Goal: Task Accomplishment & Management: Manage account settings

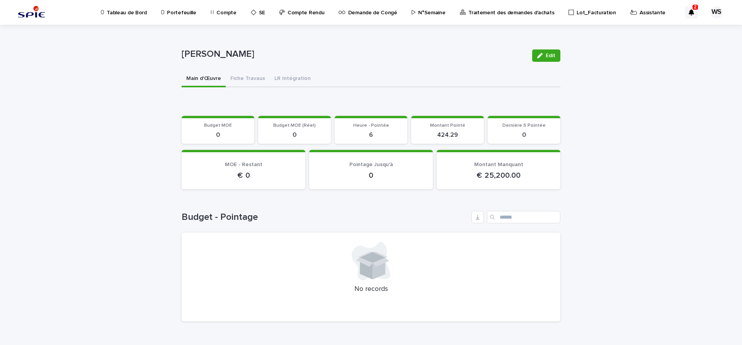
click at [640, 13] on p "Assistante" at bounding box center [653, 8] width 26 height 16
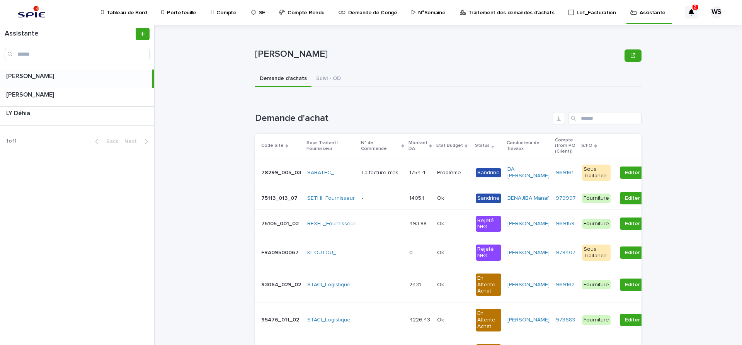
click at [222, 12] on p "Compte" at bounding box center [226, 8] width 20 height 16
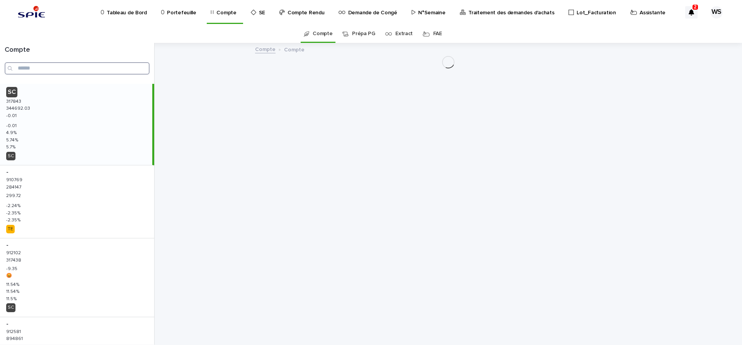
drag, startPoint x: 30, startPoint y: 49, endPoint x: 43, endPoint y: 71, distance: 24.9
click at [43, 71] on input "Search" at bounding box center [77, 68] width 145 height 12
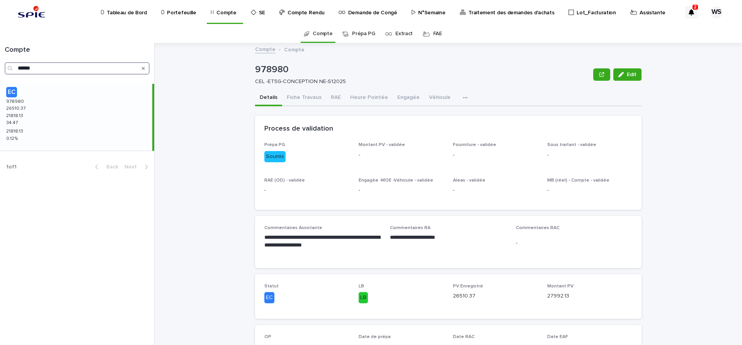
type input "******"
click at [640, 12] on p "Assistante" at bounding box center [653, 8] width 26 height 16
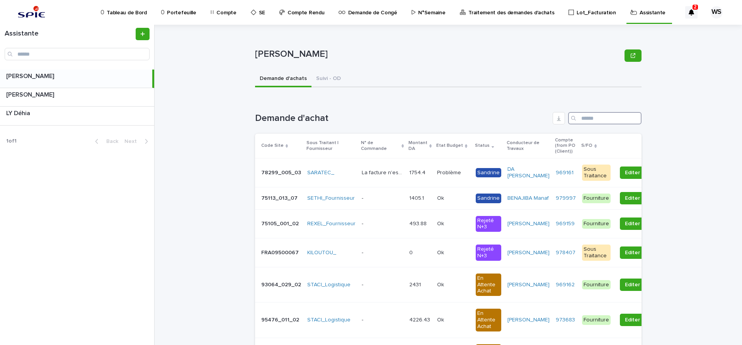
click at [590, 118] on input "Search" at bounding box center [604, 118] width 73 height 12
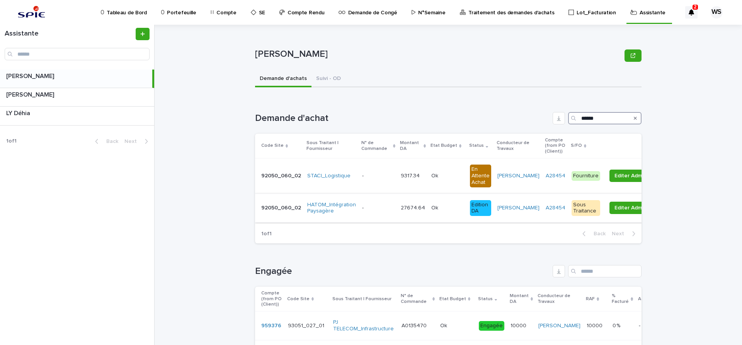
type input "******"
click at [373, 206] on p at bounding box center [378, 208] width 32 height 7
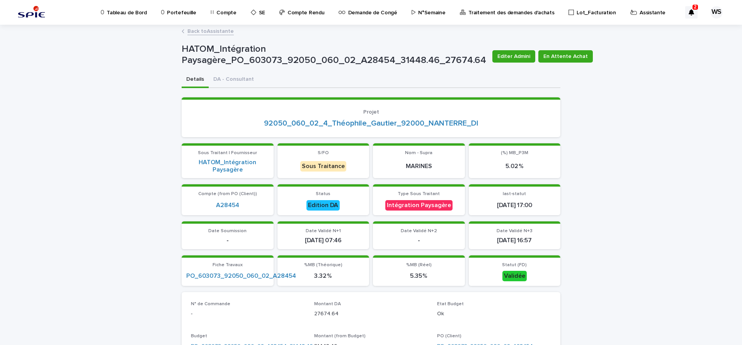
click at [640, 11] on p "Assistante" at bounding box center [653, 8] width 26 height 16
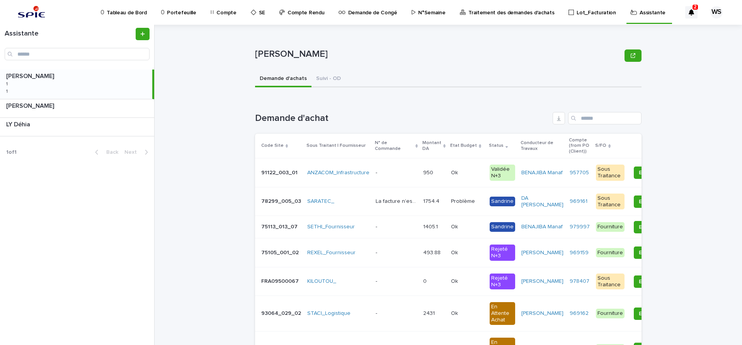
click at [220, 14] on p "Compte" at bounding box center [226, 8] width 20 height 16
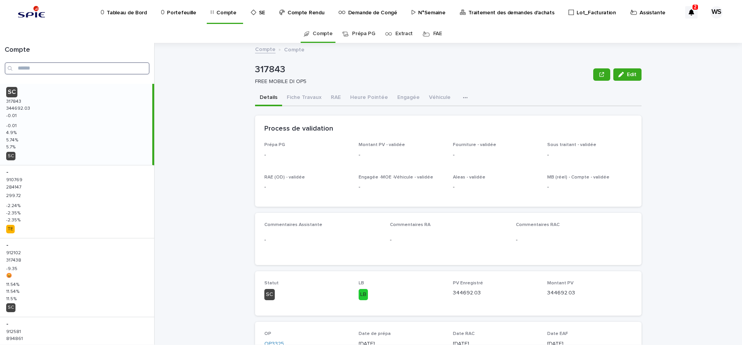
click at [55, 67] on input "Search" at bounding box center [77, 68] width 145 height 12
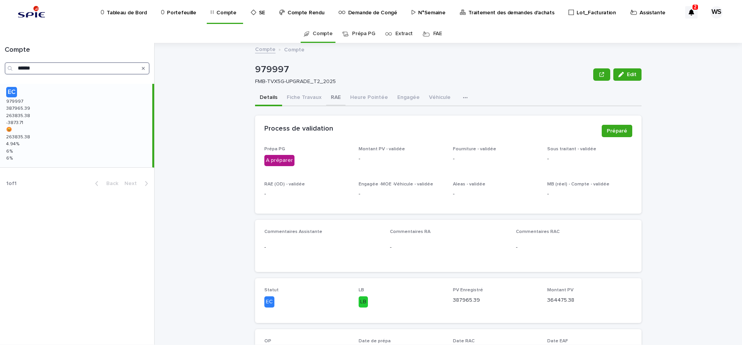
type input "******"
click at [335, 97] on button "RAE" at bounding box center [335, 98] width 19 height 16
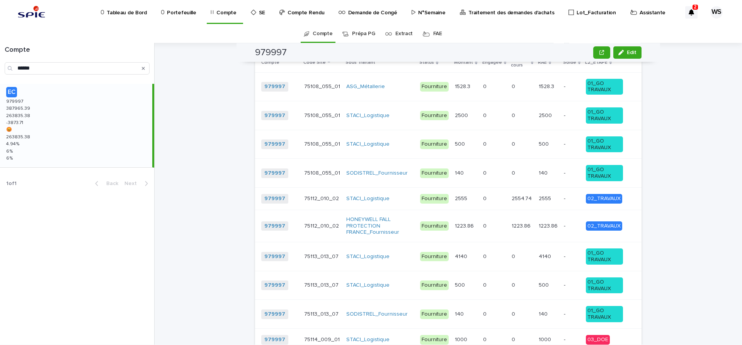
scroll to position [877, 0]
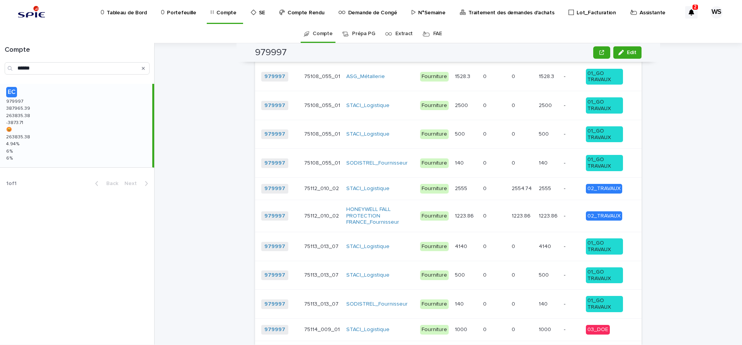
click at [398, 240] on div "STACI_Logistique" at bounding box center [380, 246] width 68 height 13
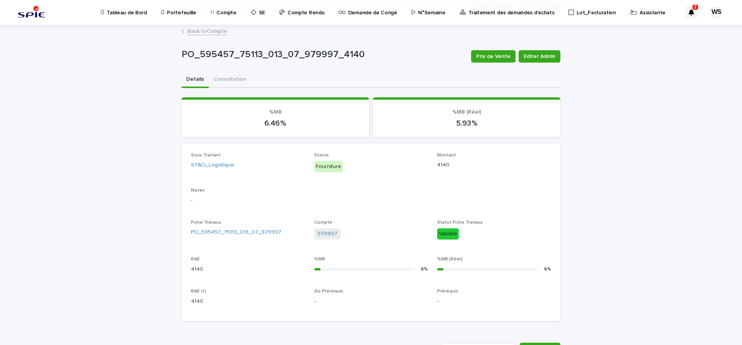
scroll to position [130, 0]
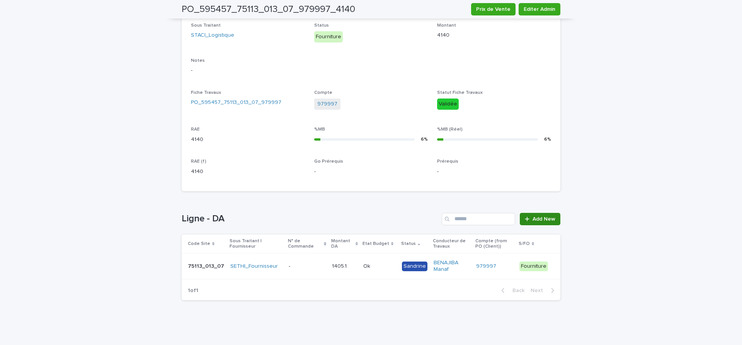
click at [547, 217] on span "Add New" at bounding box center [544, 218] width 23 height 5
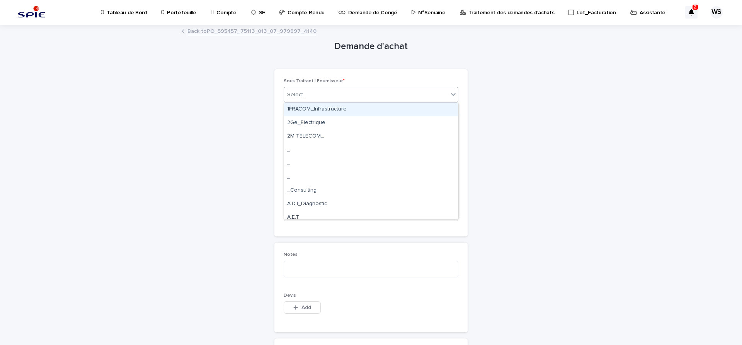
click at [326, 95] on div "Select..." at bounding box center [366, 95] width 164 height 13
type input "****"
drag, startPoint x: 303, startPoint y: 116, endPoint x: 310, endPoint y: 106, distance: 12.5
click at [310, 106] on div "REXEL_Fournisseur" at bounding box center [371, 110] width 174 height 14
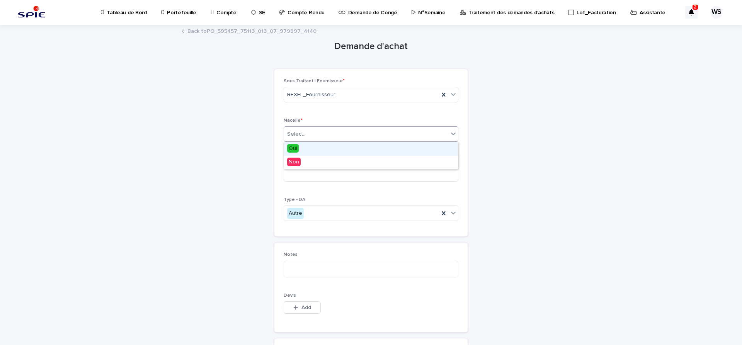
click at [307, 140] on div "Select..." at bounding box center [366, 134] width 164 height 13
click at [297, 162] on span "Non" at bounding box center [294, 162] width 14 height 9
click at [313, 175] on input at bounding box center [371, 173] width 175 height 15
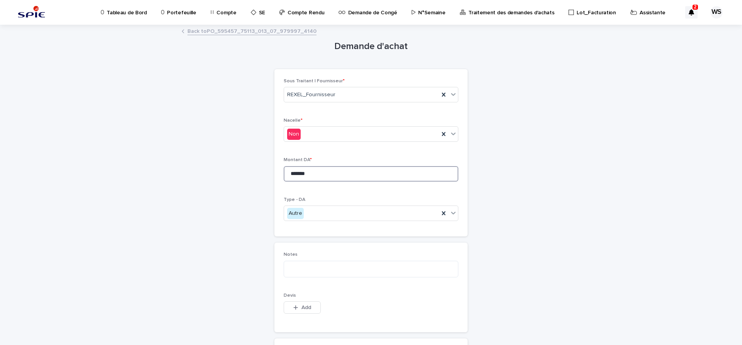
scroll to position [130, 0]
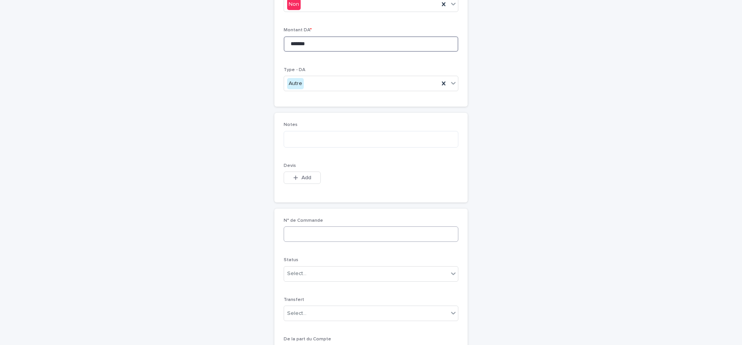
type input "*******"
click at [324, 233] on input at bounding box center [371, 234] width 175 height 15
type input "*********"
click at [316, 278] on div "Select..." at bounding box center [366, 273] width 164 height 13
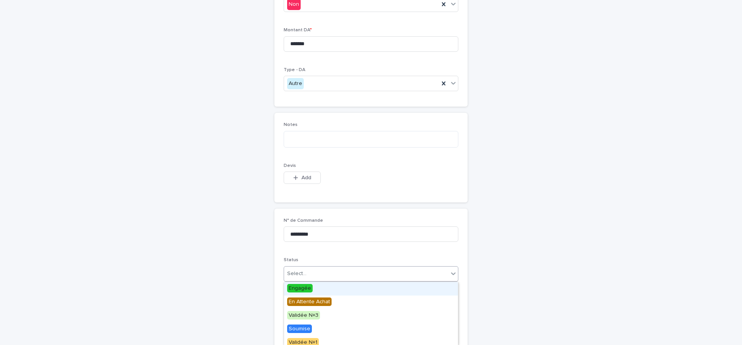
click at [297, 287] on span "Engagée" at bounding box center [300, 288] width 26 height 9
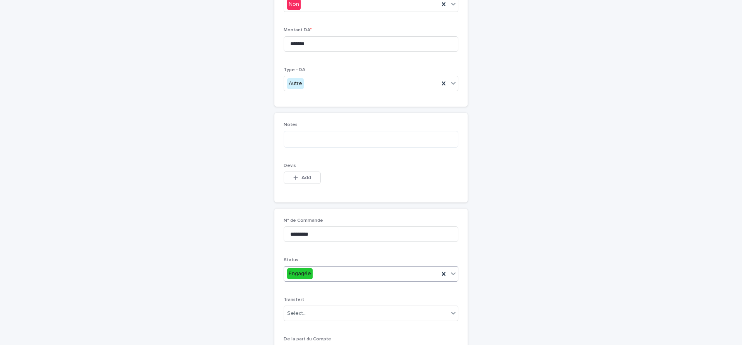
scroll to position [258, 0]
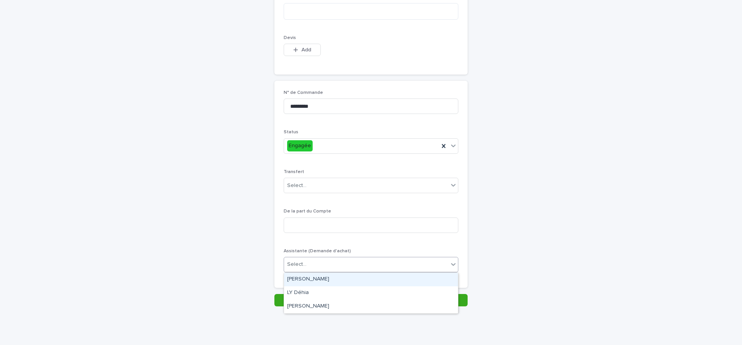
click at [356, 265] on div "Select..." at bounding box center [366, 264] width 164 height 13
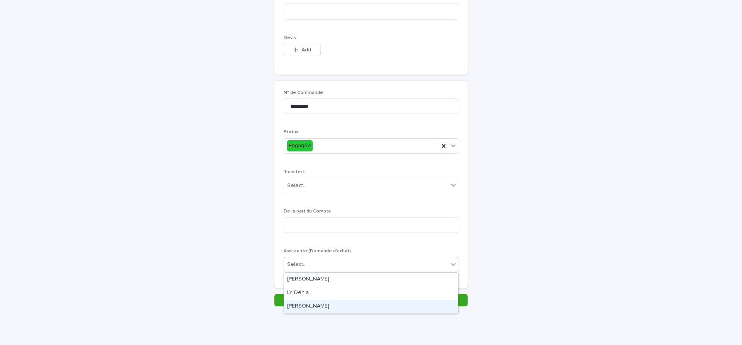
click at [316, 309] on div "[PERSON_NAME]" at bounding box center [371, 307] width 174 height 14
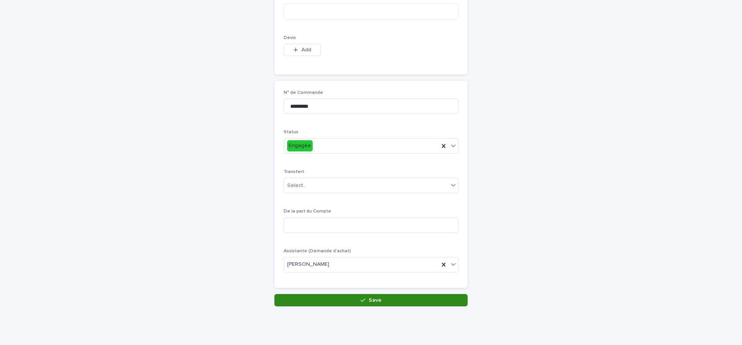
click at [371, 298] on span "Save" at bounding box center [375, 300] width 13 height 5
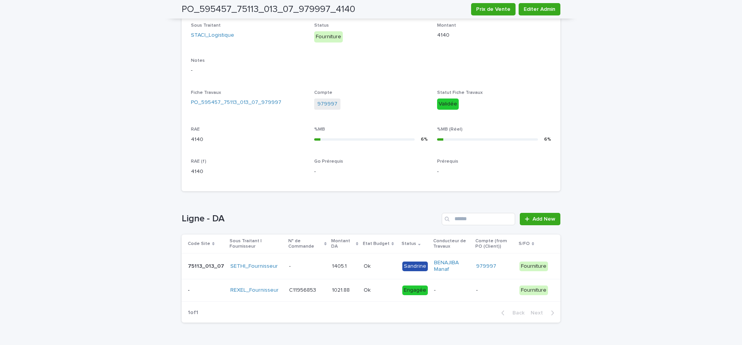
scroll to position [140, 0]
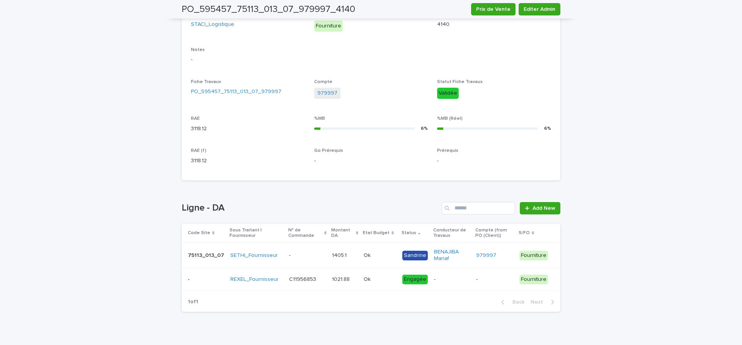
click at [309, 256] on p at bounding box center [307, 255] width 37 height 7
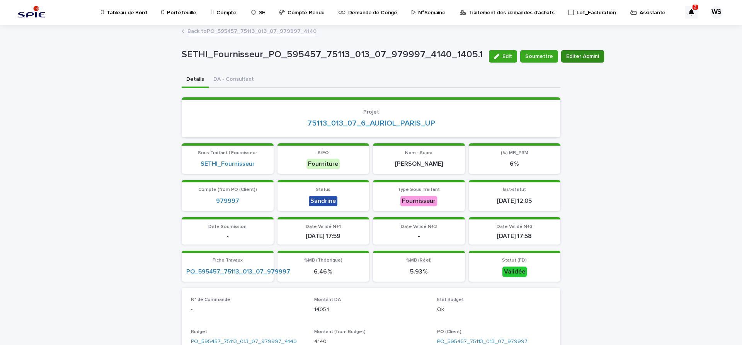
click at [576, 58] on span "Editer Admini" at bounding box center [582, 57] width 33 height 8
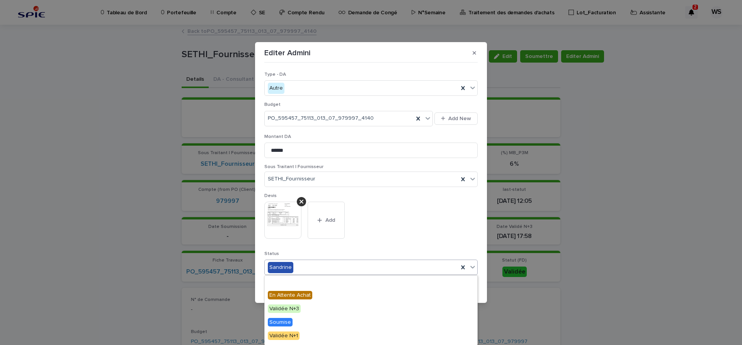
click at [472, 268] on icon at bounding box center [472, 267] width 5 height 3
click at [286, 282] on span "Engagée" at bounding box center [281, 282] width 26 height 9
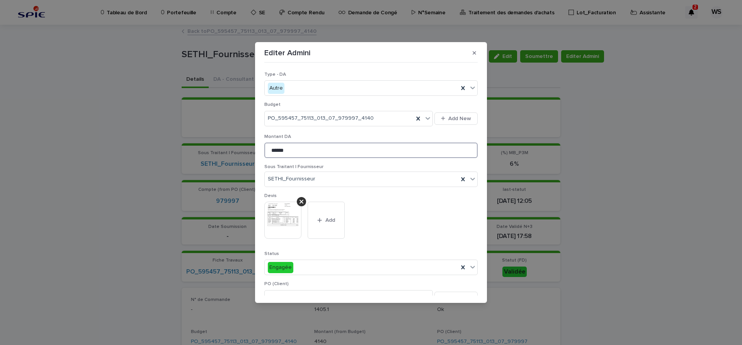
drag, startPoint x: 294, startPoint y: 151, endPoint x: 173, endPoint y: 134, distance: 122.2
click at [264, 143] on input "******" at bounding box center [370, 150] width 213 height 15
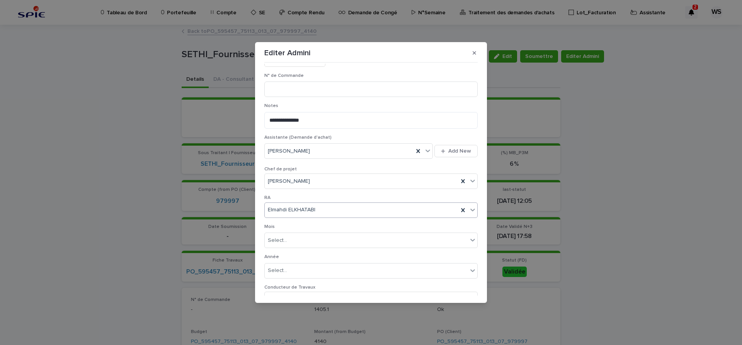
scroll to position [400, 0]
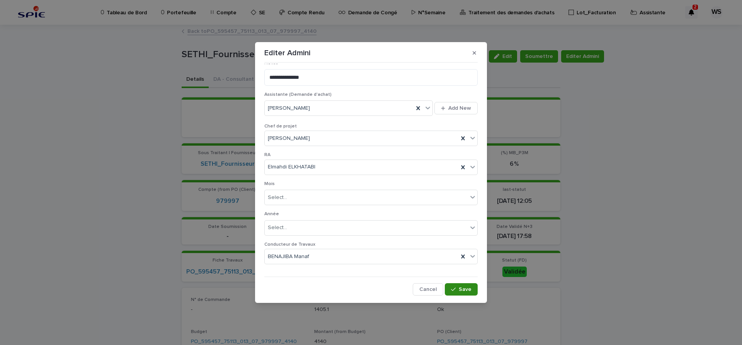
type input "***"
click at [464, 289] on span "Save" at bounding box center [465, 289] width 13 height 5
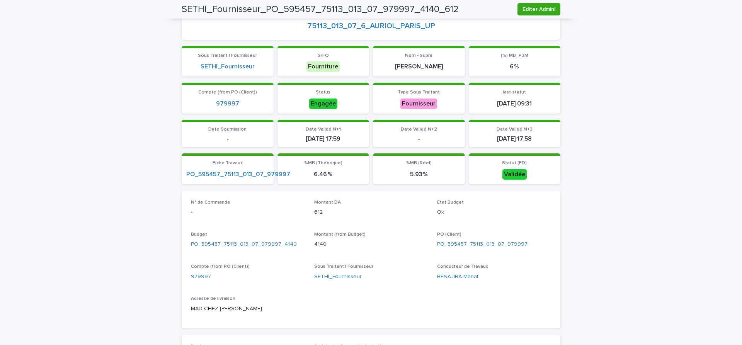
scroll to position [0, 0]
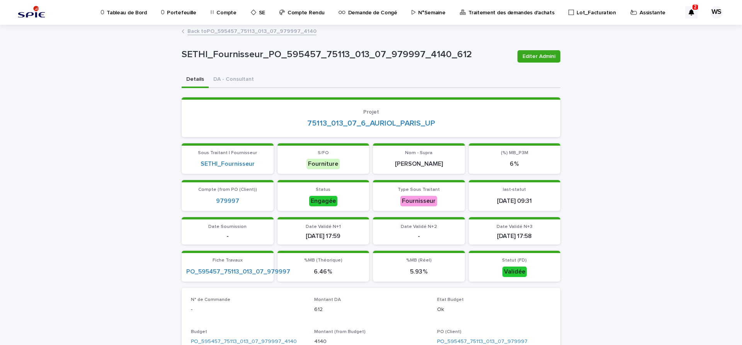
click at [264, 30] on link "Back to PO_595457_75113_013_07_979997_4140" at bounding box center [251, 30] width 129 height 9
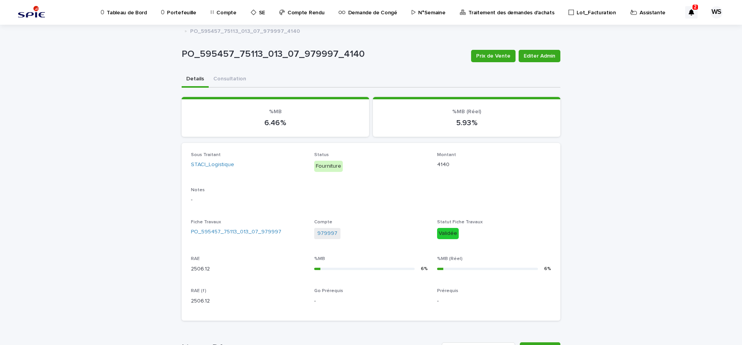
scroll to position [152, 0]
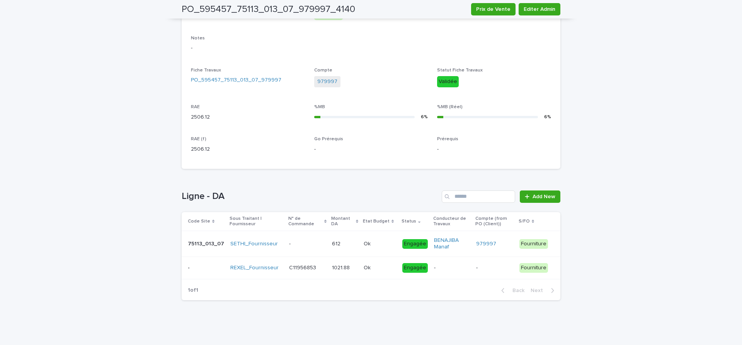
click at [302, 241] on p at bounding box center [307, 244] width 37 height 7
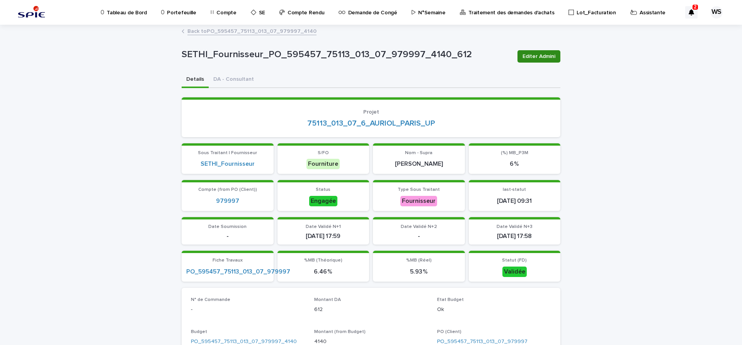
click at [546, 55] on span "Editer Admini" at bounding box center [539, 57] width 33 height 8
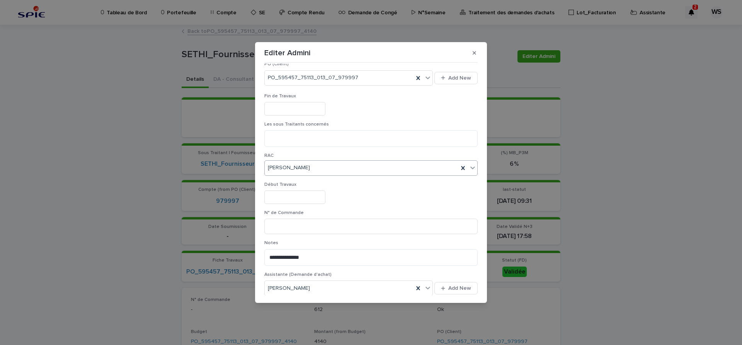
scroll to position [227, 0]
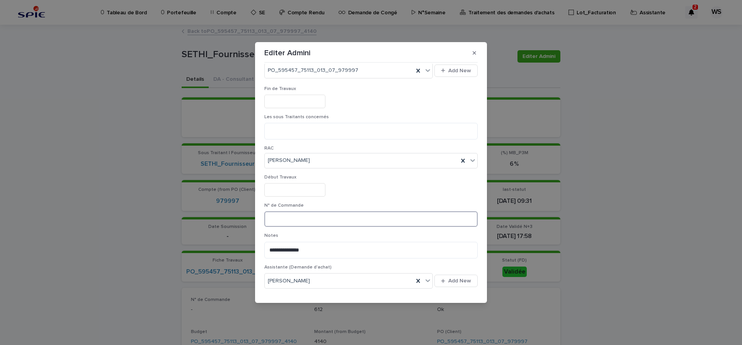
click at [352, 221] on input at bounding box center [370, 218] width 213 height 15
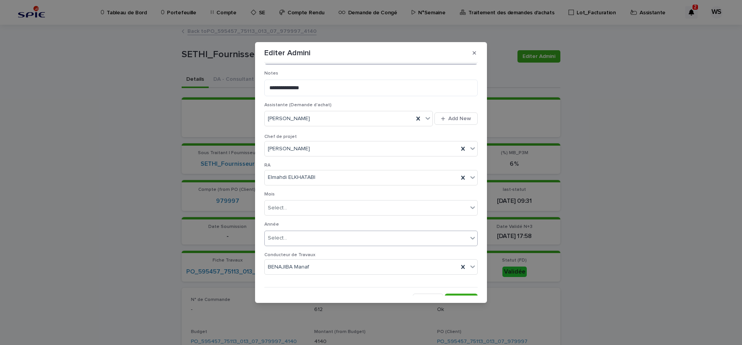
scroll to position [400, 0]
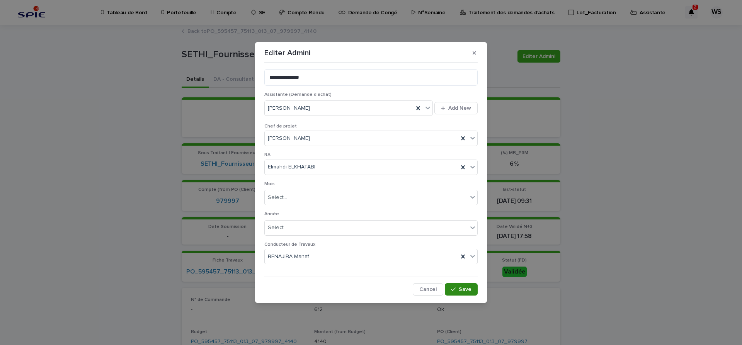
type input "*********"
click at [472, 290] on button "Save" at bounding box center [461, 289] width 33 height 12
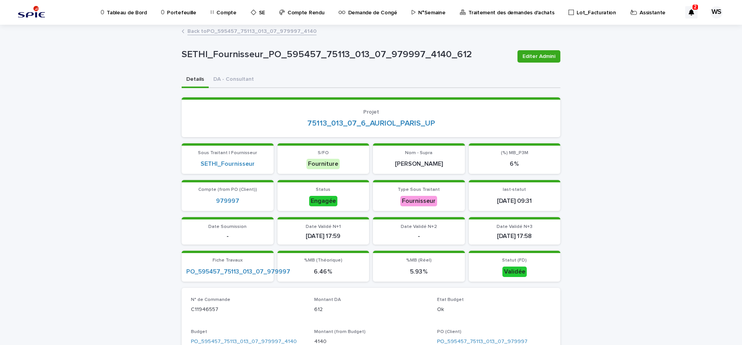
click at [640, 11] on p "Assistante" at bounding box center [653, 8] width 26 height 16
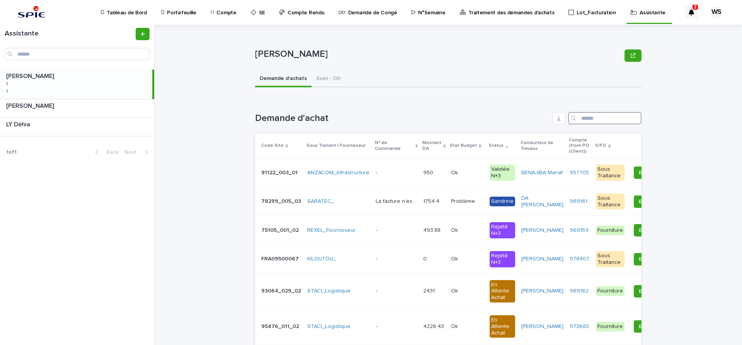
click at [598, 115] on input "Search" at bounding box center [604, 118] width 73 height 12
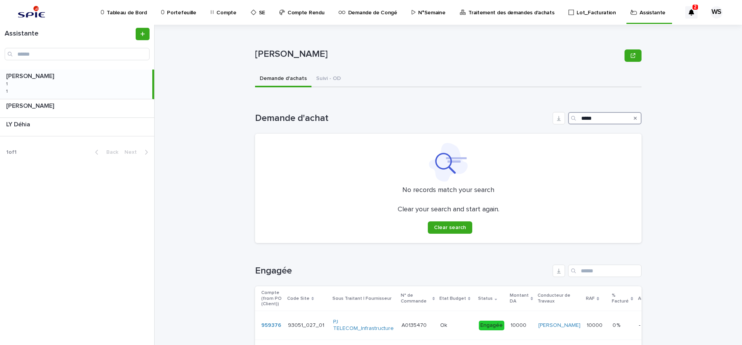
type input "*****"
click at [636, 118] on icon "Search" at bounding box center [635, 118] width 3 height 5
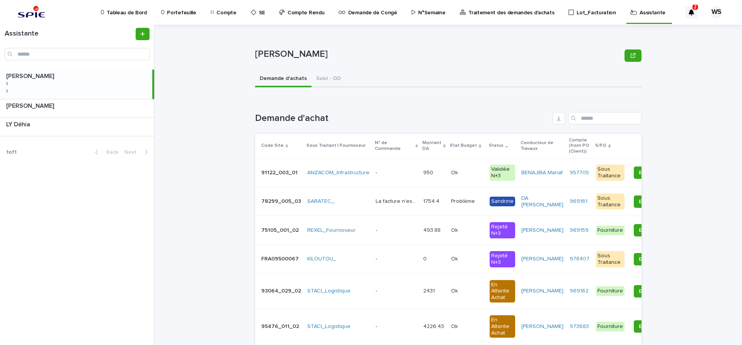
click at [228, 12] on p "Compte" at bounding box center [226, 8] width 20 height 16
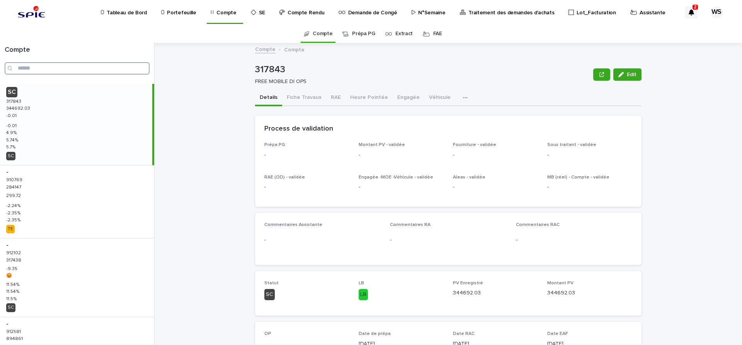
click at [42, 71] on input "Search" at bounding box center [77, 68] width 145 height 12
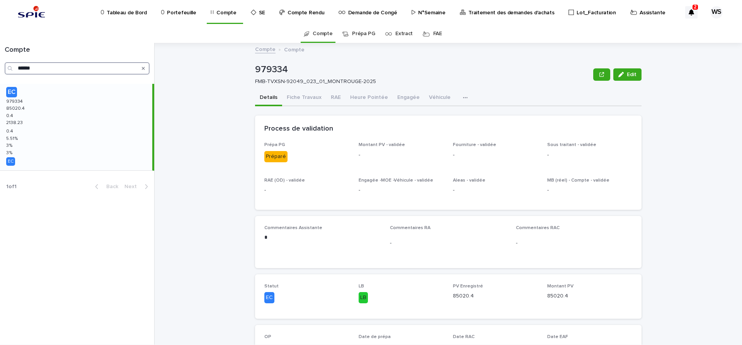
drag, startPoint x: 41, startPoint y: 67, endPoint x: -44, endPoint y: 58, distance: 85.5
click at [5, 62] on input "******" at bounding box center [77, 68] width 145 height 12
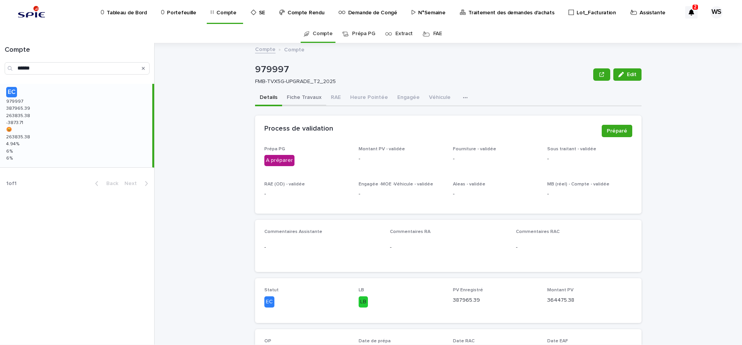
click at [301, 95] on button "Fiche Travaux" at bounding box center [304, 98] width 44 height 16
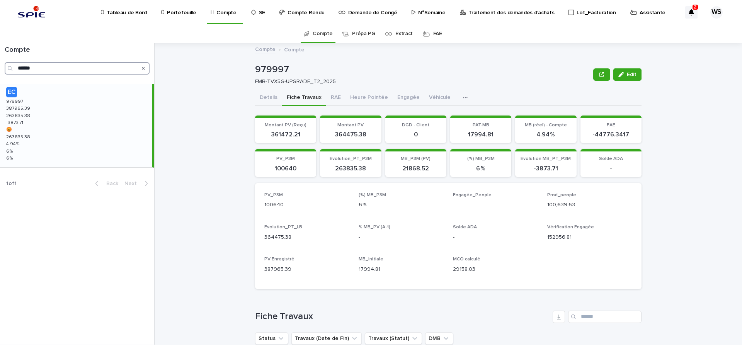
click at [53, 68] on input "******" at bounding box center [77, 68] width 145 height 12
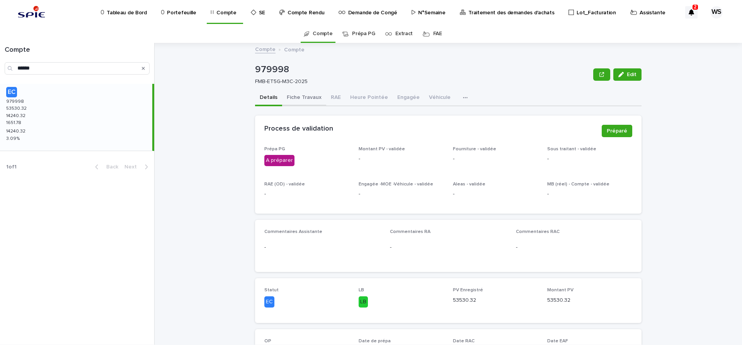
click at [310, 97] on button "Fiche Travaux" at bounding box center [304, 98] width 44 height 16
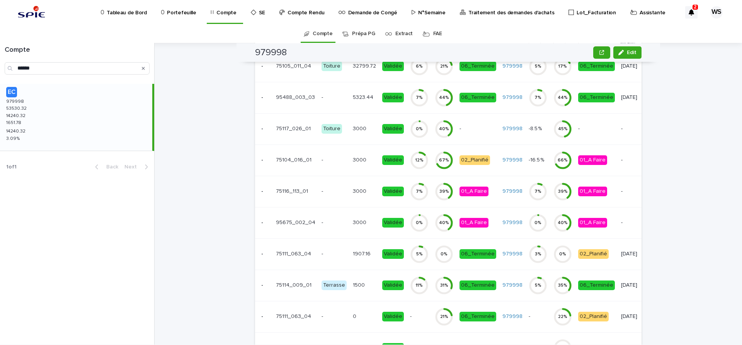
scroll to position [292, 0]
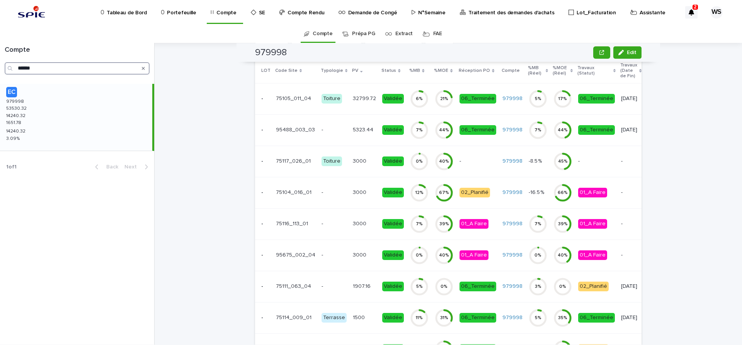
drag, startPoint x: 43, startPoint y: 71, endPoint x: -61, endPoint y: 61, distance: 103.7
click at [5, 62] on input "******" at bounding box center [77, 68] width 145 height 12
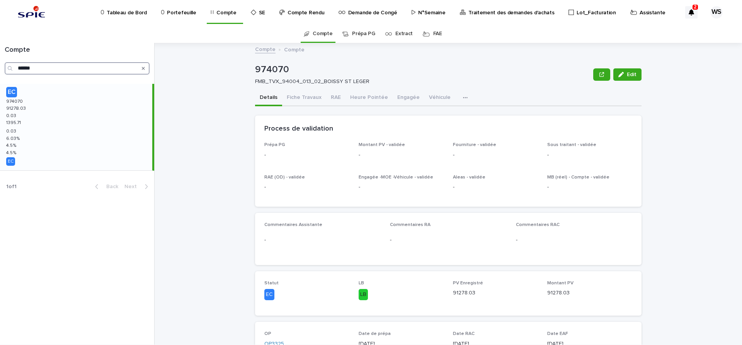
drag, startPoint x: 51, startPoint y: 68, endPoint x: -24, endPoint y: 58, distance: 75.2
click at [5, 62] on input "******" at bounding box center [77, 68] width 145 height 12
drag, startPoint x: 49, startPoint y: 66, endPoint x: -48, endPoint y: 62, distance: 96.7
click at [5, 62] on input "******" at bounding box center [77, 68] width 145 height 12
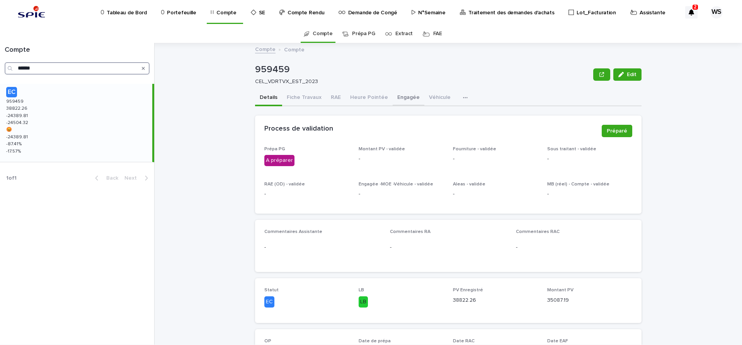
type input "******"
click at [402, 97] on button "Engagée" at bounding box center [409, 98] width 32 height 16
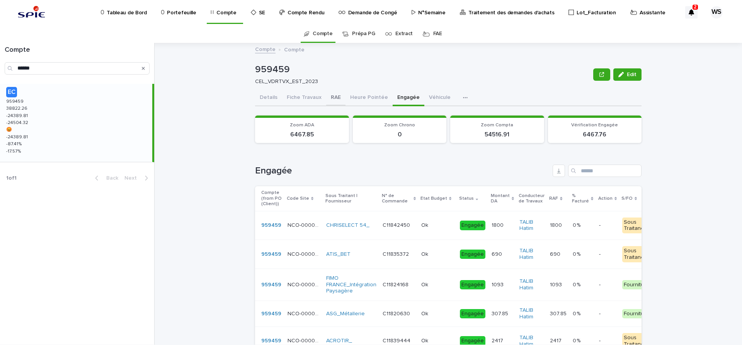
click at [334, 96] on button "RAE" at bounding box center [335, 98] width 19 height 16
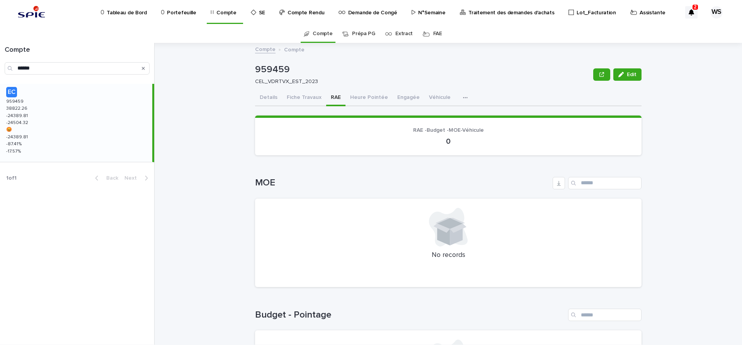
click at [398, 97] on button "Engagée" at bounding box center [409, 98] width 32 height 16
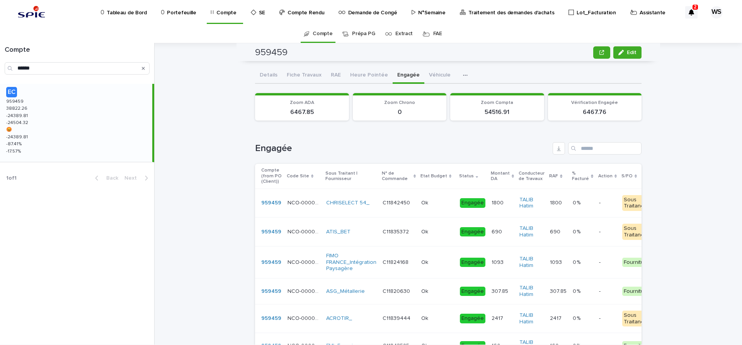
scroll to position [14, 0]
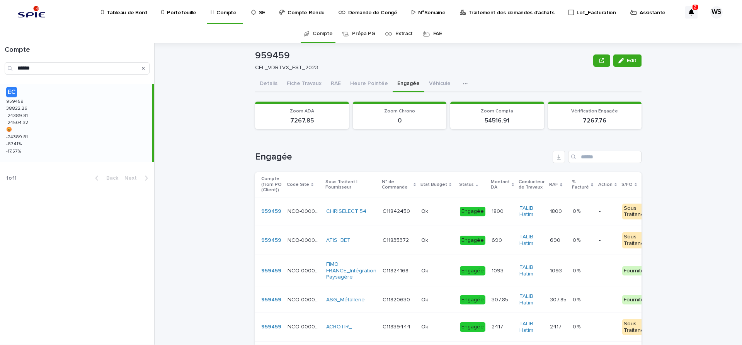
click at [640, 13] on p "Assistante" at bounding box center [653, 8] width 26 height 16
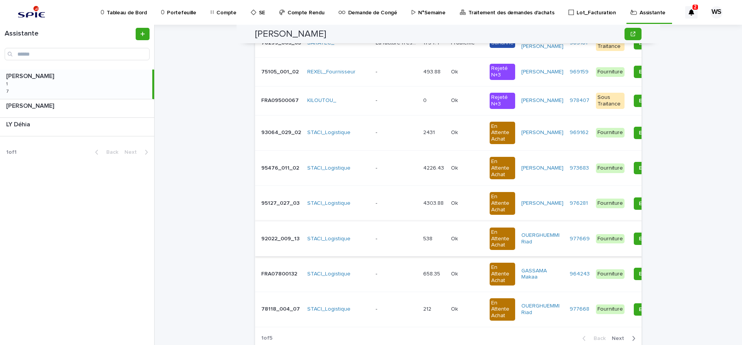
scroll to position [227, 0]
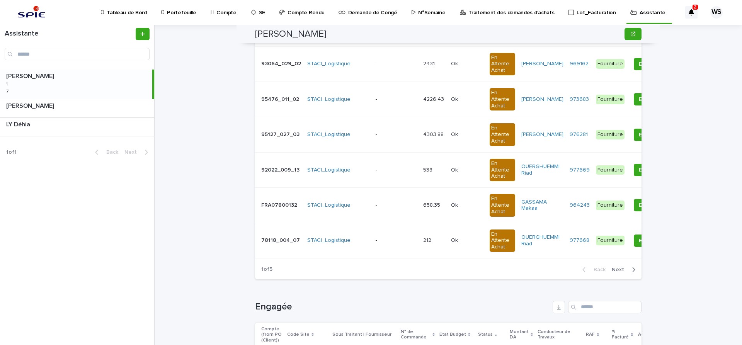
click at [622, 270] on span "Next" at bounding box center [620, 269] width 17 height 5
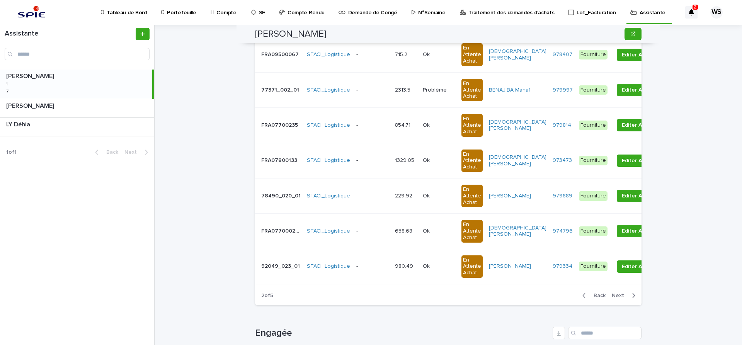
click at [618, 296] on span "Next" at bounding box center [620, 295] width 17 height 5
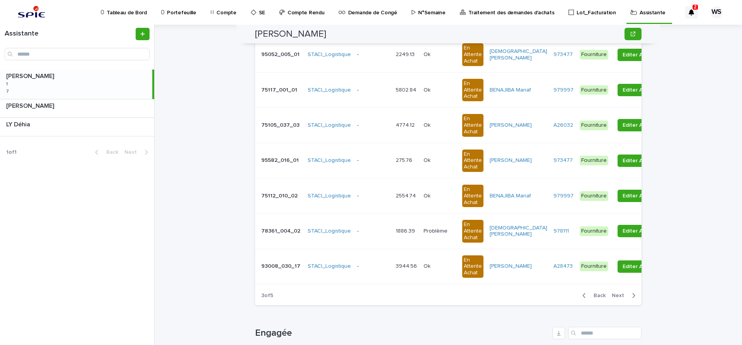
click at [618, 296] on span "Next" at bounding box center [620, 295] width 17 height 5
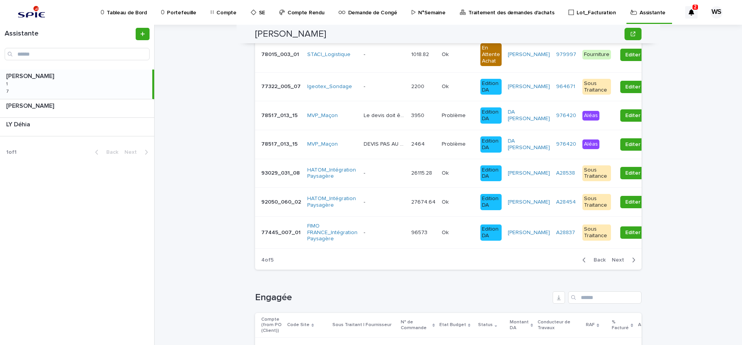
click at [622, 263] on span "Next" at bounding box center [620, 259] width 17 height 5
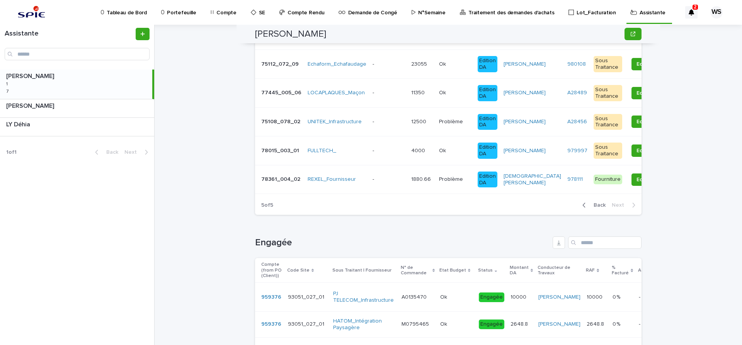
click at [388, 182] on p at bounding box center [389, 179] width 32 height 7
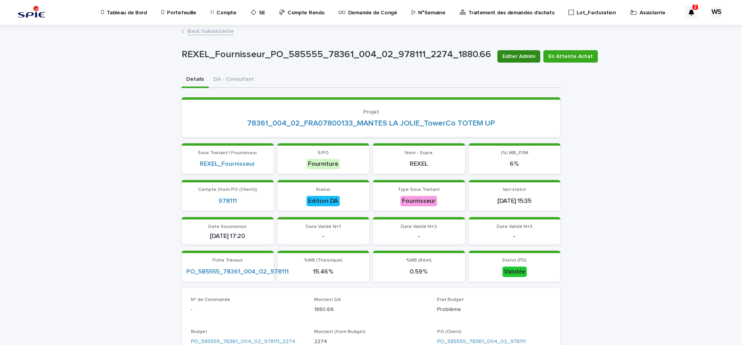
click at [520, 58] on span "Editer Admini" at bounding box center [518, 57] width 33 height 8
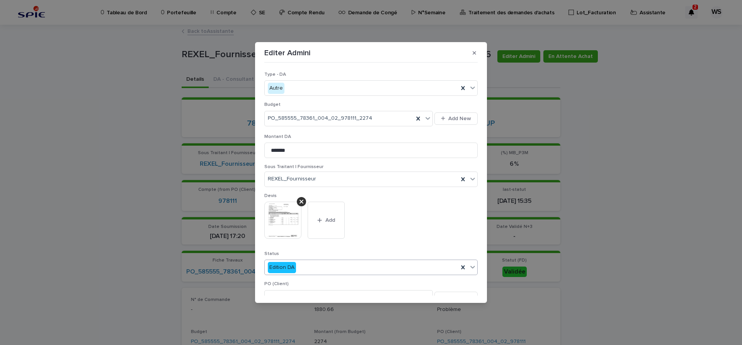
click at [473, 267] on icon at bounding box center [473, 267] width 8 height 8
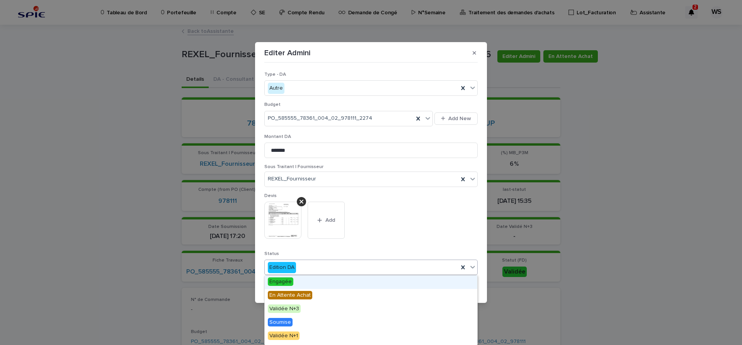
click at [285, 282] on span "Engagée" at bounding box center [281, 282] width 26 height 9
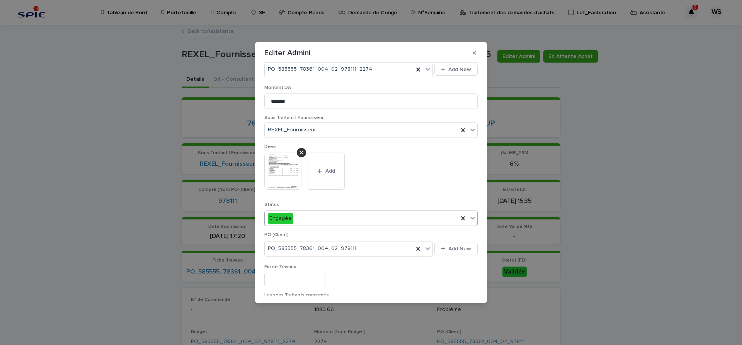
scroll to position [162, 0]
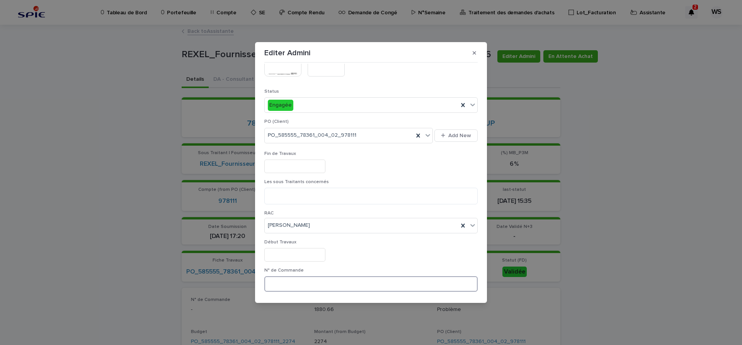
click at [323, 280] on input at bounding box center [370, 283] width 213 height 15
click at [284, 288] on input "*" at bounding box center [370, 283] width 213 height 15
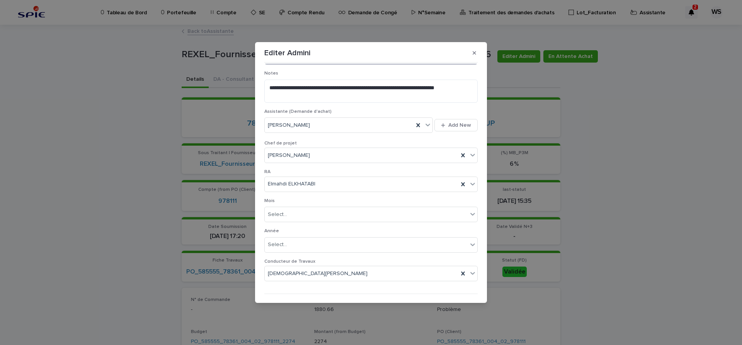
scroll to position [407, 0]
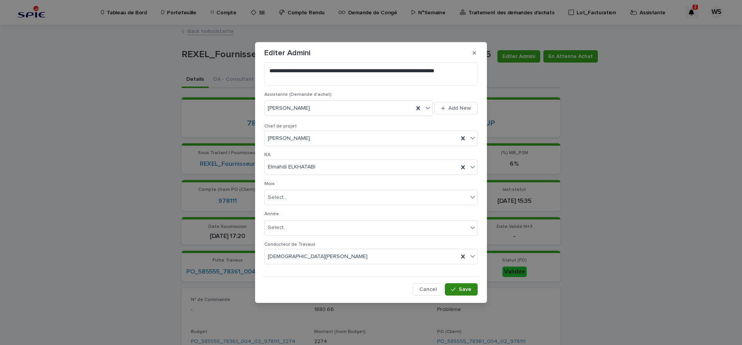
type input "*********"
click at [465, 289] on span "Save" at bounding box center [465, 289] width 13 height 5
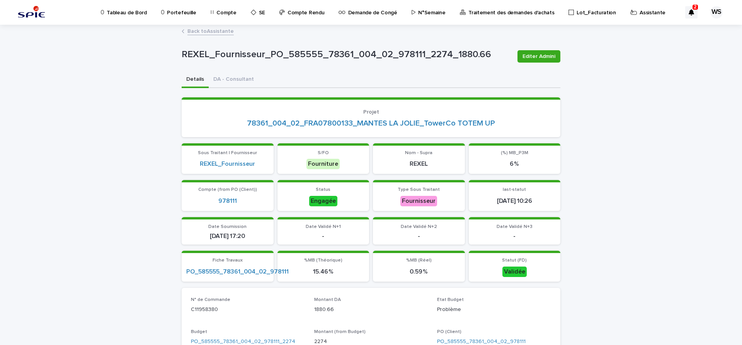
click at [224, 31] on link "Back to Assistante" at bounding box center [210, 30] width 46 height 9
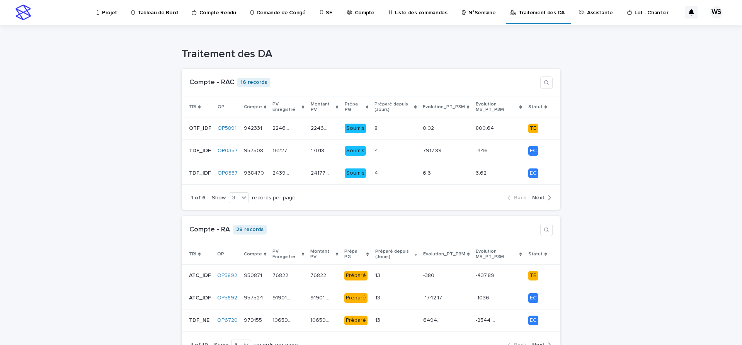
click at [587, 12] on p "Assistante" at bounding box center [600, 8] width 26 height 16
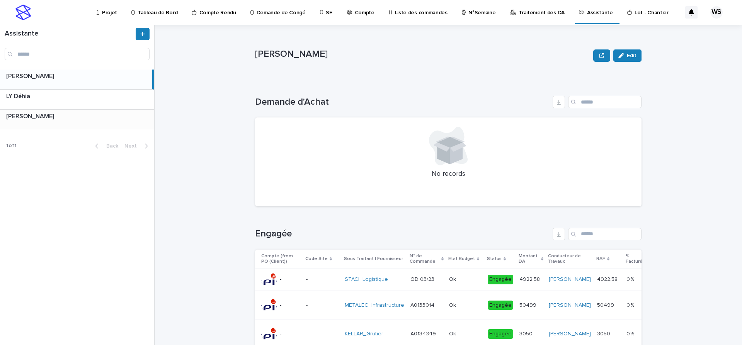
click at [66, 124] on div "[PERSON_NAME] [PERSON_NAME]" at bounding box center [77, 120] width 154 height 20
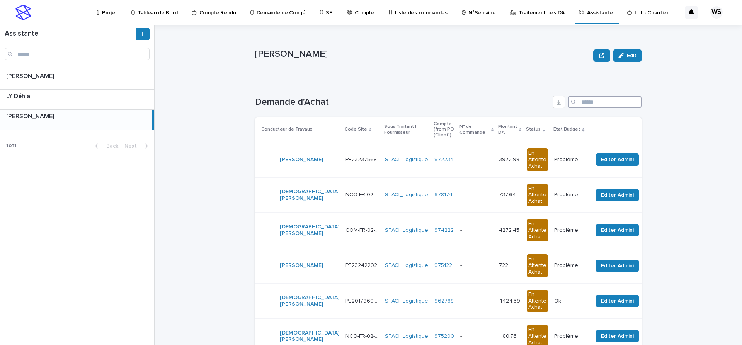
click at [597, 104] on input "Search" at bounding box center [604, 102] width 73 height 12
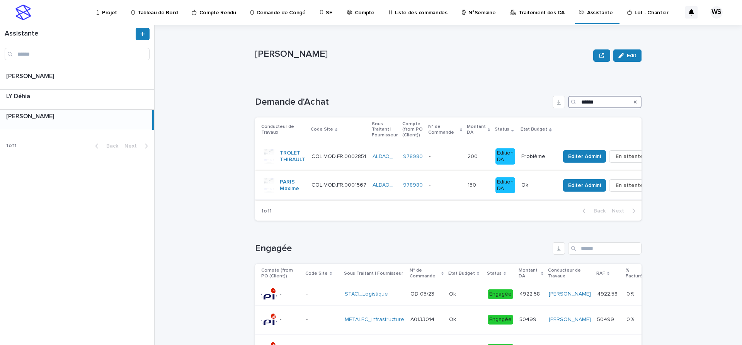
type input "******"
click at [448, 185] on p at bounding box center [445, 185] width 32 height 7
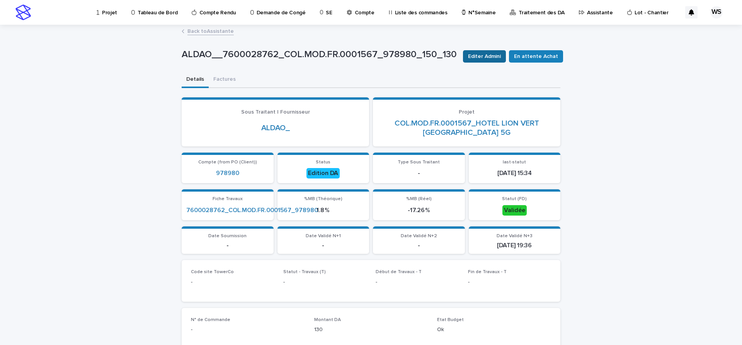
click at [491, 55] on span "Editer Admini" at bounding box center [484, 57] width 33 height 8
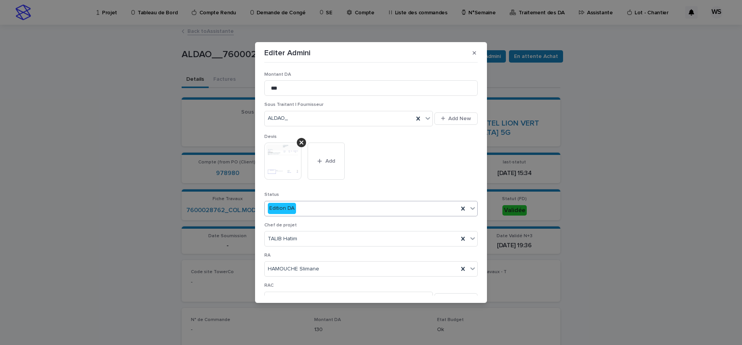
click at [475, 208] on icon at bounding box center [472, 208] width 5 height 3
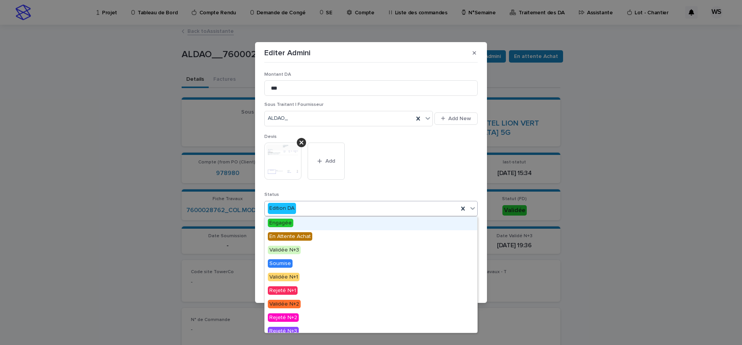
click at [281, 223] on span "Engagée" at bounding box center [281, 223] width 26 height 9
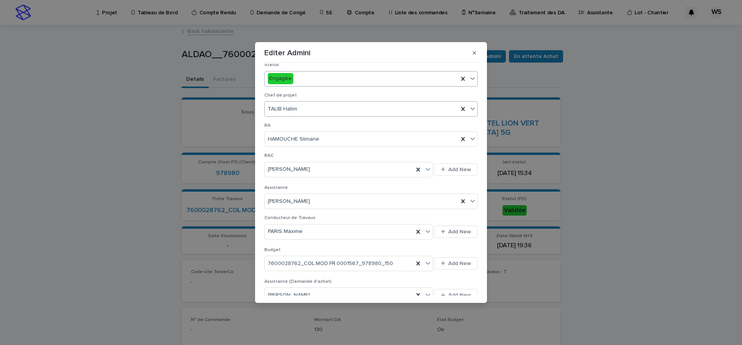
scroll to position [227, 0]
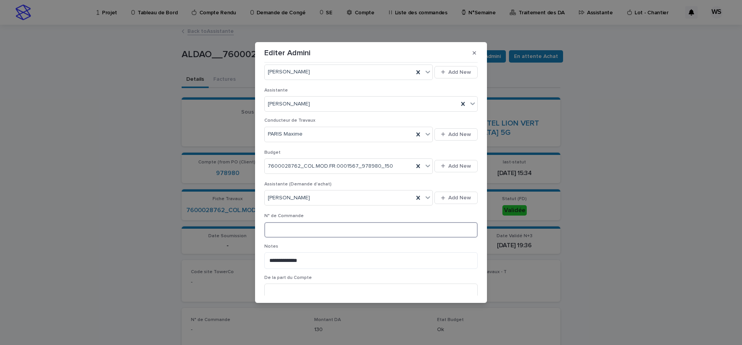
click at [344, 231] on input at bounding box center [370, 229] width 213 height 15
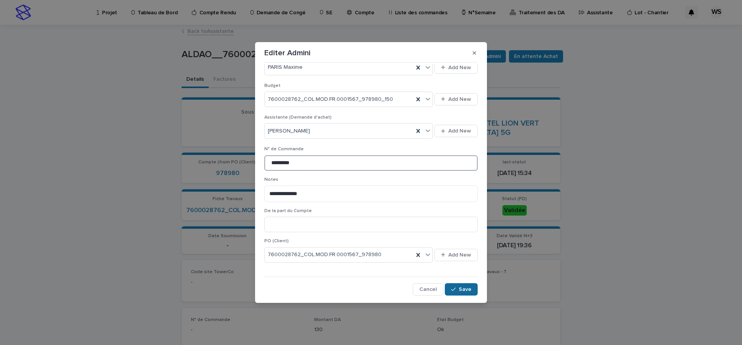
type input "*********"
click at [466, 290] on span "Save" at bounding box center [465, 289] width 13 height 5
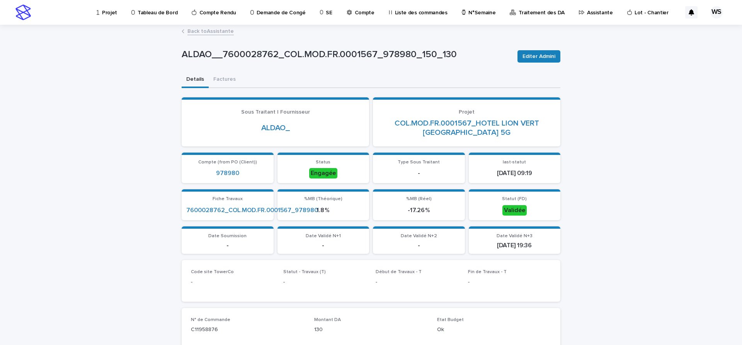
click at [217, 32] on link "Back to Assistante" at bounding box center [210, 30] width 46 height 9
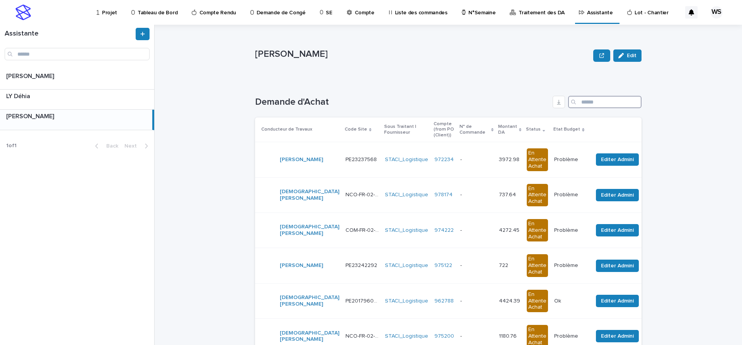
click at [586, 103] on input "Search" at bounding box center [604, 102] width 73 height 12
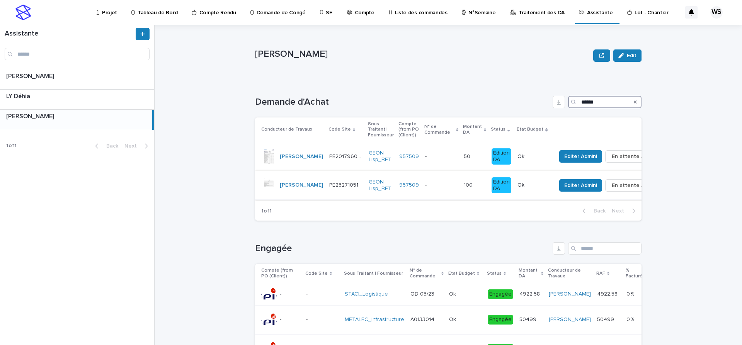
type input "******"
click at [425, 185] on p at bounding box center [441, 185] width 32 height 7
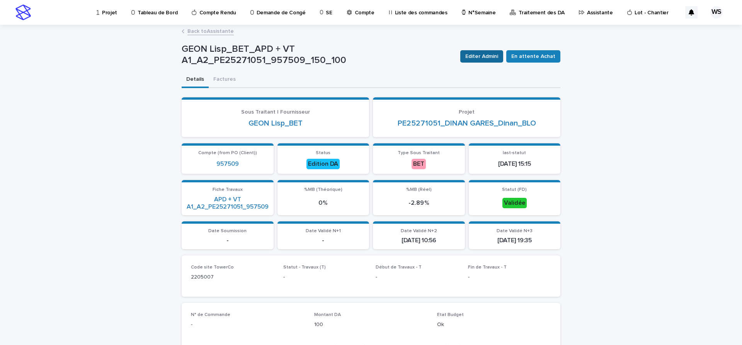
click at [487, 54] on span "Editer Admini" at bounding box center [481, 57] width 33 height 8
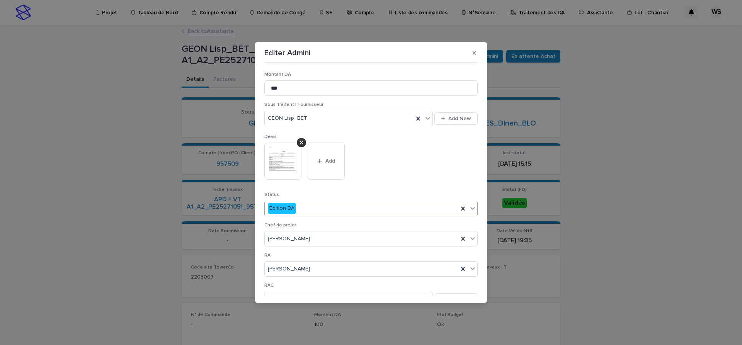
click at [472, 208] on icon at bounding box center [473, 208] width 8 height 8
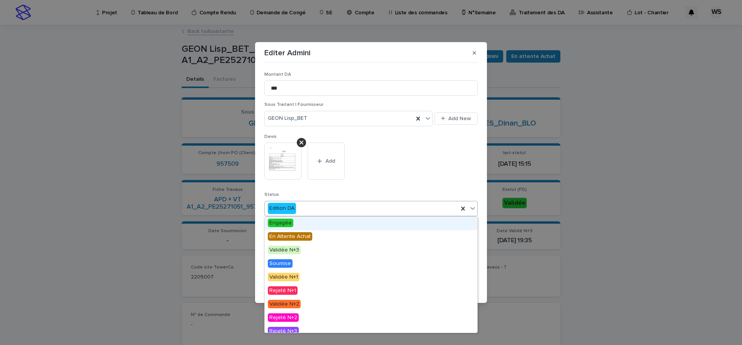
click at [280, 225] on span "Engagée" at bounding box center [281, 223] width 26 height 9
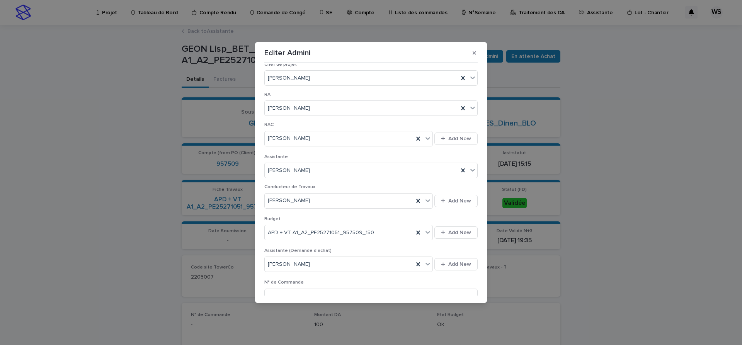
scroll to position [195, 0]
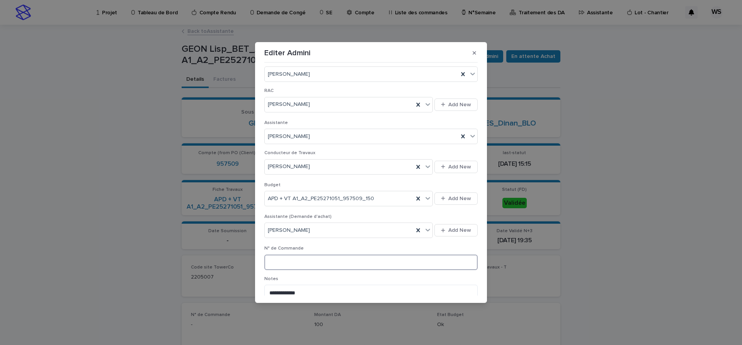
click at [309, 261] on input at bounding box center [370, 262] width 213 height 15
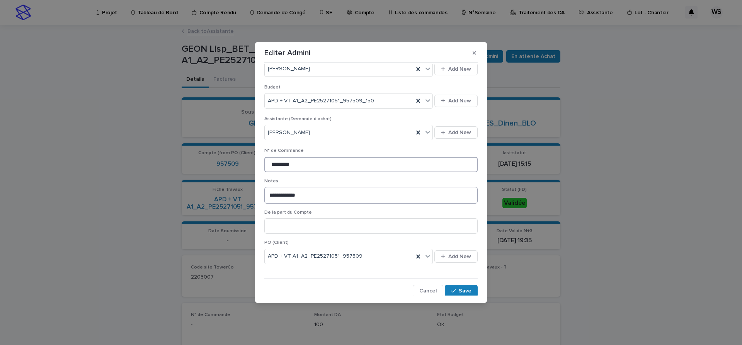
scroll to position [294, 0]
type input "*********"
click at [469, 290] on span "Save" at bounding box center [465, 289] width 13 height 5
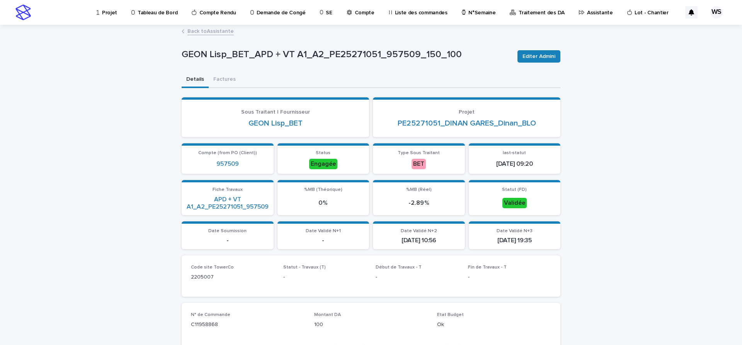
click at [221, 30] on link "Back to Assistante" at bounding box center [210, 30] width 46 height 9
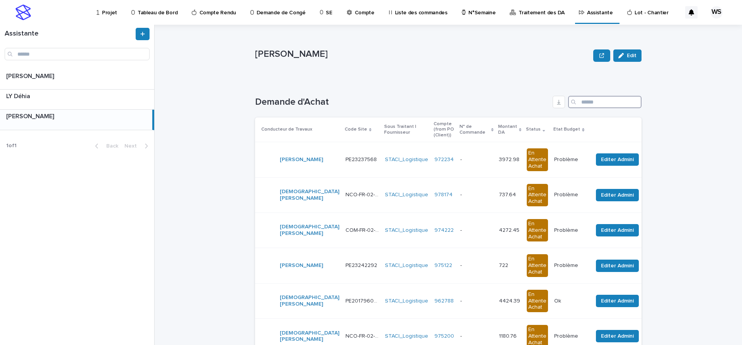
click at [596, 102] on input "Search" at bounding box center [604, 102] width 73 height 12
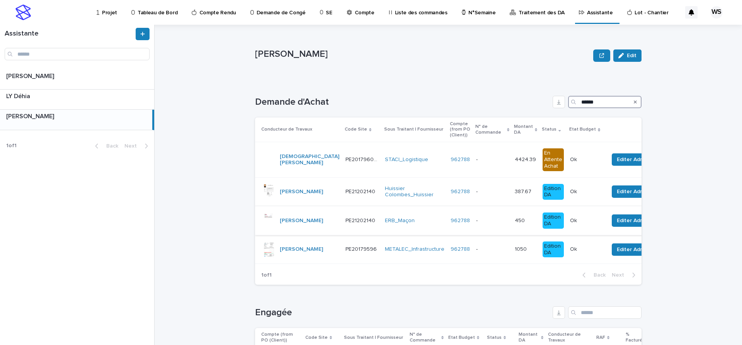
type input "******"
click at [476, 225] on div "- -" at bounding box center [492, 221] width 32 height 13
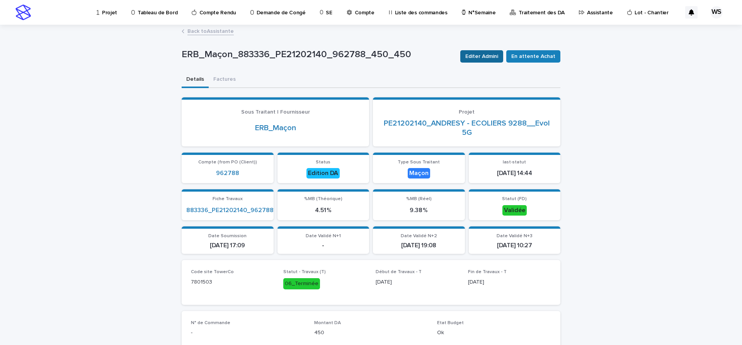
click at [494, 56] on span "Editer Admini" at bounding box center [481, 57] width 33 height 8
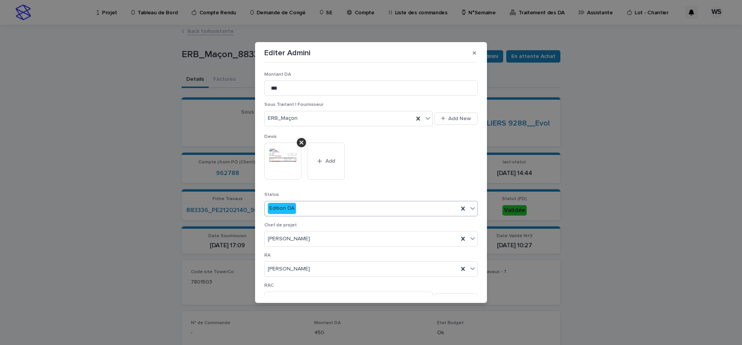
click at [472, 209] on icon at bounding box center [472, 208] width 5 height 3
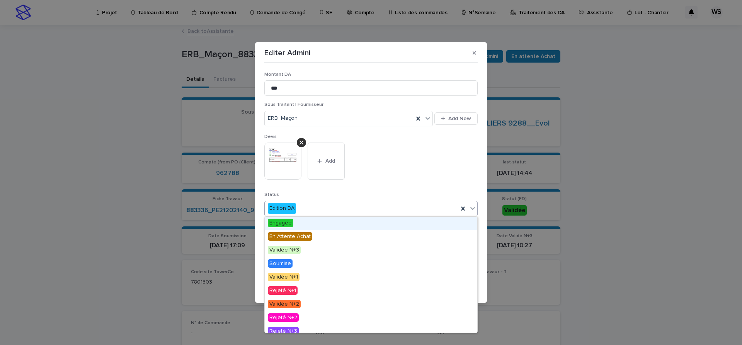
click at [280, 225] on span "Engagée" at bounding box center [281, 223] width 26 height 9
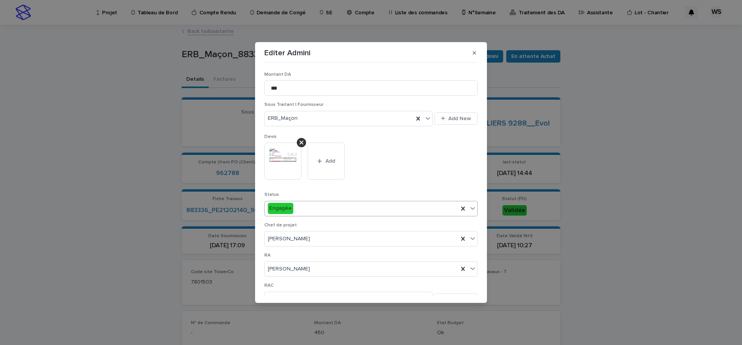
scroll to position [162, 0]
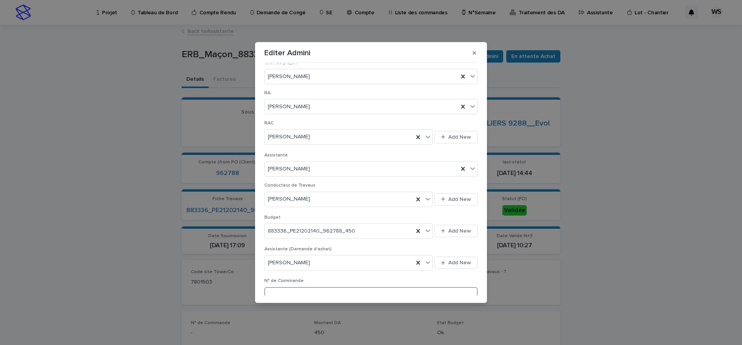
click at [313, 295] on input at bounding box center [370, 294] width 213 height 15
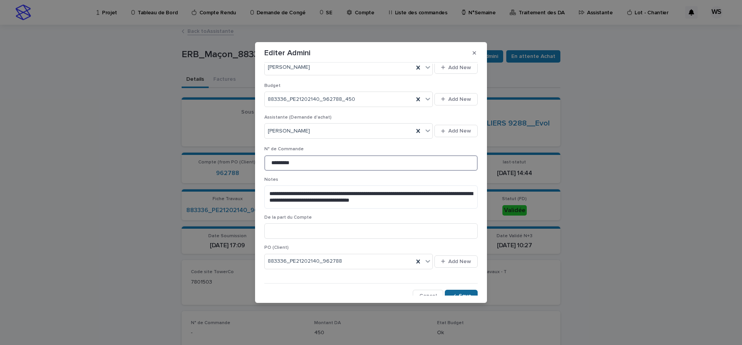
scroll to position [301, 0]
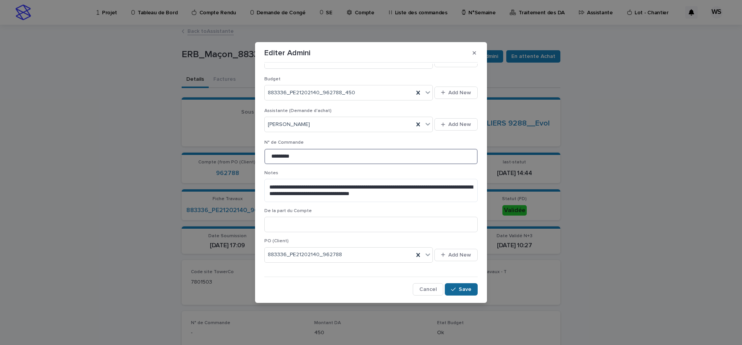
type input "*********"
click at [464, 288] on span "Save" at bounding box center [465, 289] width 13 height 5
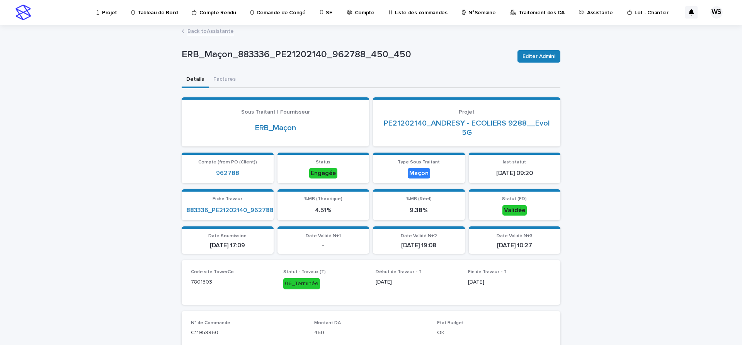
click at [219, 31] on link "Back to Assistante" at bounding box center [210, 30] width 46 height 9
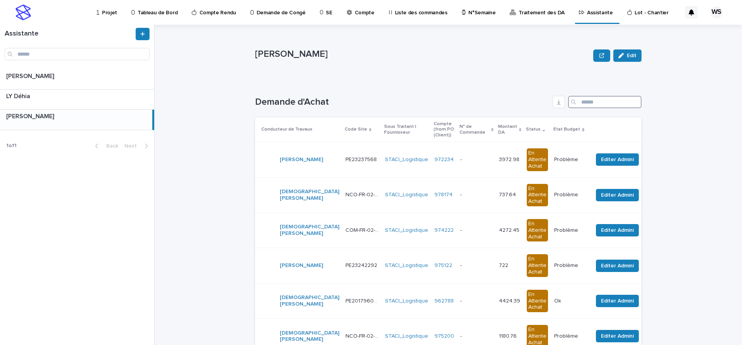
click at [607, 101] on input "Search" at bounding box center [604, 102] width 73 height 12
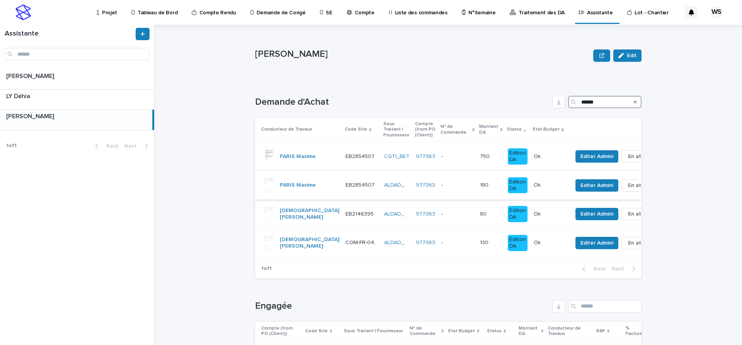
type input "******"
click at [450, 187] on p at bounding box center [457, 185] width 32 height 7
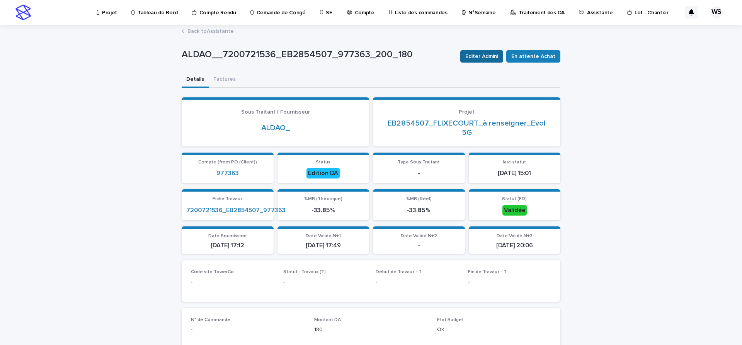
click at [492, 60] on span "Editer Admini" at bounding box center [481, 57] width 33 height 8
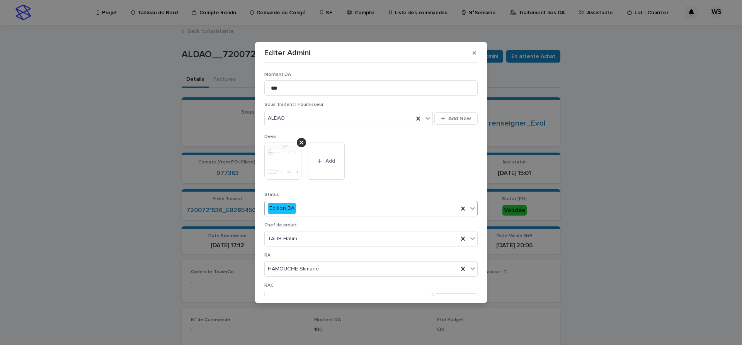
click at [473, 210] on icon at bounding box center [472, 208] width 5 height 3
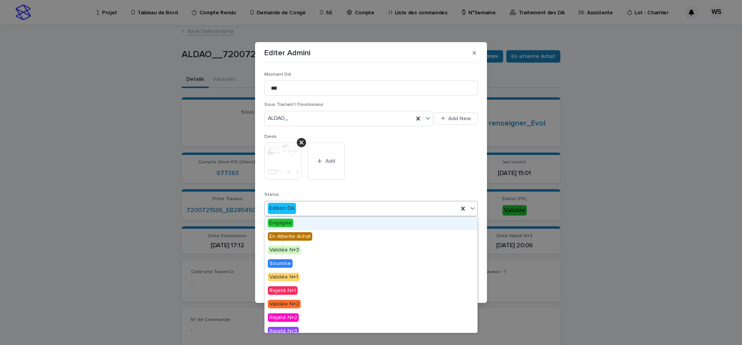
click at [285, 222] on span "Engagée" at bounding box center [281, 223] width 26 height 9
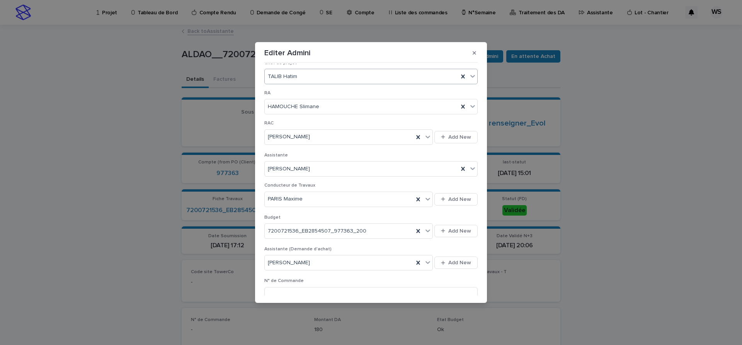
scroll to position [292, 0]
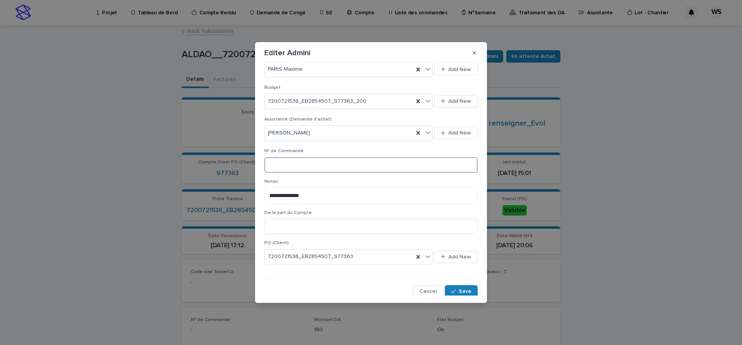
click at [306, 164] on input at bounding box center [370, 164] width 213 height 15
type input "*********"
click at [462, 293] on span "Save" at bounding box center [465, 291] width 13 height 5
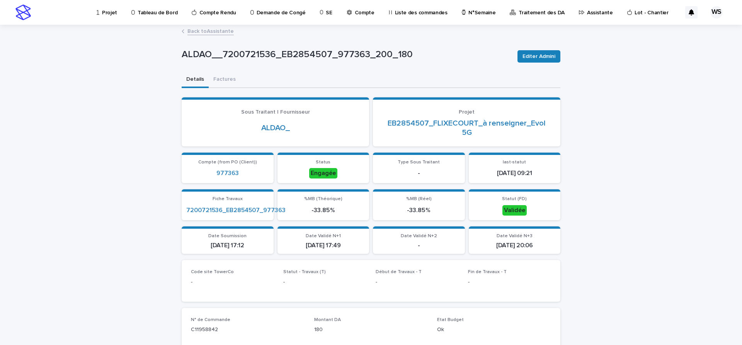
click at [216, 31] on link "Back to Assistante" at bounding box center [210, 30] width 46 height 9
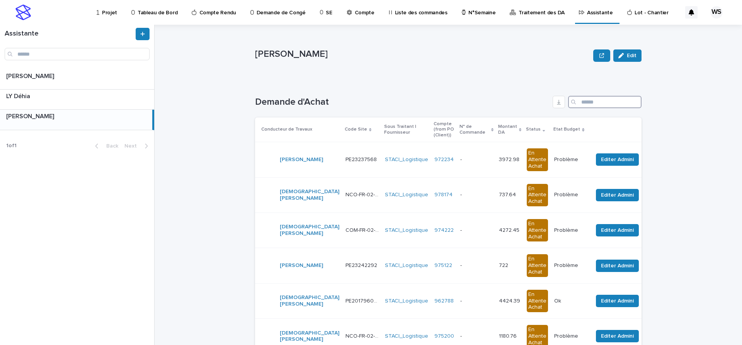
click at [599, 104] on input "Search" at bounding box center [604, 102] width 73 height 12
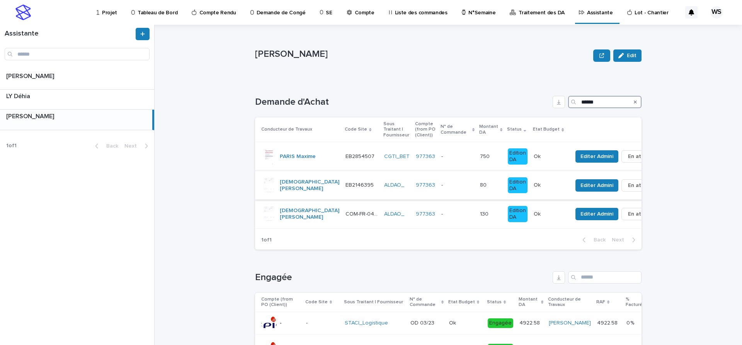
type input "******"
click at [441, 190] on div "- -" at bounding box center [457, 185] width 32 height 13
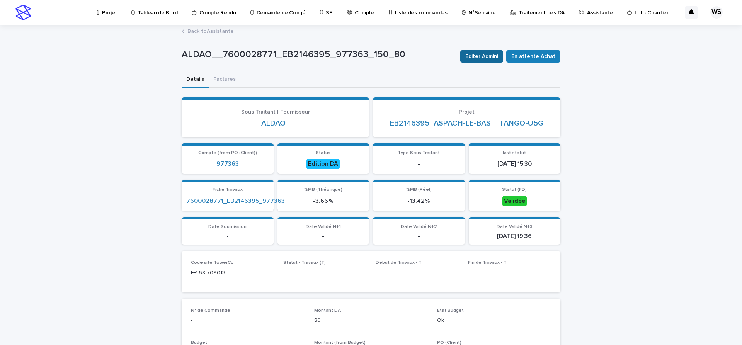
click at [483, 59] on span "Editer Admini" at bounding box center [481, 57] width 33 height 8
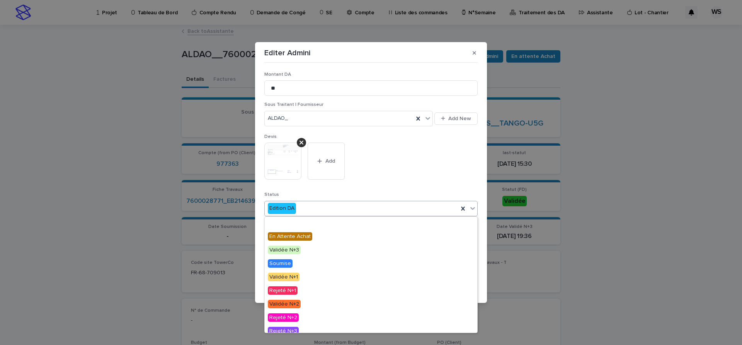
click at [472, 208] on icon at bounding box center [472, 208] width 5 height 3
click at [281, 224] on span "Engagée" at bounding box center [281, 223] width 26 height 9
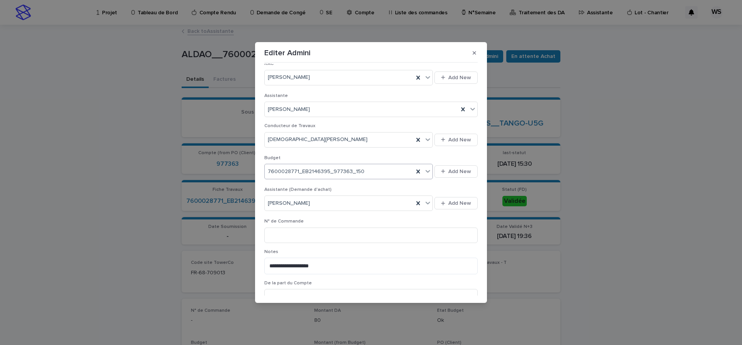
scroll to position [227, 0]
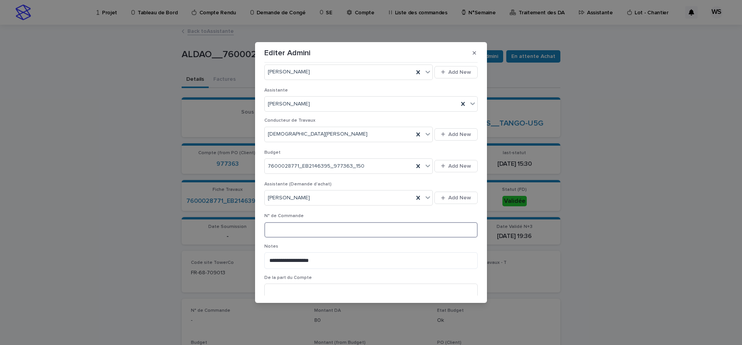
click at [347, 234] on input at bounding box center [370, 229] width 213 height 15
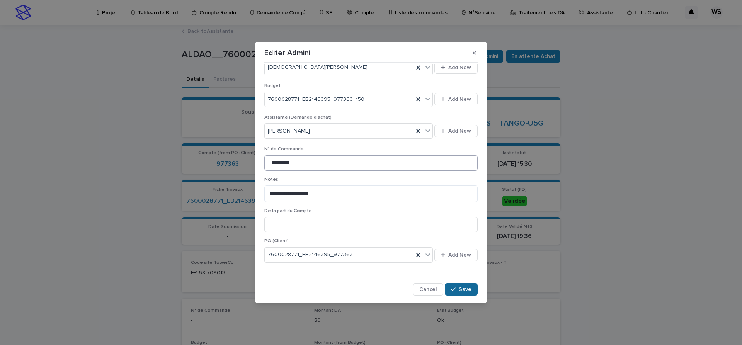
type input "*********"
click at [467, 289] on span "Save" at bounding box center [465, 289] width 13 height 5
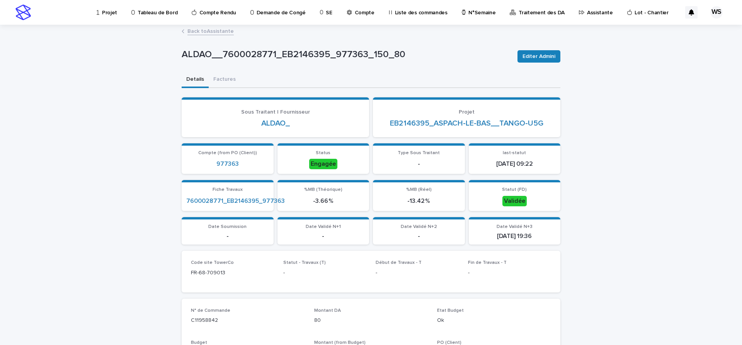
click at [224, 30] on link "Back to Assistante" at bounding box center [210, 30] width 46 height 9
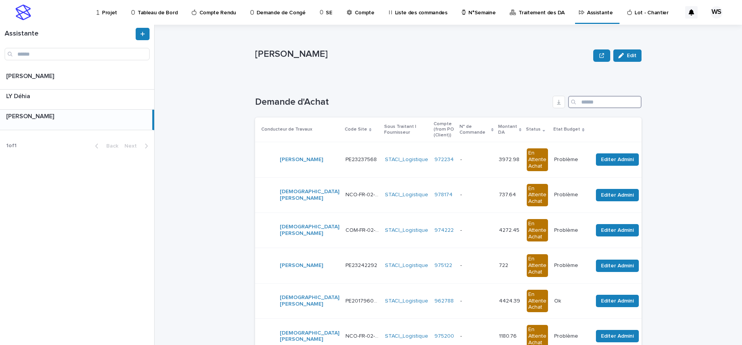
click at [598, 101] on input "Search" at bounding box center [604, 102] width 73 height 12
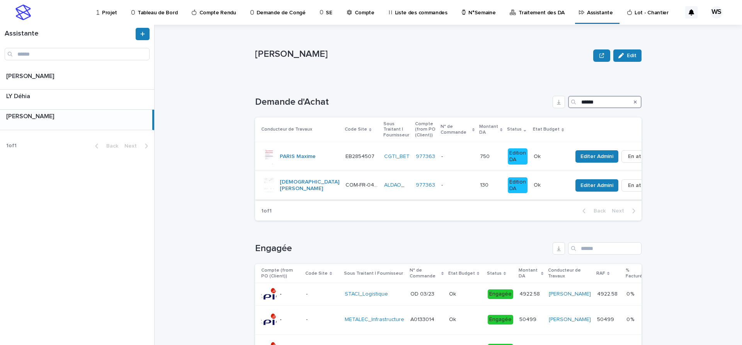
type input "******"
click at [444, 187] on p at bounding box center [457, 185] width 32 height 7
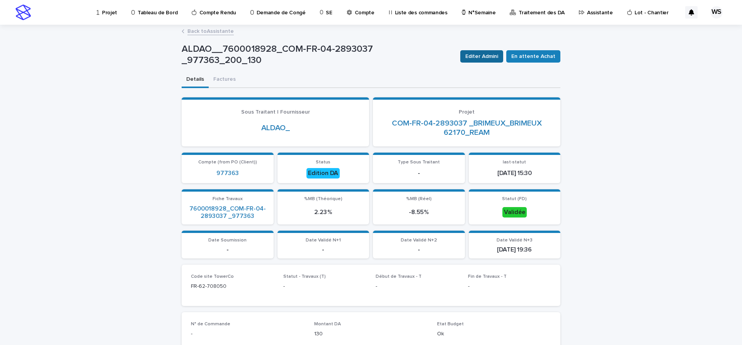
click at [482, 54] on span "Editer Admini" at bounding box center [481, 57] width 33 height 8
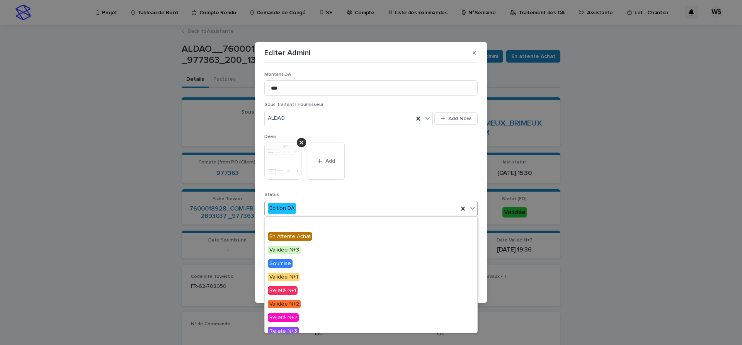
click at [475, 208] on icon at bounding box center [473, 208] width 8 height 8
click at [284, 223] on span "Engagée" at bounding box center [281, 223] width 26 height 9
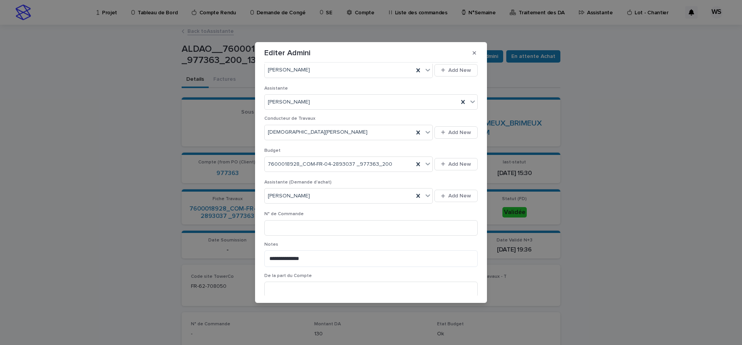
scroll to position [260, 0]
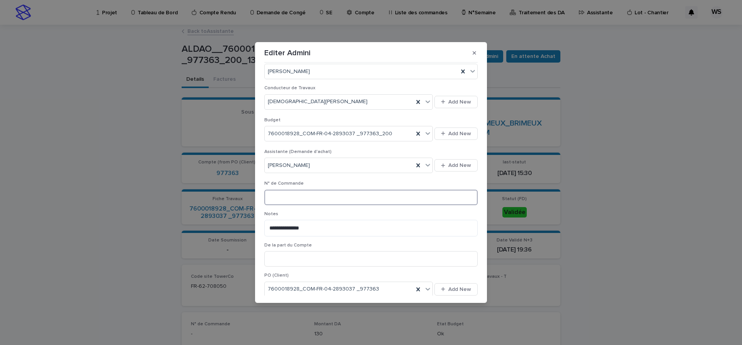
click at [315, 198] on input at bounding box center [370, 197] width 213 height 15
type input "*"
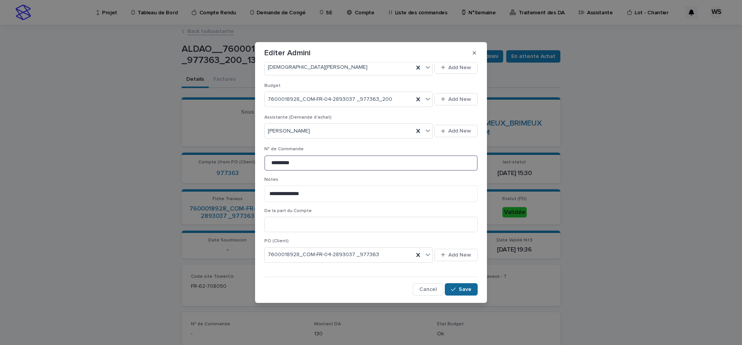
type input "*********"
click at [468, 291] on span "Save" at bounding box center [465, 289] width 13 height 5
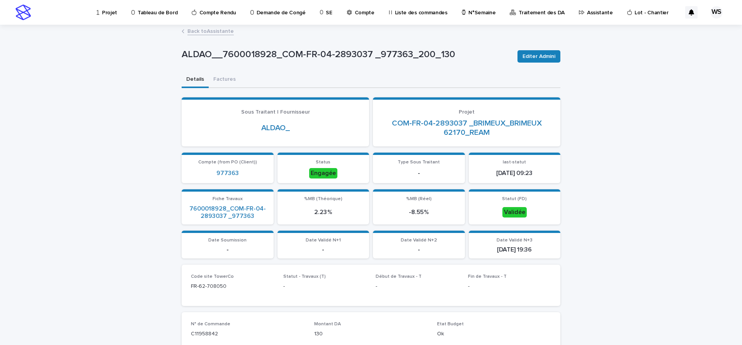
click at [218, 31] on link "Back to Assistante" at bounding box center [210, 30] width 46 height 9
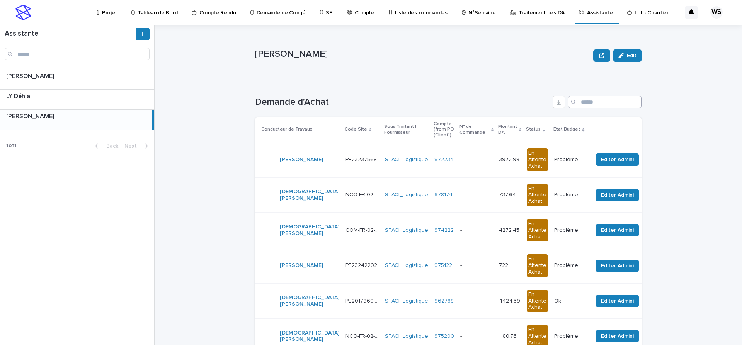
click at [603, 102] on input "Search" at bounding box center [604, 102] width 73 height 12
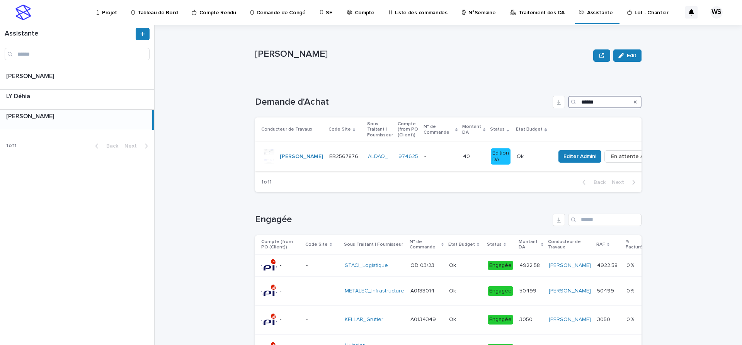
type input "******"
click at [424, 157] on p at bounding box center [440, 156] width 32 height 7
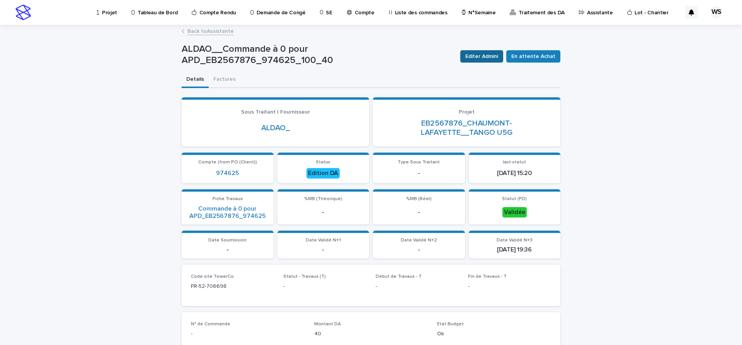
click at [487, 56] on span "Editer Admini" at bounding box center [481, 57] width 33 height 8
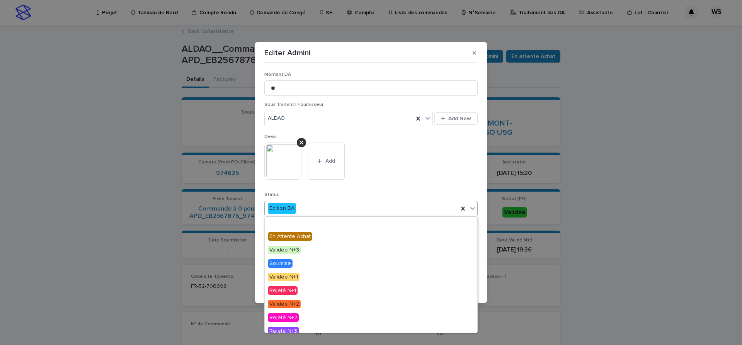
click at [472, 206] on icon at bounding box center [473, 208] width 8 height 8
click at [277, 224] on span "Engagée" at bounding box center [281, 223] width 26 height 9
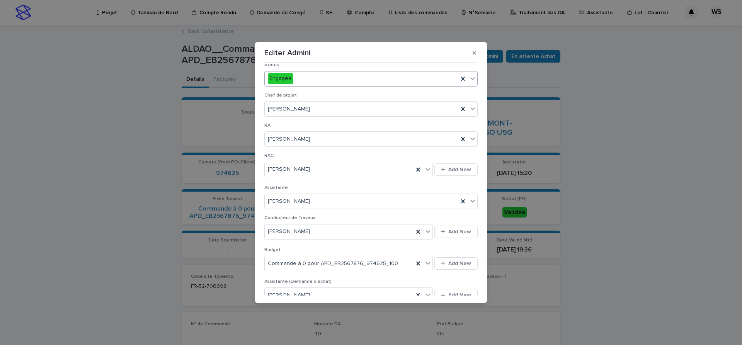
scroll to position [227, 0]
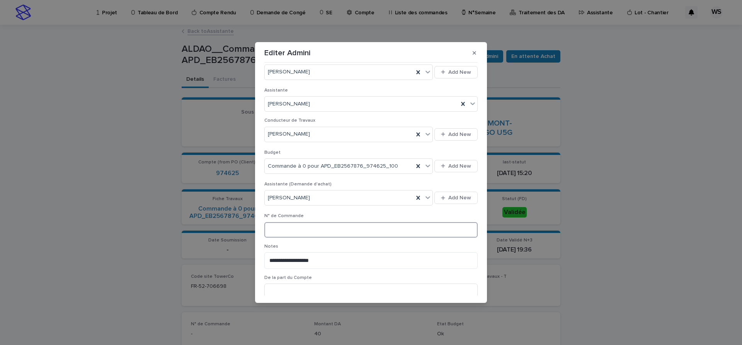
click at [312, 236] on input at bounding box center [370, 229] width 213 height 15
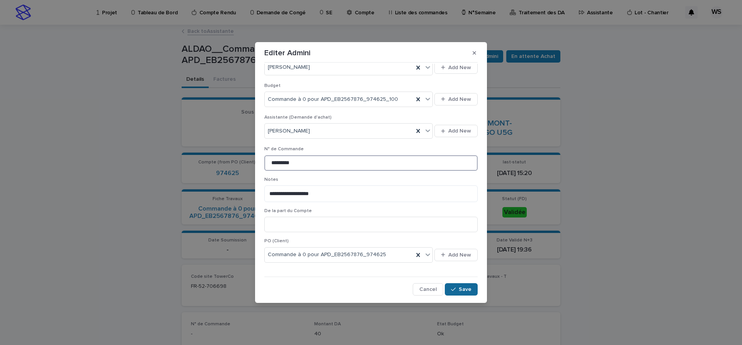
type input "*********"
click at [468, 288] on span "Save" at bounding box center [465, 289] width 13 height 5
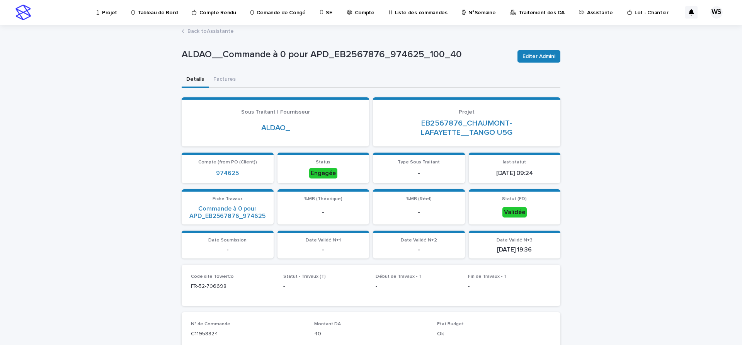
click at [225, 31] on link "Back to Assistante" at bounding box center [210, 30] width 46 height 9
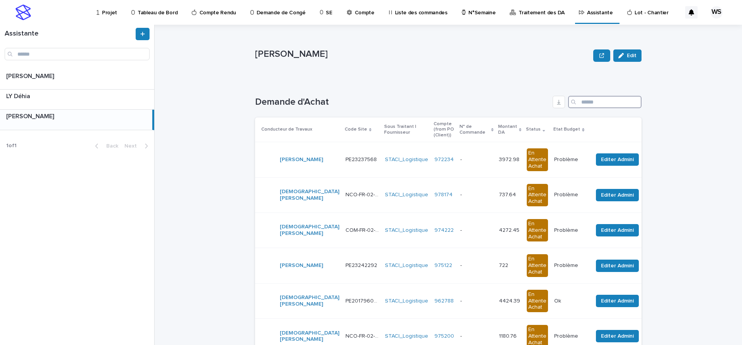
click at [593, 99] on input "Search" at bounding box center [604, 102] width 73 height 12
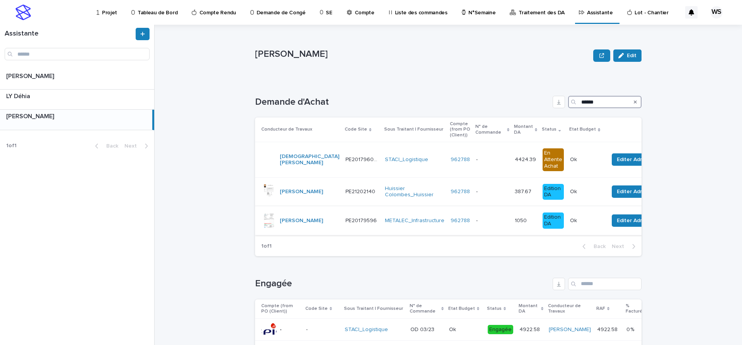
type input "******"
click at [476, 222] on p at bounding box center [492, 221] width 32 height 7
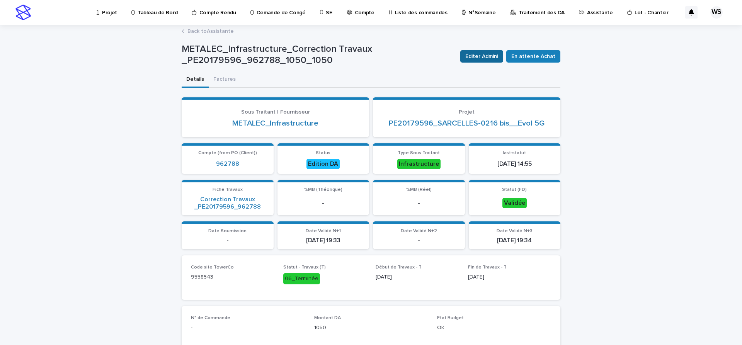
click at [493, 59] on span "Editer Admini" at bounding box center [481, 57] width 33 height 8
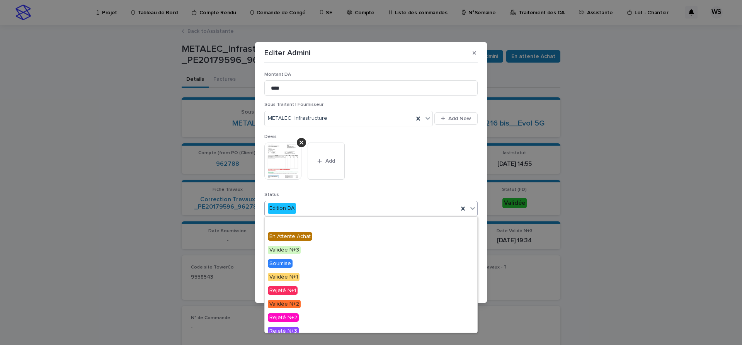
click at [473, 208] on icon at bounding box center [473, 208] width 8 height 8
click at [283, 223] on span "Engagée" at bounding box center [281, 223] width 26 height 9
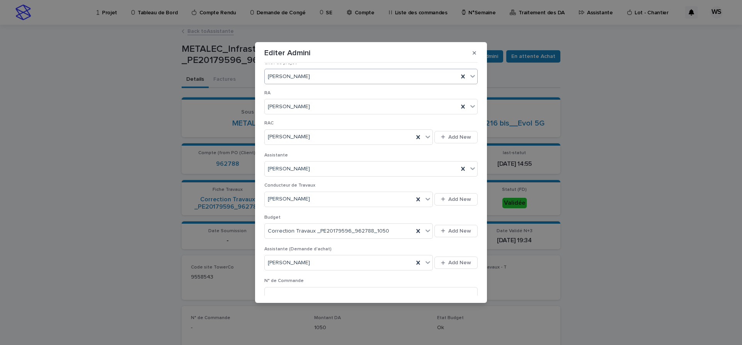
scroll to position [260, 0]
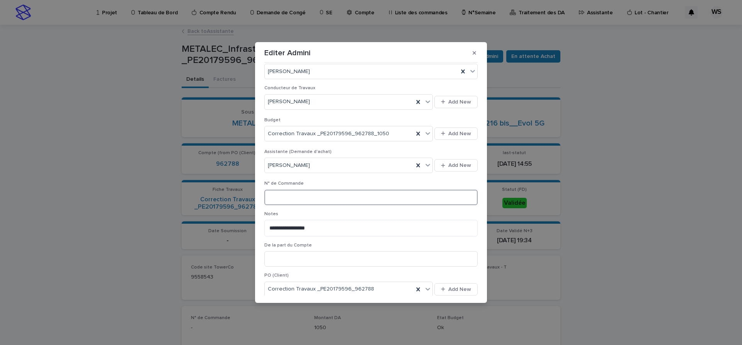
click at [317, 197] on input at bounding box center [370, 197] width 213 height 15
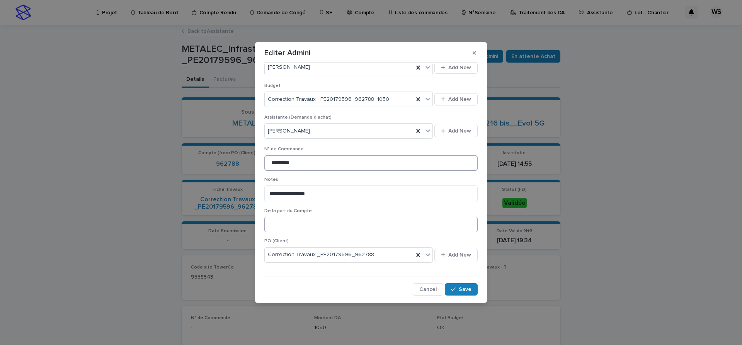
type input "*********"
click at [465, 290] on span "Save" at bounding box center [465, 289] width 13 height 5
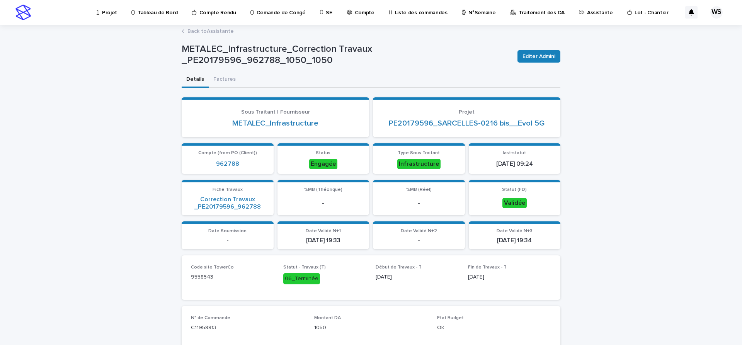
click at [222, 32] on link "Back to Assistante" at bounding box center [210, 30] width 46 height 9
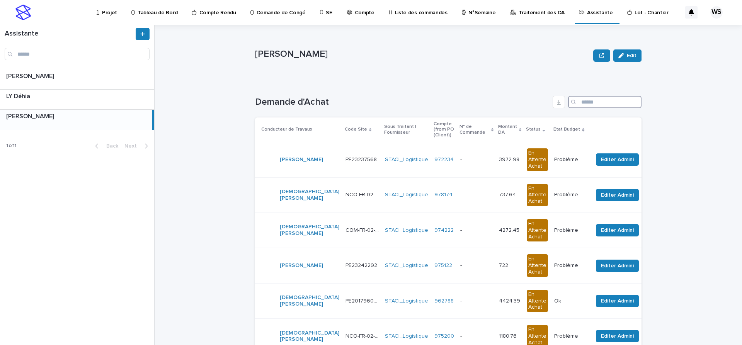
click at [595, 100] on input "Search" at bounding box center [604, 102] width 73 height 12
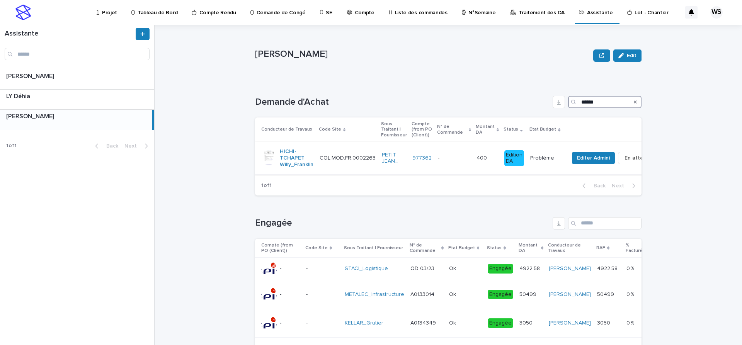
type input "******"
click at [450, 157] on p at bounding box center [454, 158] width 32 height 7
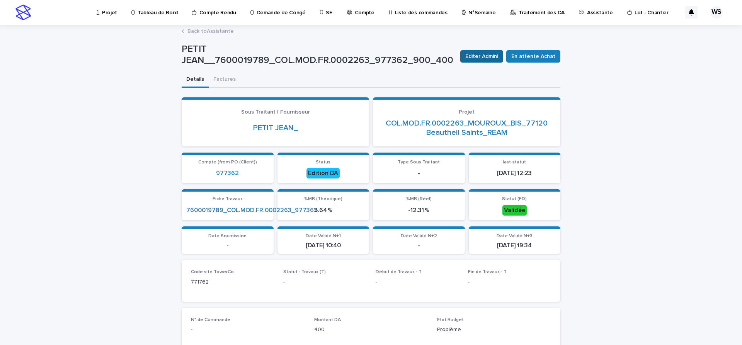
click at [488, 51] on button "Editer Admini" at bounding box center [481, 56] width 43 height 12
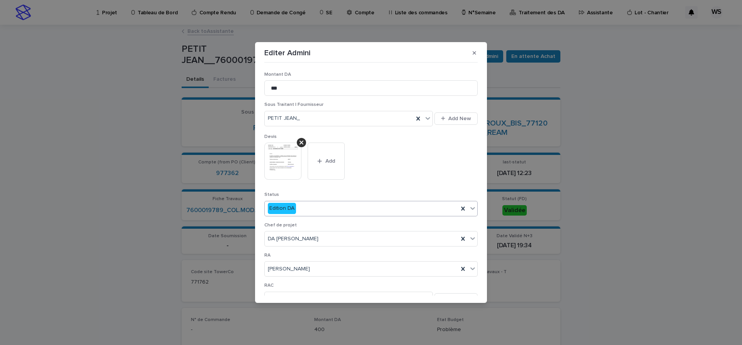
click at [470, 209] on icon at bounding box center [473, 208] width 8 height 8
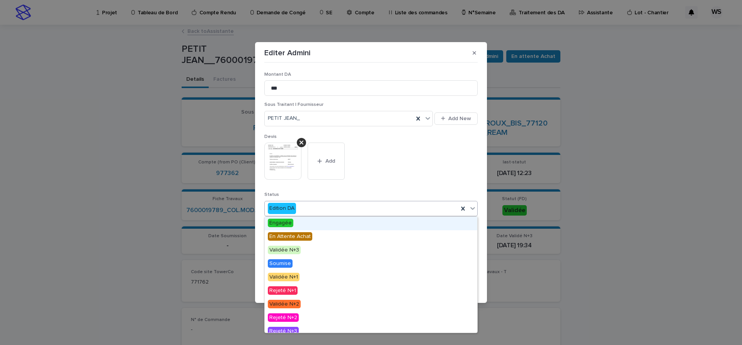
click at [284, 222] on span "Engagée" at bounding box center [281, 223] width 26 height 9
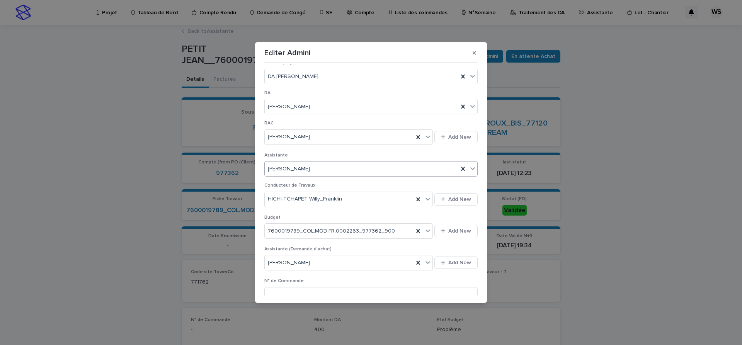
scroll to position [260, 0]
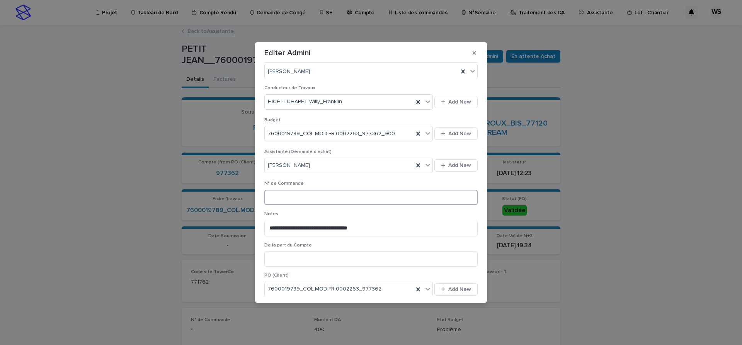
click at [312, 197] on input at bounding box center [370, 197] width 213 height 15
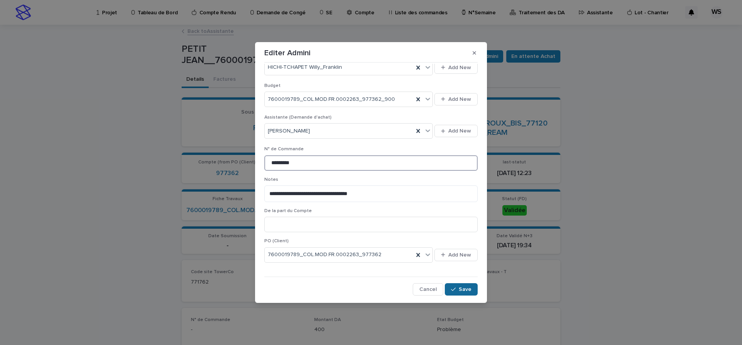
type input "*********"
click at [466, 291] on span "Save" at bounding box center [465, 289] width 13 height 5
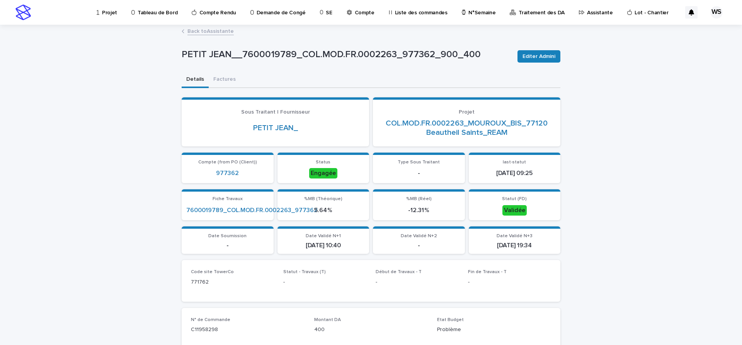
click at [222, 32] on link "Back to Assistante" at bounding box center [210, 30] width 46 height 9
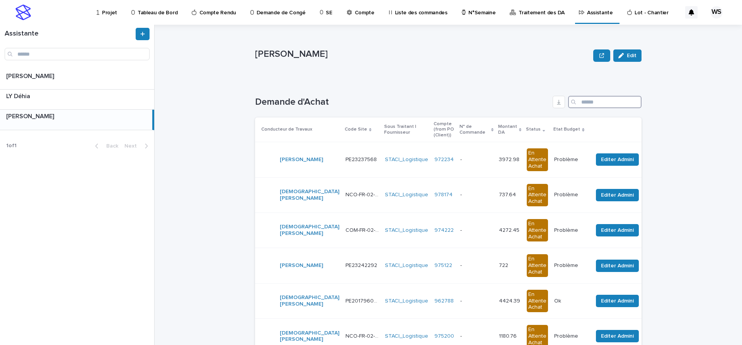
click at [603, 99] on input "Search" at bounding box center [604, 102] width 73 height 12
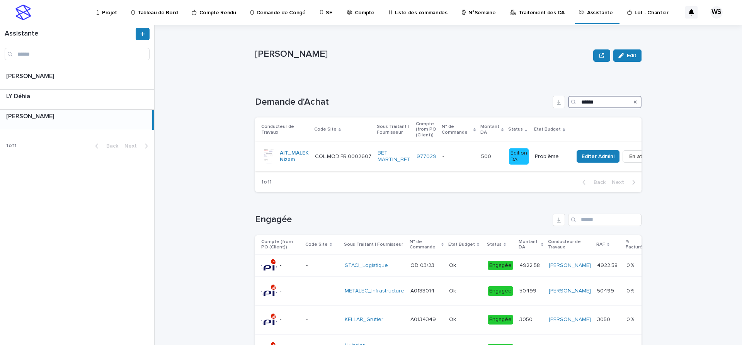
type input "******"
click at [459, 157] on p at bounding box center [459, 156] width 32 height 7
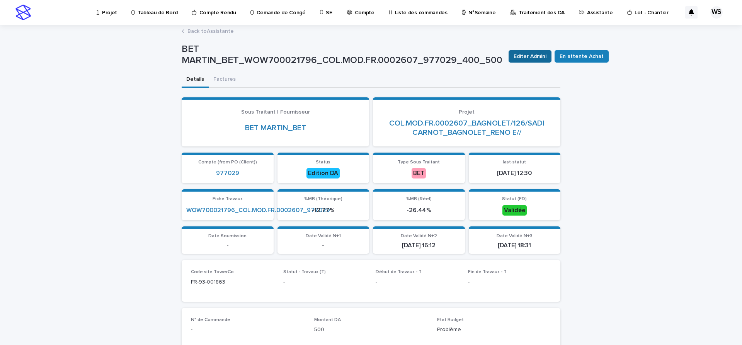
click at [528, 57] on span "Editer Admini" at bounding box center [530, 57] width 33 height 8
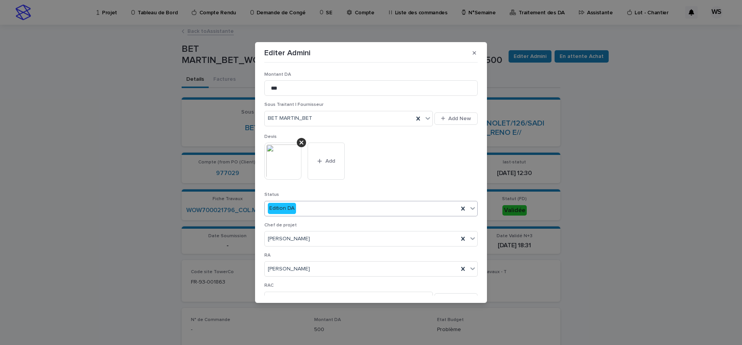
click at [473, 209] on icon at bounding box center [472, 208] width 5 height 3
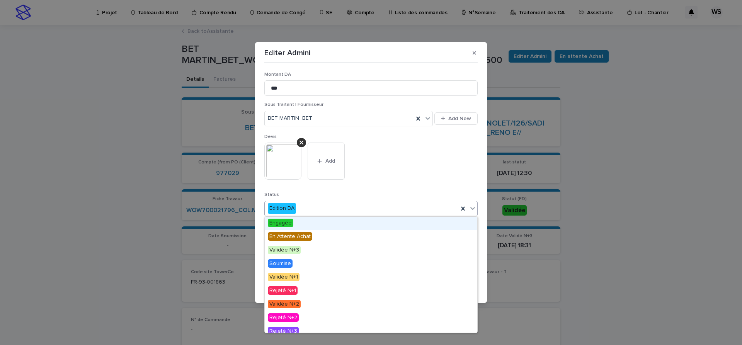
click at [284, 224] on span "Engagée" at bounding box center [281, 223] width 26 height 9
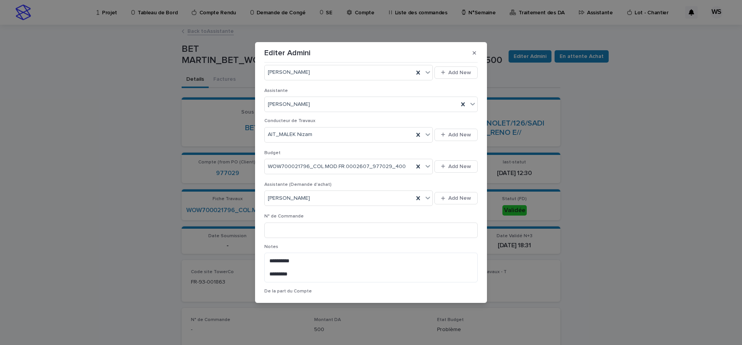
scroll to position [227, 0]
click at [331, 233] on input at bounding box center [370, 229] width 213 height 15
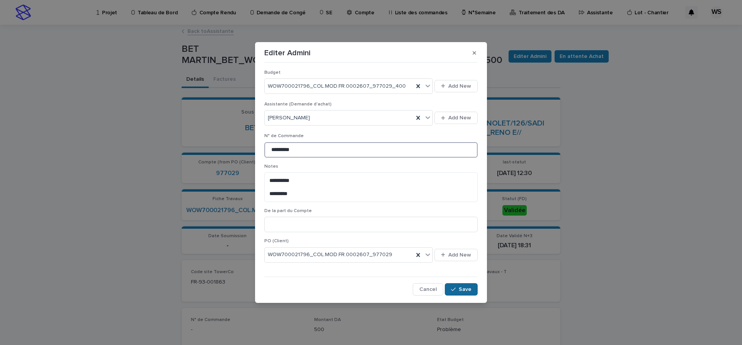
type input "*********"
click at [468, 291] on span "Save" at bounding box center [465, 289] width 13 height 5
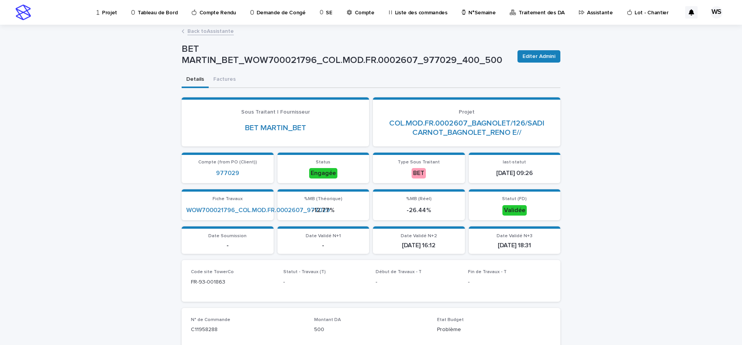
click at [225, 32] on link "Back to Assistante" at bounding box center [210, 30] width 46 height 9
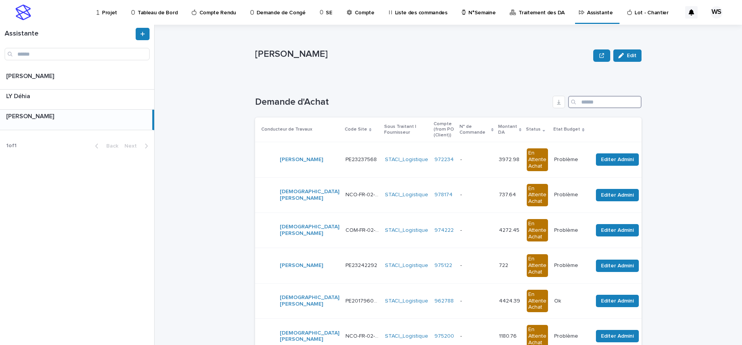
click at [605, 101] on input "Search" at bounding box center [604, 102] width 73 height 12
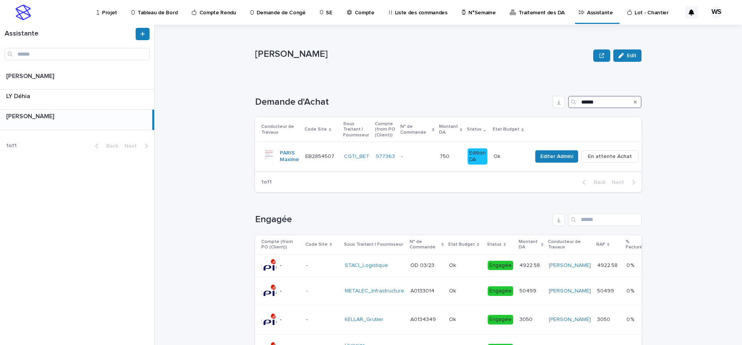
type input "******"
click at [418, 158] on p at bounding box center [417, 156] width 32 height 7
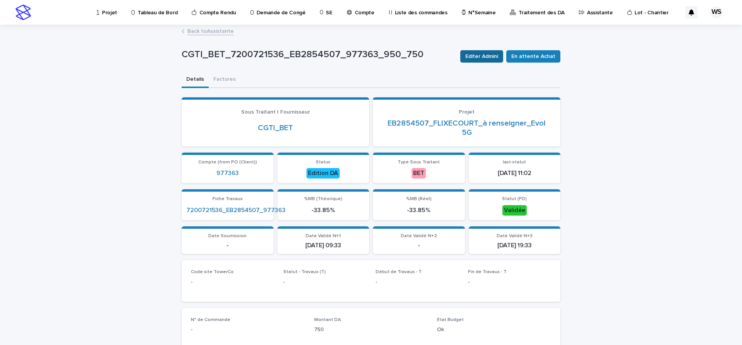
click at [490, 56] on span "Editer Admini" at bounding box center [481, 57] width 33 height 8
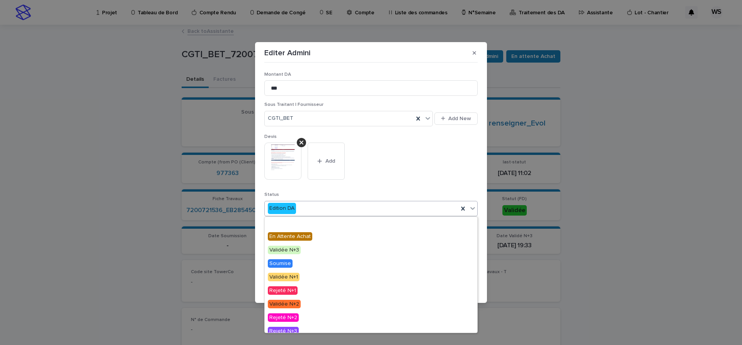
click at [473, 209] on icon at bounding box center [472, 208] width 5 height 3
click at [283, 221] on span "Engagée" at bounding box center [281, 223] width 26 height 9
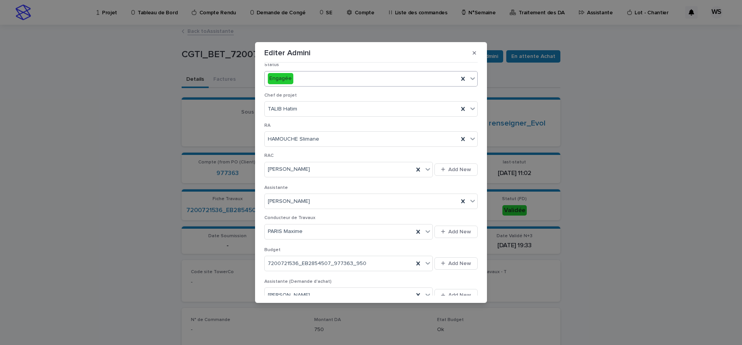
scroll to position [260, 0]
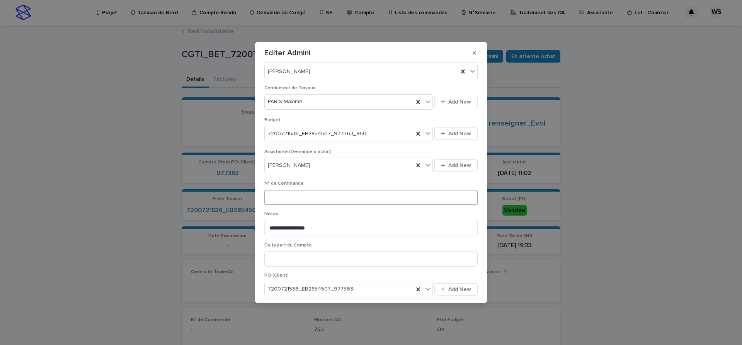
click at [339, 196] on input at bounding box center [370, 197] width 213 height 15
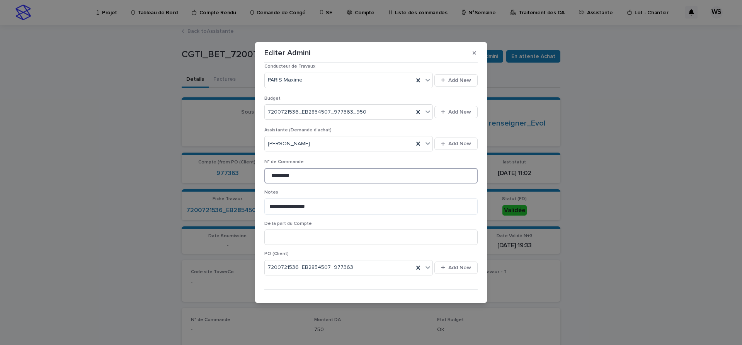
scroll to position [294, 0]
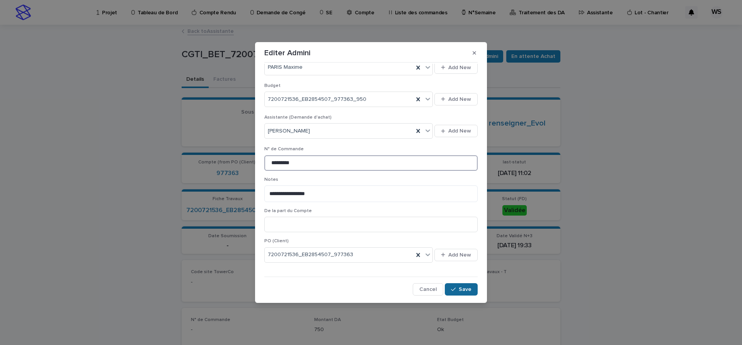
type input "*********"
click at [464, 288] on span "Save" at bounding box center [465, 289] width 13 height 5
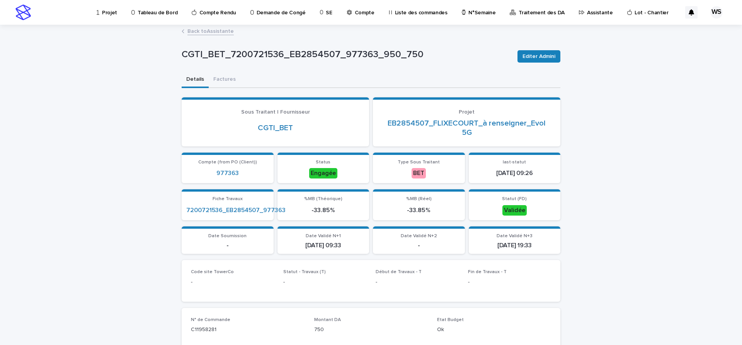
click at [225, 32] on link "Back to Assistante" at bounding box center [210, 30] width 46 height 9
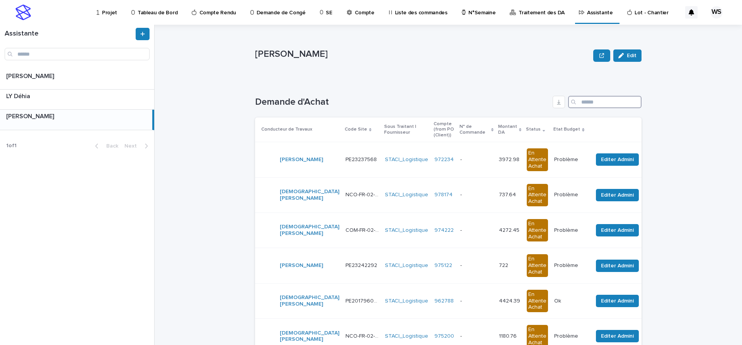
click at [614, 102] on input "Search" at bounding box center [604, 102] width 73 height 12
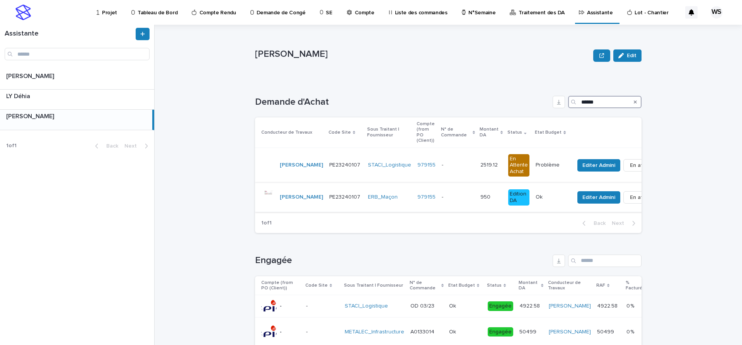
type input "******"
click at [445, 191] on div "- -" at bounding box center [458, 197] width 32 height 13
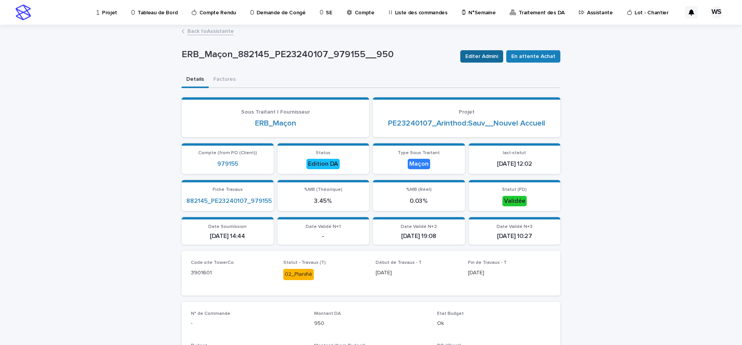
click at [495, 56] on span "Editer Admini" at bounding box center [481, 57] width 33 height 8
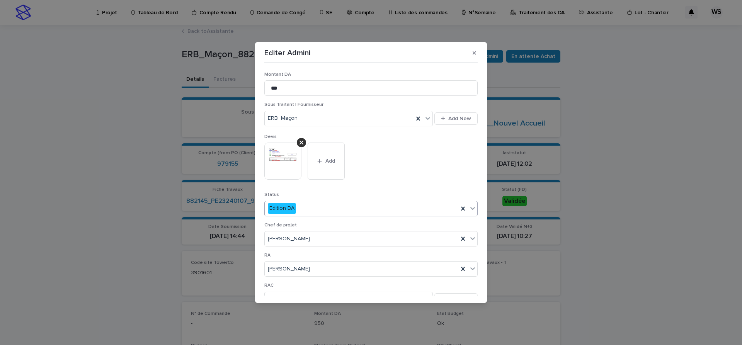
click at [474, 210] on icon at bounding box center [473, 208] width 8 height 8
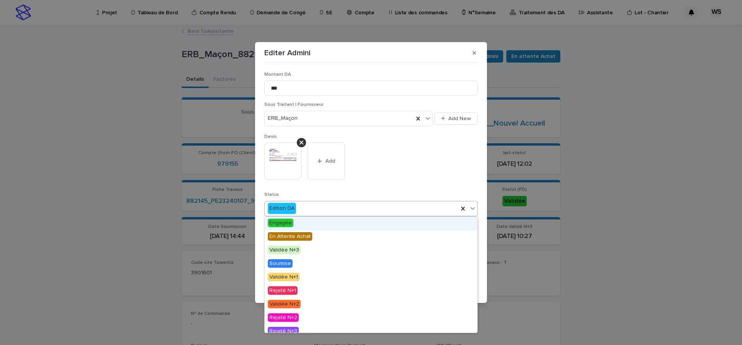
click at [286, 221] on span "Engagée" at bounding box center [281, 223] width 26 height 9
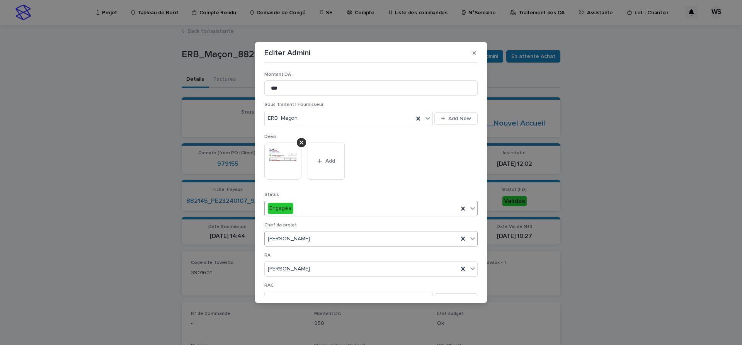
scroll to position [195, 0]
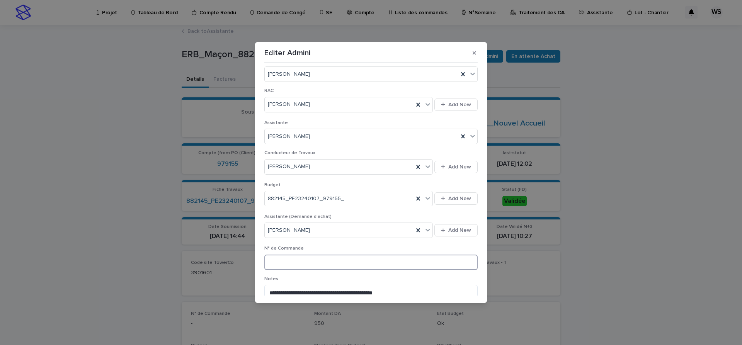
click at [322, 261] on input at bounding box center [370, 262] width 213 height 15
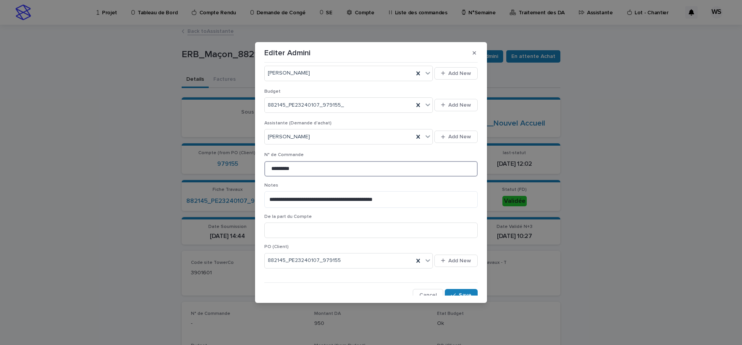
scroll to position [294, 0]
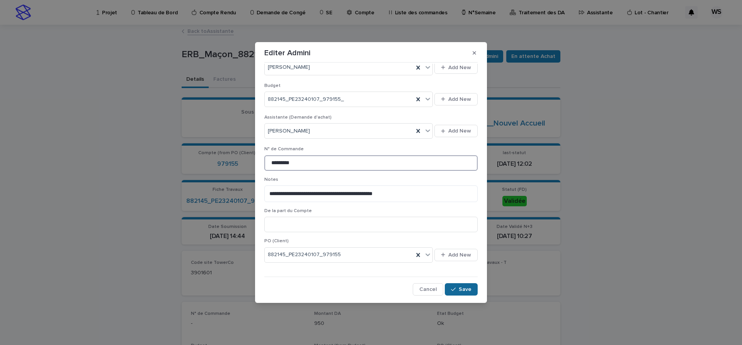
type input "*********"
click at [467, 290] on span "Save" at bounding box center [465, 289] width 13 height 5
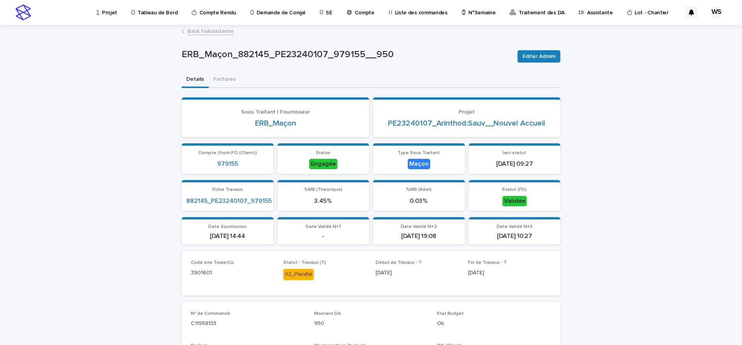
click at [220, 32] on link "Back to Assistante" at bounding box center [210, 30] width 46 height 9
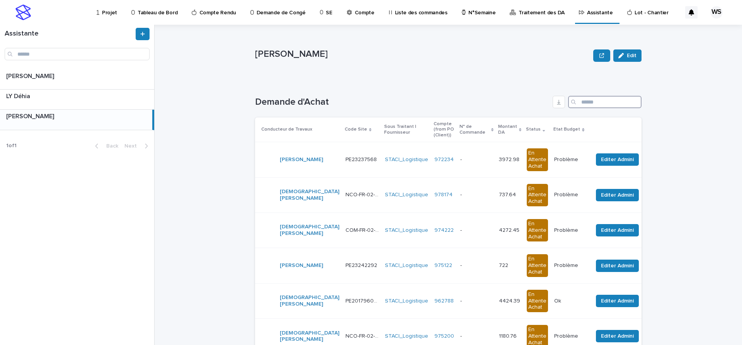
click at [601, 99] on input "Search" at bounding box center [604, 102] width 73 height 12
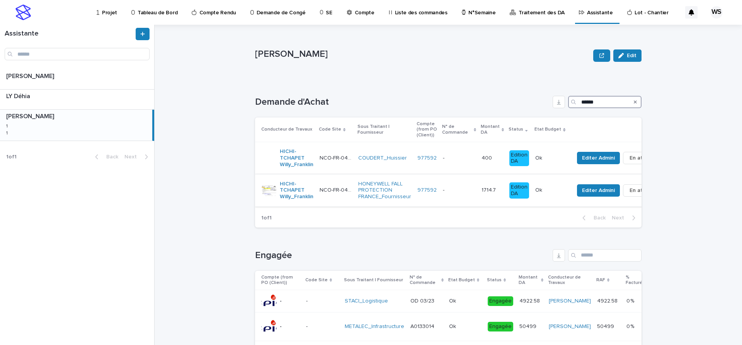
type input "******"
click at [471, 192] on p at bounding box center [459, 190] width 32 height 7
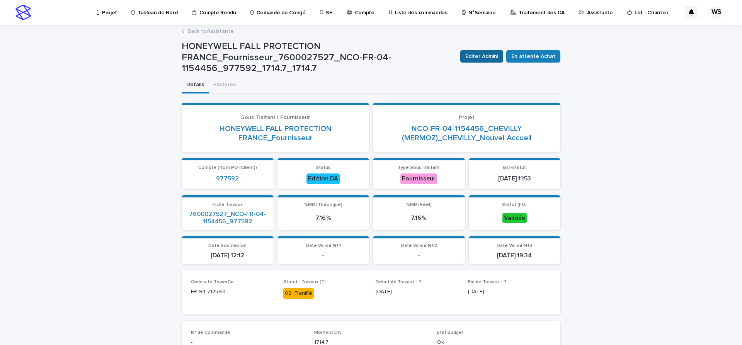
click at [490, 58] on span "Editer Admini" at bounding box center [481, 57] width 33 height 8
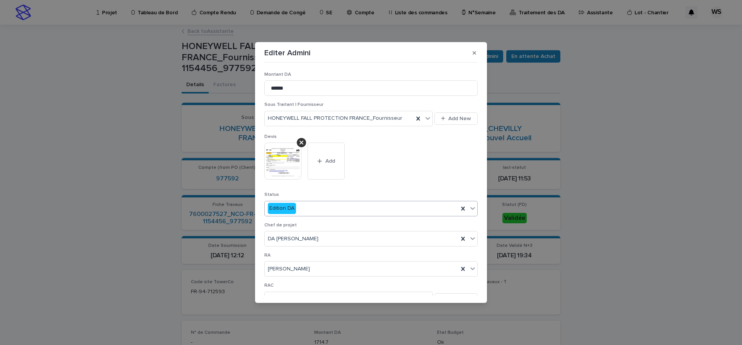
drag, startPoint x: 473, startPoint y: 209, endPoint x: 438, endPoint y: 212, distance: 35.3
click at [473, 209] on icon at bounding box center [473, 208] width 8 height 8
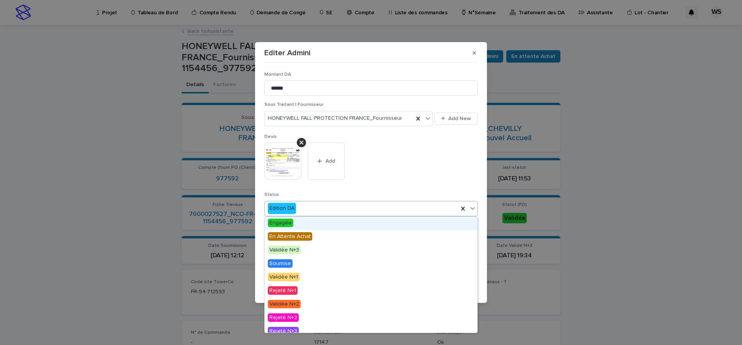
click at [281, 223] on span "Engagée" at bounding box center [281, 223] width 26 height 9
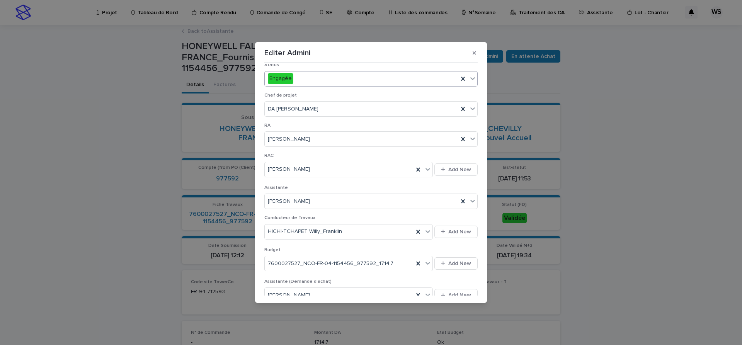
scroll to position [260, 0]
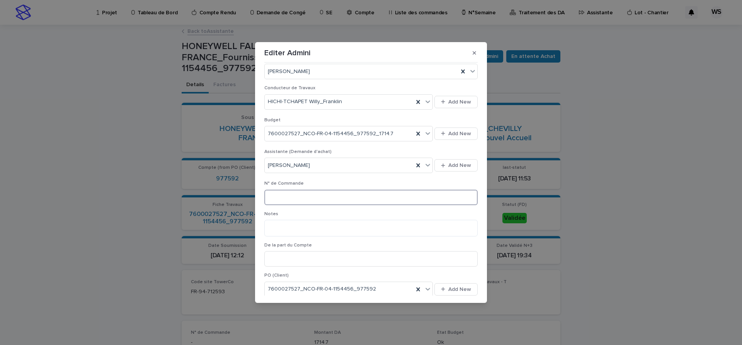
click at [293, 196] on input at bounding box center [370, 197] width 213 height 15
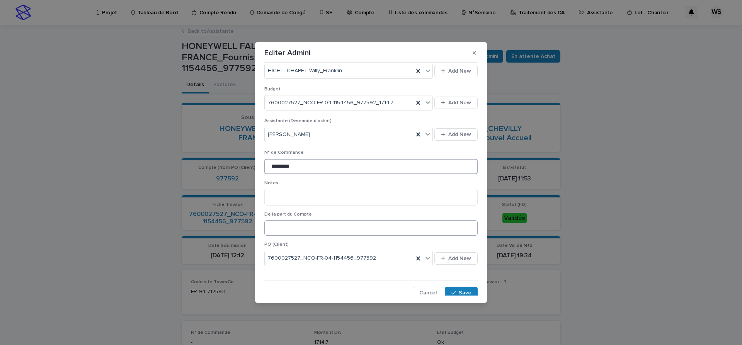
scroll to position [294, 0]
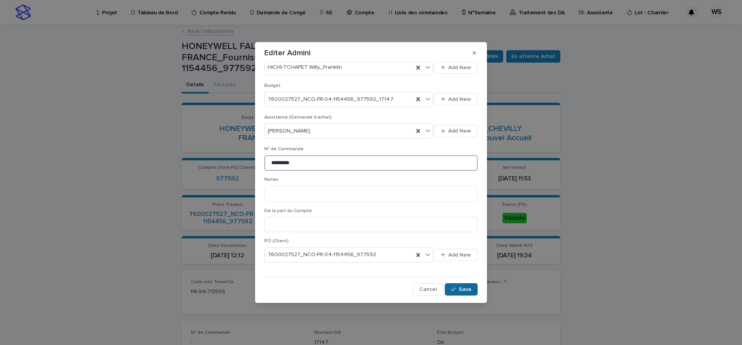
type input "*********"
click at [469, 289] on span "Save" at bounding box center [465, 289] width 13 height 5
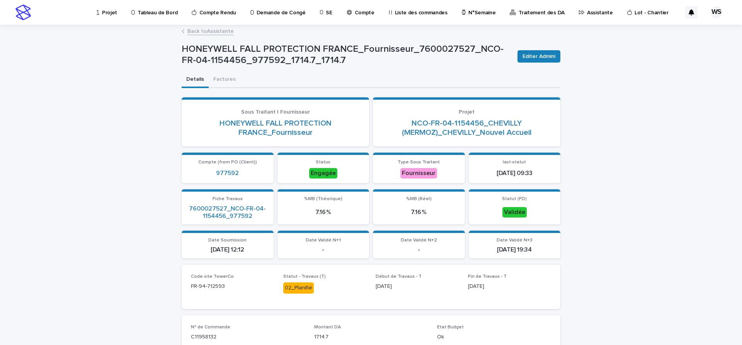
click at [228, 30] on link "Back to Assistante" at bounding box center [210, 30] width 46 height 9
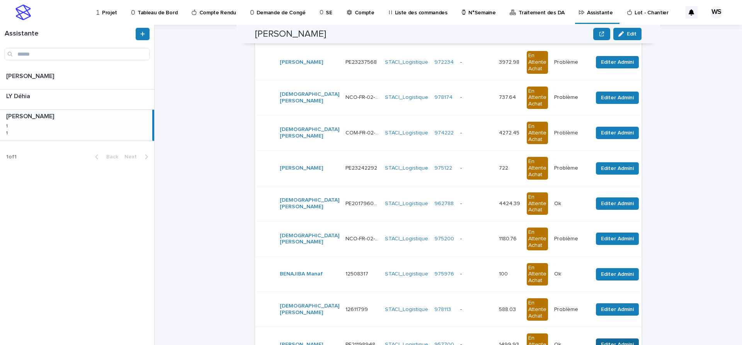
scroll to position [195, 0]
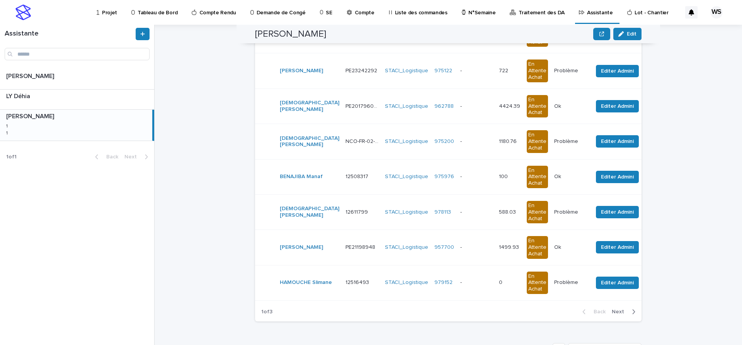
click at [618, 311] on span "Next" at bounding box center [620, 311] width 17 height 5
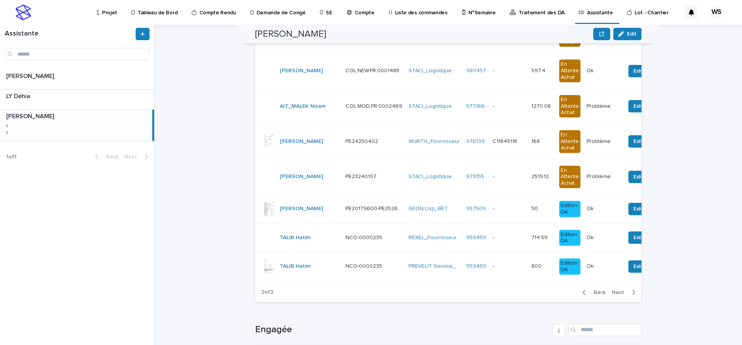
scroll to position [185, 0]
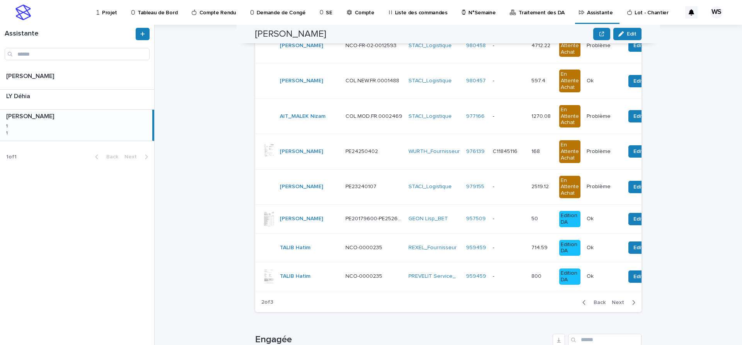
click at [493, 216] on p at bounding box center [509, 219] width 32 height 7
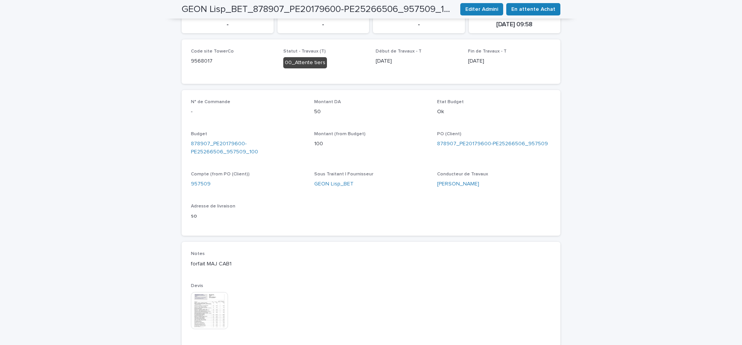
scroll to position [292, 0]
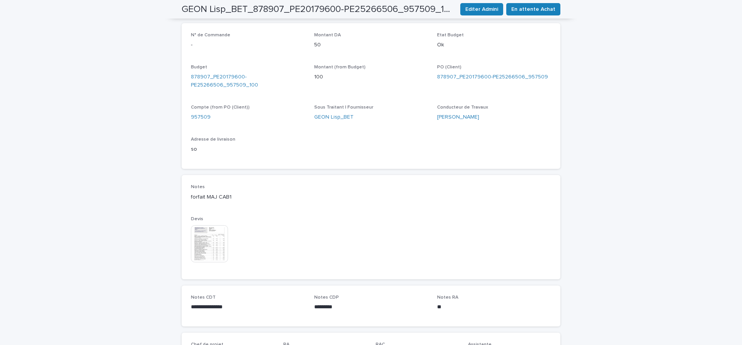
click at [210, 244] on img at bounding box center [209, 243] width 37 height 37
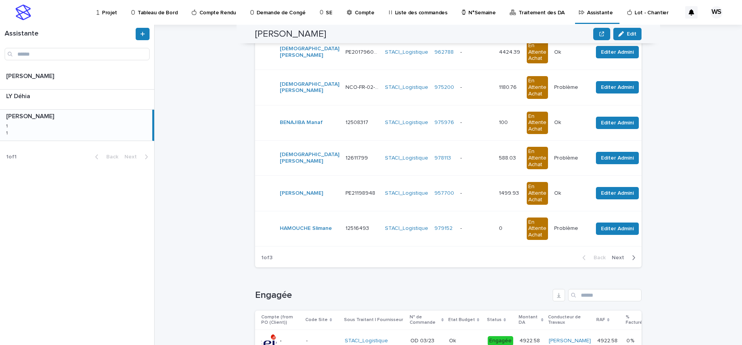
scroll to position [292, 0]
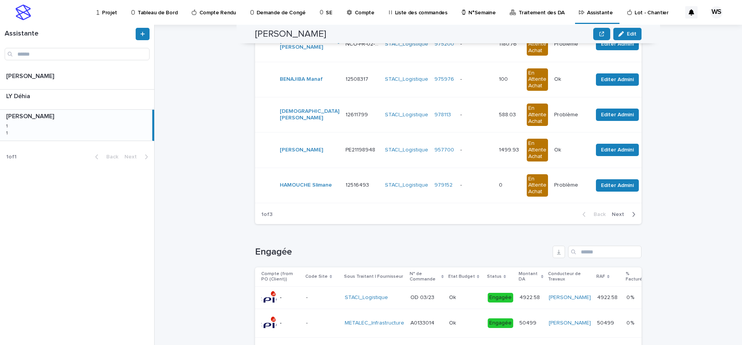
click at [622, 213] on span "Next" at bounding box center [620, 214] width 17 height 5
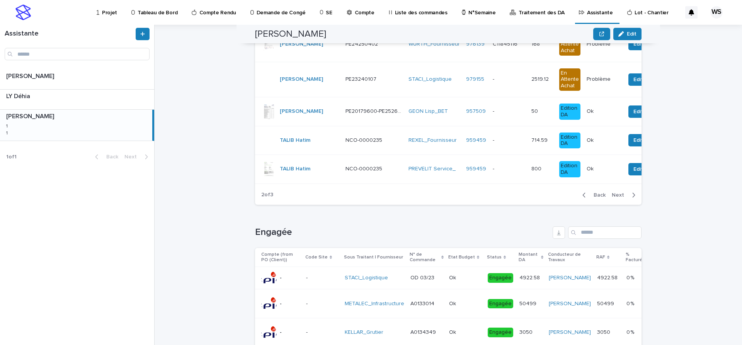
click at [493, 113] on p at bounding box center [509, 111] width 32 height 7
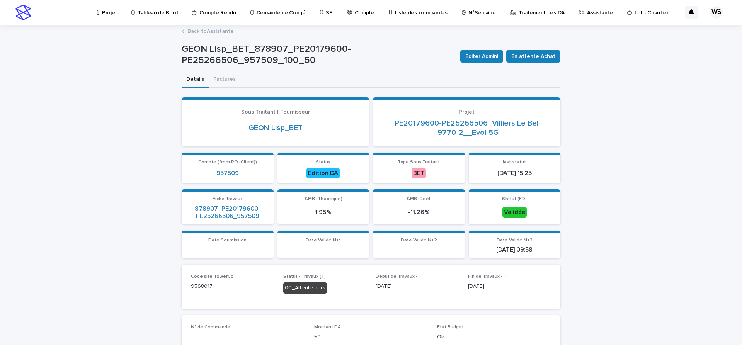
click at [107, 12] on p "Projet" at bounding box center [109, 8] width 15 height 16
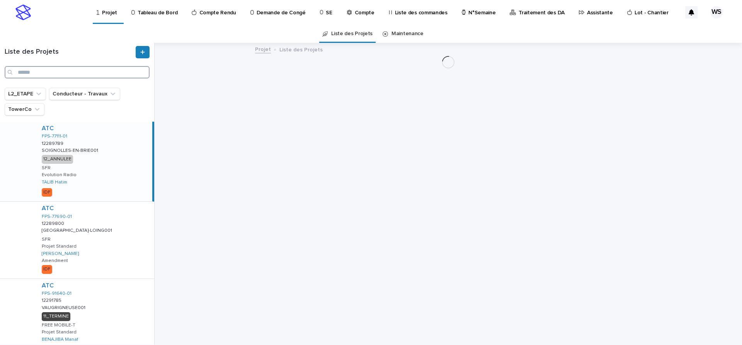
click at [51, 74] on input "Search" at bounding box center [77, 72] width 145 height 12
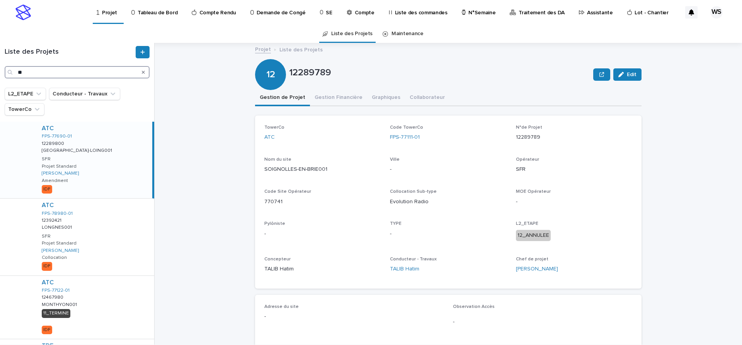
type input "*"
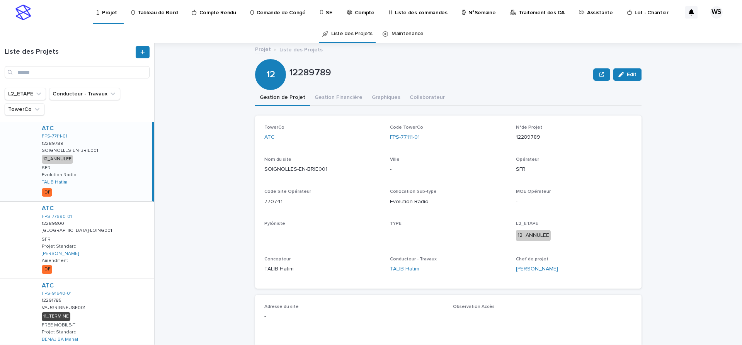
click at [356, 11] on p "Compte" at bounding box center [365, 8] width 20 height 16
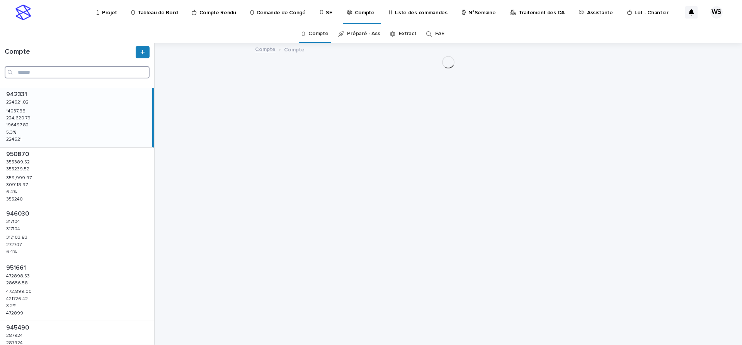
click at [34, 70] on input "Search" at bounding box center [77, 72] width 145 height 12
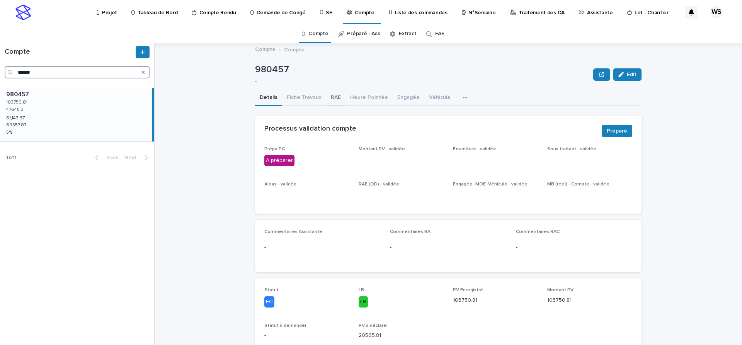
type input "******"
click at [333, 98] on button "RAE" at bounding box center [335, 98] width 19 height 16
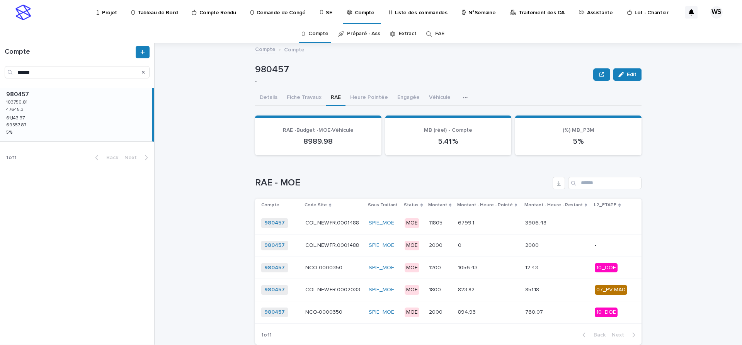
click at [268, 97] on button "Details" at bounding box center [268, 98] width 27 height 16
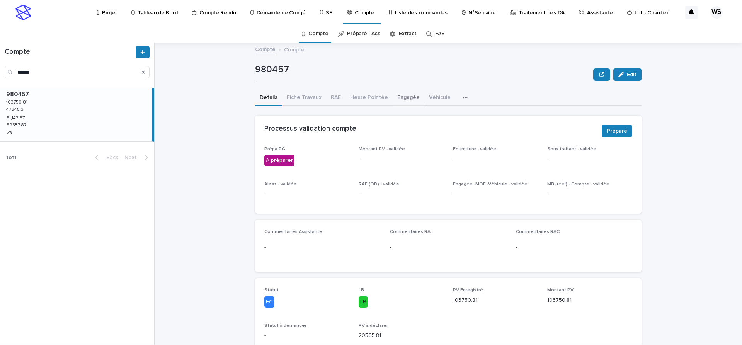
click at [403, 96] on button "Engagée" at bounding box center [409, 98] width 32 height 16
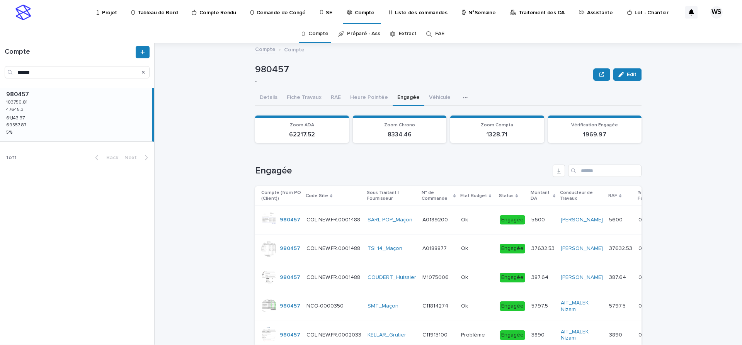
scroll to position [97, 0]
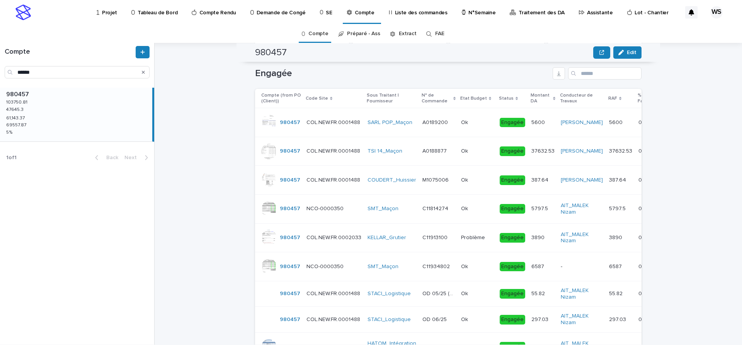
click at [114, 12] on p "Projet" at bounding box center [109, 8] width 15 height 16
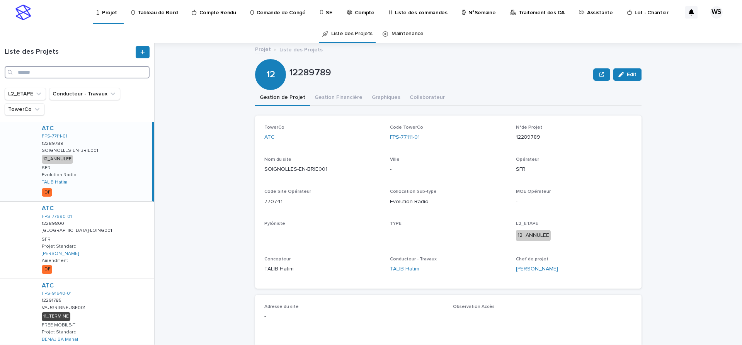
click at [63, 73] on input "Search" at bounding box center [77, 72] width 145 height 12
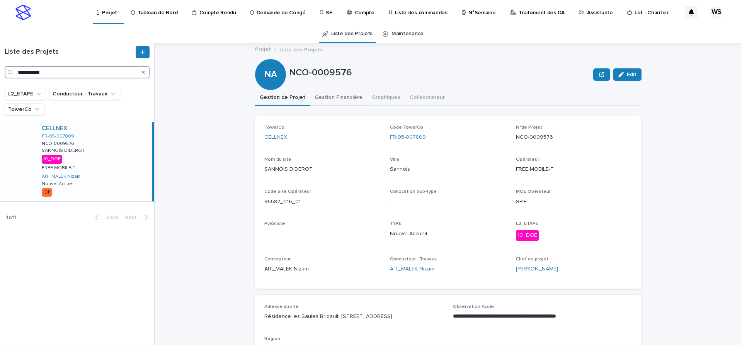
type input "**********"
click at [338, 97] on button "Gestion Financière" at bounding box center [338, 98] width 57 height 16
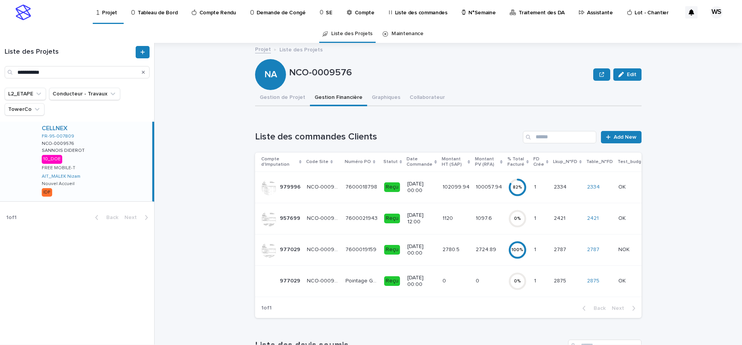
click at [355, 13] on p "Compte" at bounding box center [365, 8] width 20 height 16
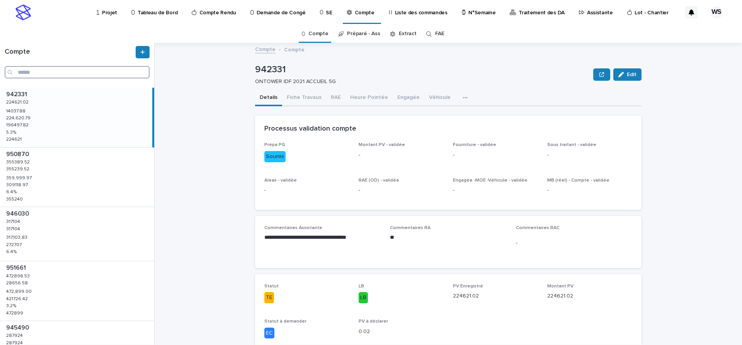
click at [46, 74] on input "Search" at bounding box center [77, 72] width 145 height 12
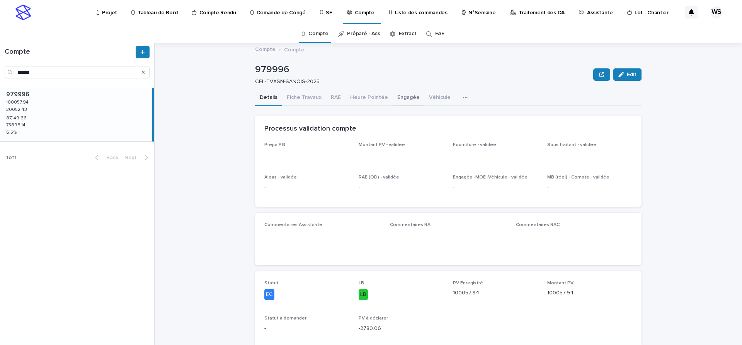
click at [400, 98] on button "Engagée" at bounding box center [409, 98] width 32 height 16
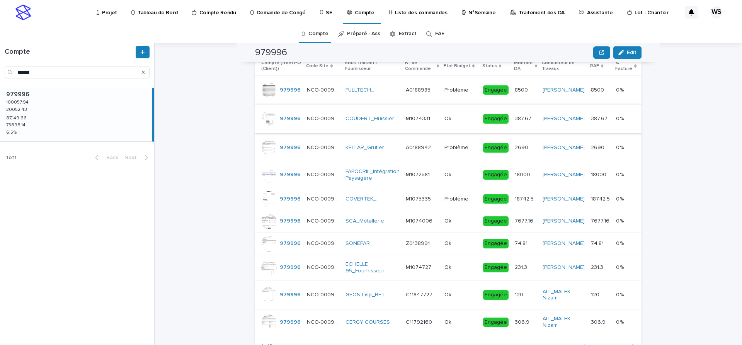
scroll to position [260, 0]
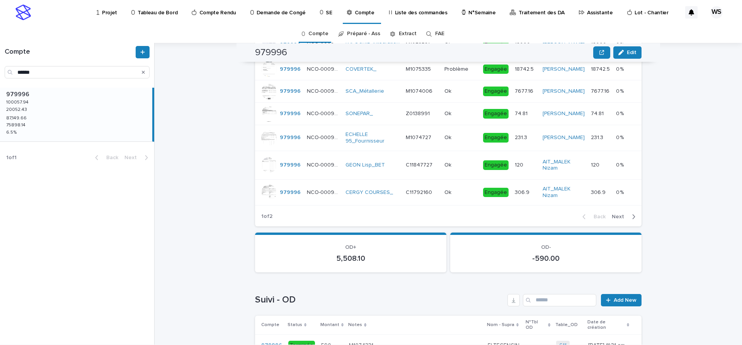
click at [618, 220] on span "Next" at bounding box center [620, 216] width 17 height 5
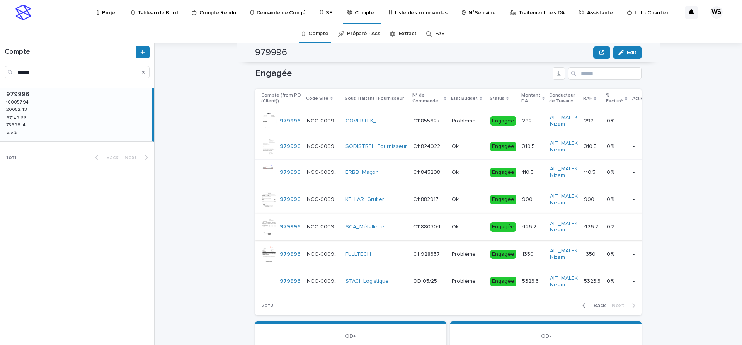
scroll to position [0, 0]
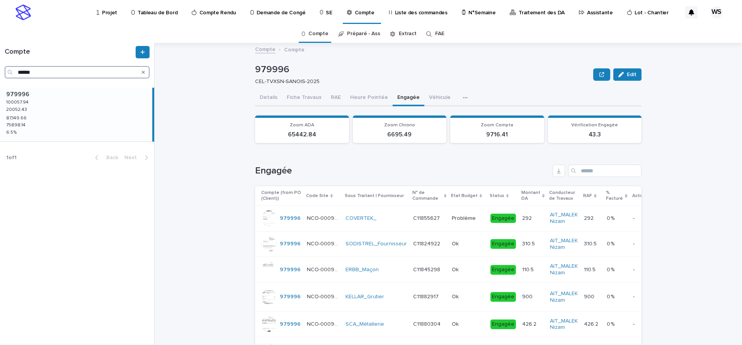
drag, startPoint x: 55, startPoint y: 72, endPoint x: -93, endPoint y: 73, distance: 148.4
click at [5, 73] on input "******" at bounding box center [77, 72] width 145 height 12
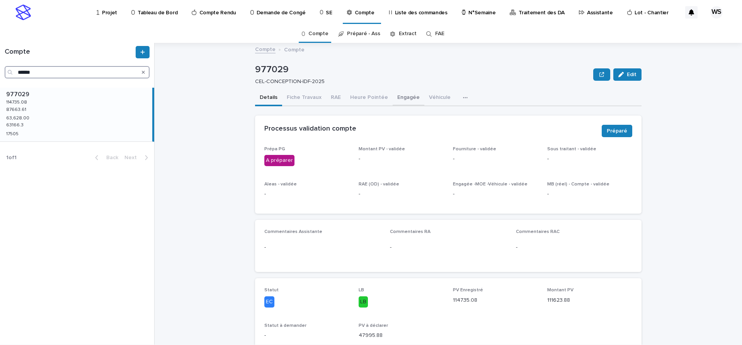
type input "******"
click at [403, 98] on button "Engagée" at bounding box center [409, 98] width 32 height 16
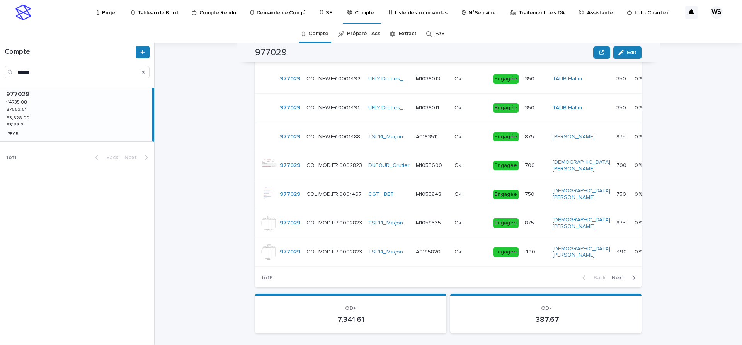
scroll to position [97, 0]
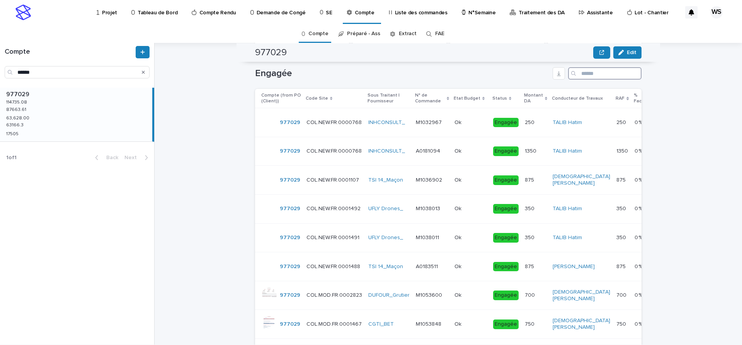
click at [604, 75] on input "Search" at bounding box center [604, 73] width 73 height 12
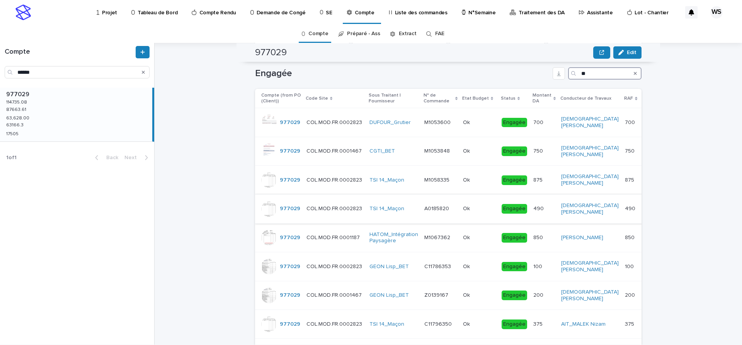
type input "**"
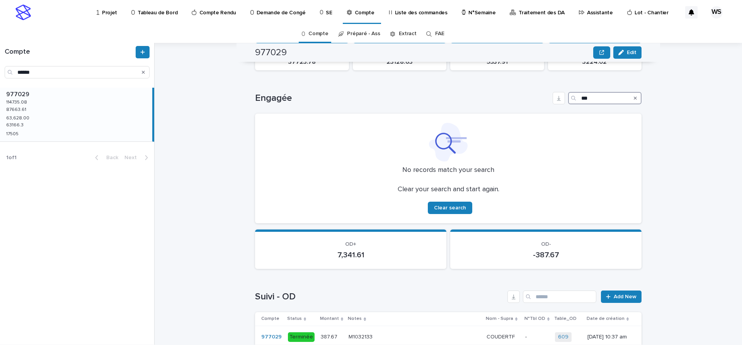
scroll to position [0, 0]
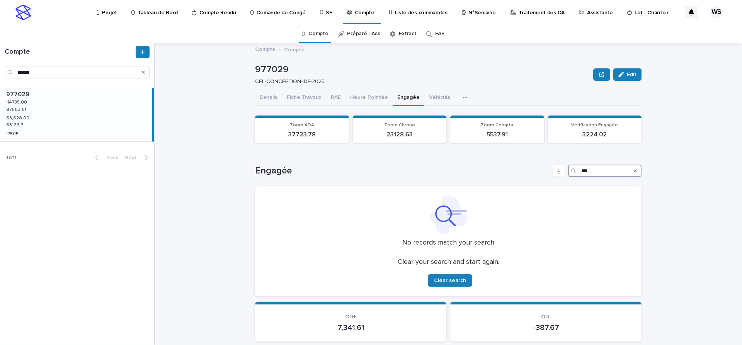
drag, startPoint x: 599, startPoint y: 169, endPoint x: 497, endPoint y: 165, distance: 101.7
click at [568, 173] on input "**" at bounding box center [604, 171] width 73 height 12
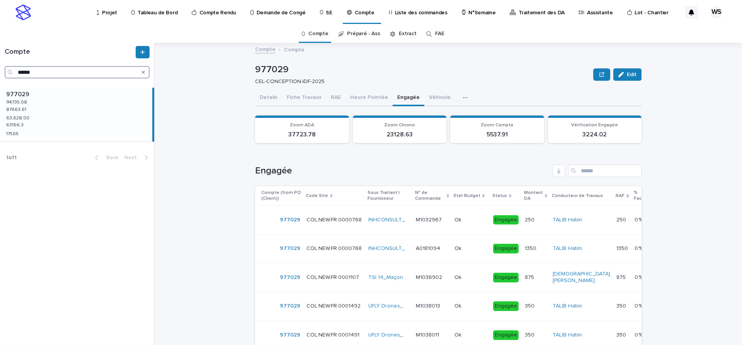
drag, startPoint x: 55, startPoint y: 77, endPoint x: -80, endPoint y: 48, distance: 138.0
click at [5, 66] on input "******" at bounding box center [77, 72] width 145 height 12
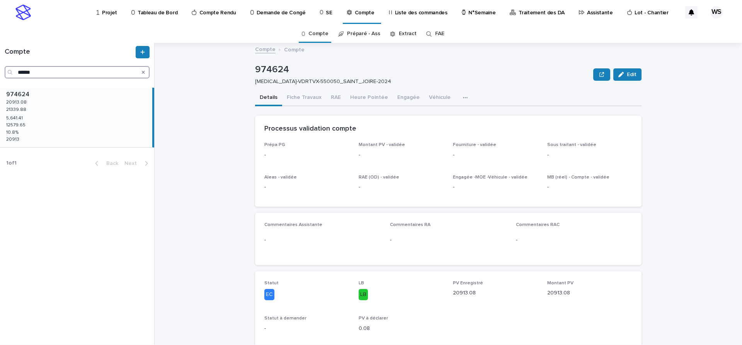
drag, startPoint x: 39, startPoint y: 70, endPoint x: -93, endPoint y: 69, distance: 132.6
click at [5, 69] on input "******" at bounding box center [77, 72] width 145 height 12
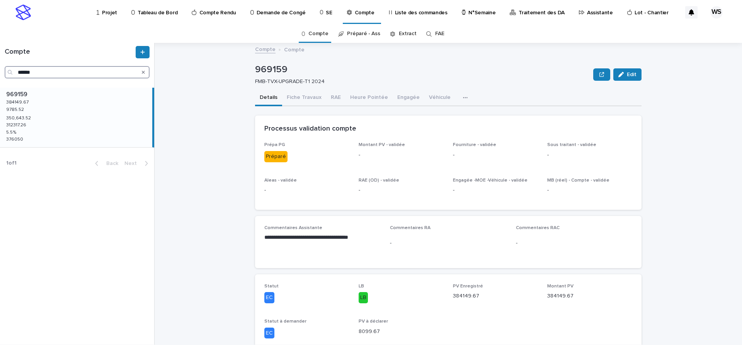
drag, startPoint x: 51, startPoint y: 72, endPoint x: -45, endPoint y: 72, distance: 96.6
click at [5, 72] on input "******" at bounding box center [77, 72] width 145 height 12
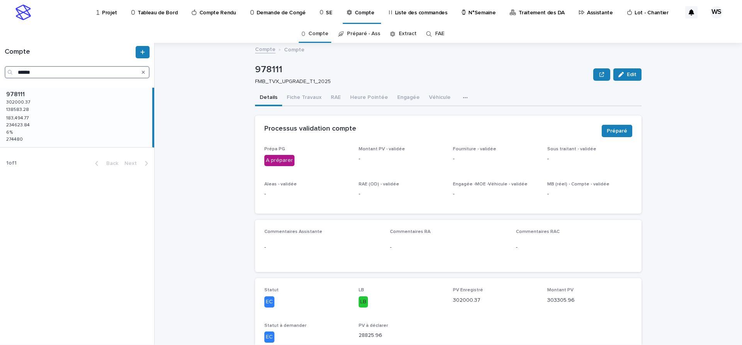
type input "******"
click at [310, 97] on button "Fiche Travaux" at bounding box center [304, 98] width 44 height 16
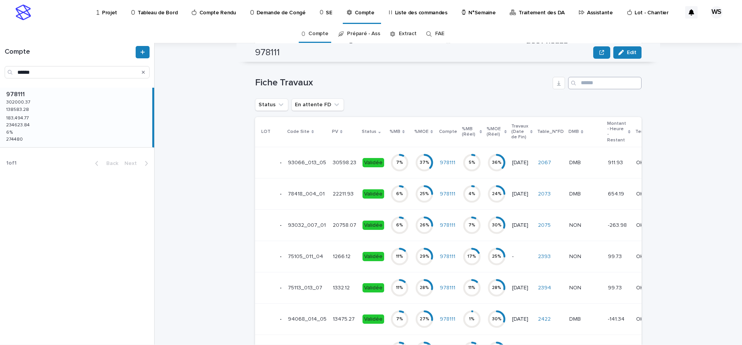
scroll to position [292, 0]
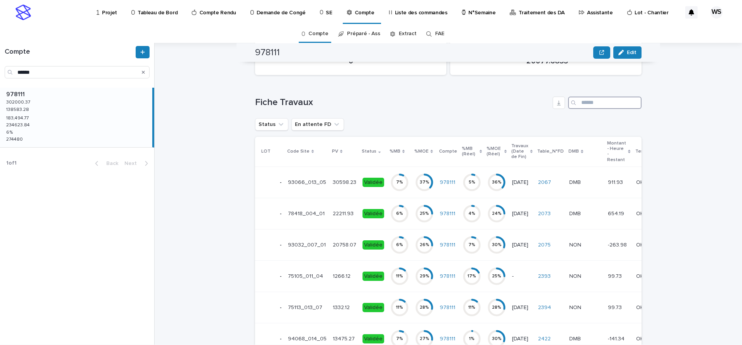
click at [600, 104] on input "Search" at bounding box center [604, 103] width 73 height 12
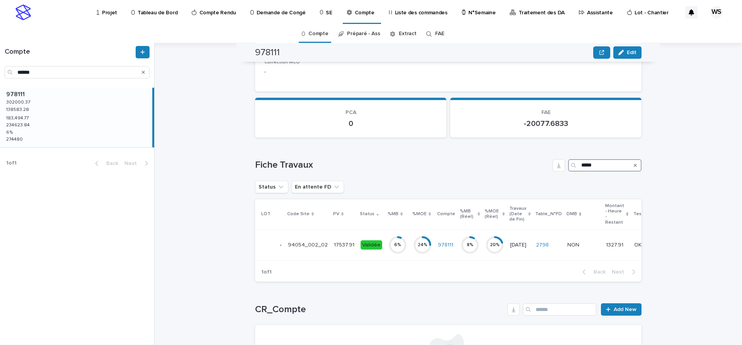
scroll to position [151, 0]
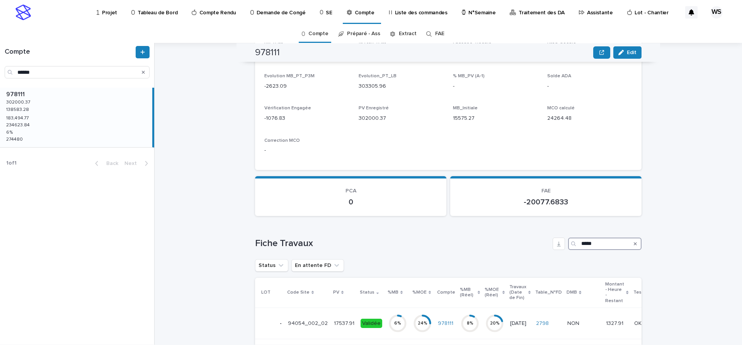
type input "*****"
click at [587, 10] on p "Assistante" at bounding box center [600, 8] width 26 height 16
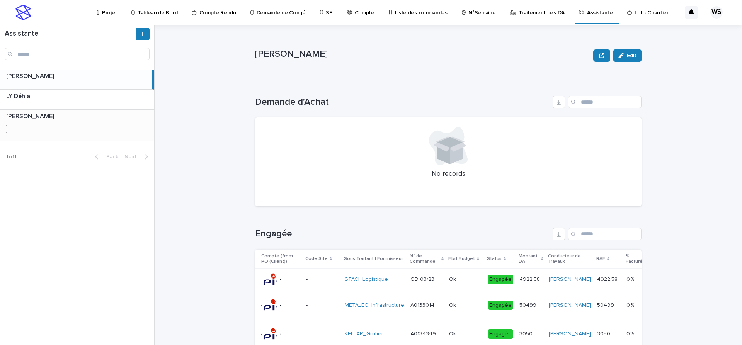
click at [72, 128] on div "[PERSON_NAME] [PERSON_NAME] 1 1 1 1" at bounding box center [77, 125] width 154 height 31
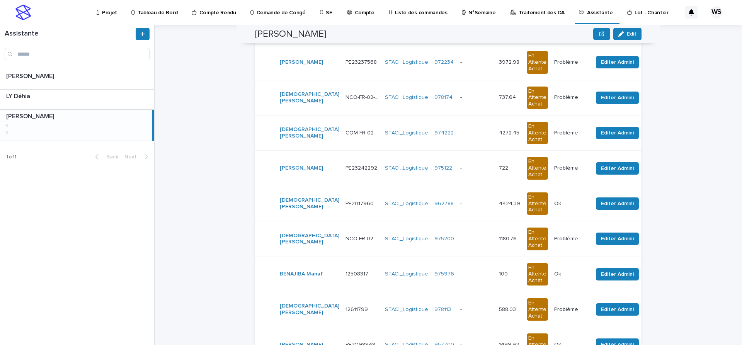
scroll to position [195, 0]
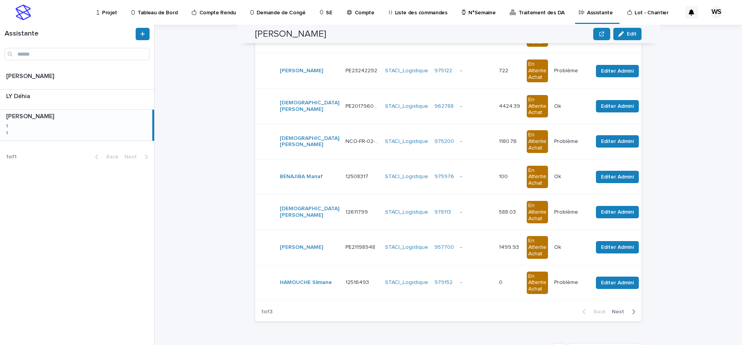
click at [620, 312] on span "Next" at bounding box center [620, 311] width 17 height 5
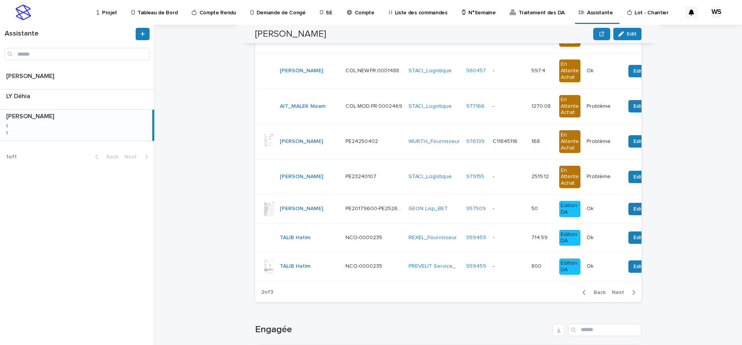
scroll to position [185, 0]
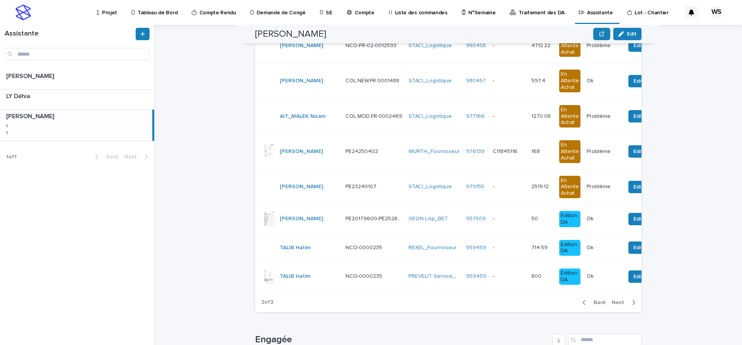
click at [494, 246] on p at bounding box center [509, 248] width 32 height 7
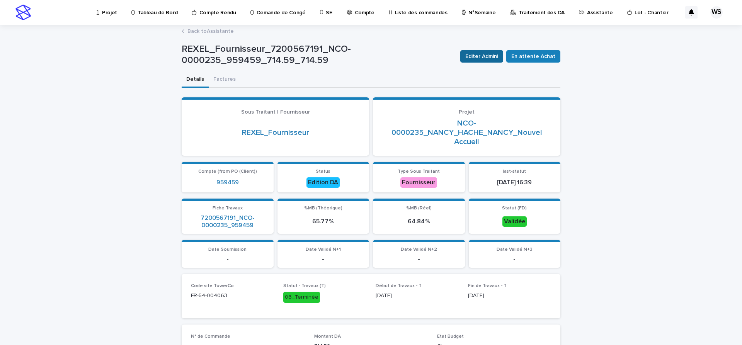
click at [498, 55] on span "Editer Admini" at bounding box center [481, 57] width 33 height 8
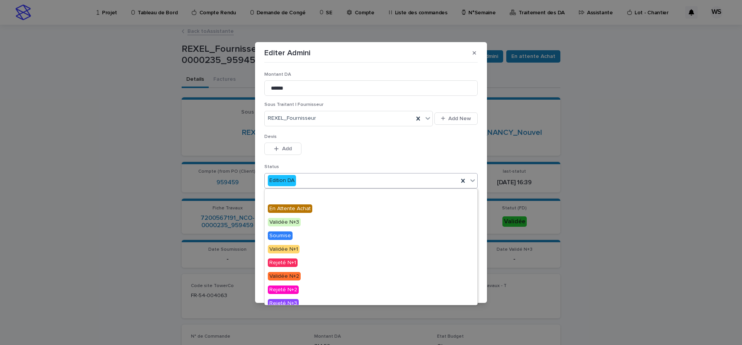
click at [474, 181] on icon at bounding box center [473, 181] width 8 height 8
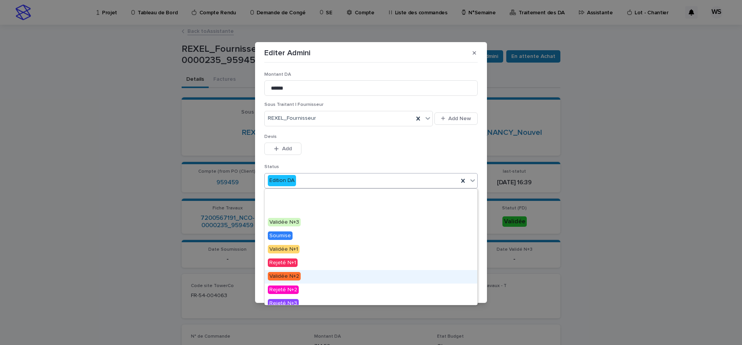
scroll to position [46, 0]
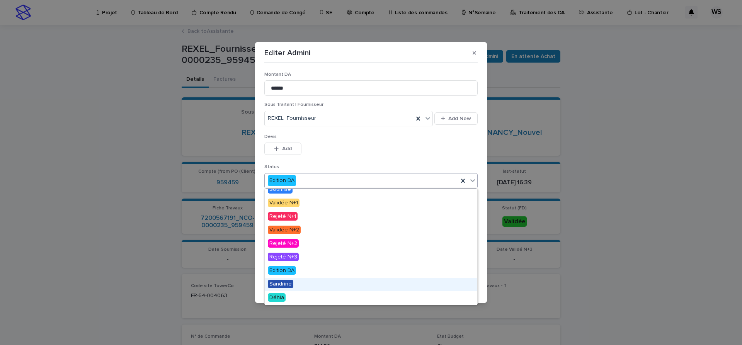
click at [278, 282] on span "Sandrine" at bounding box center [281, 284] width 26 height 9
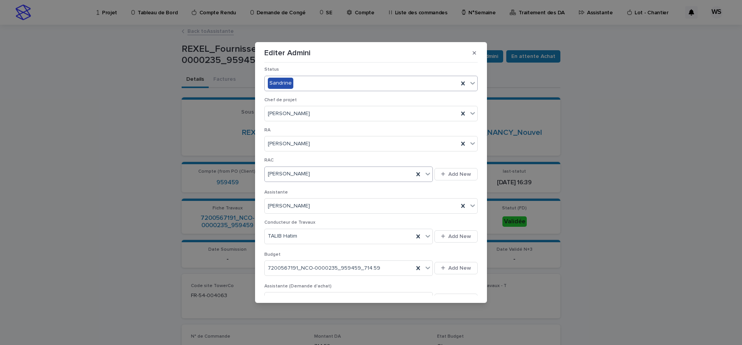
scroll to position [162, 0]
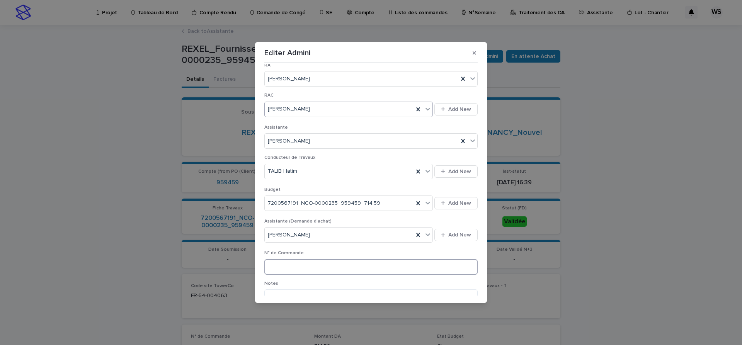
click at [366, 267] on input at bounding box center [370, 266] width 213 height 15
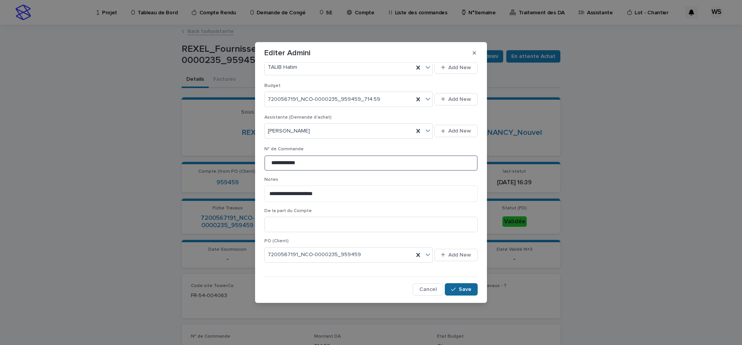
type input "**********"
click at [459, 290] on div "button" at bounding box center [455, 289] width 8 height 5
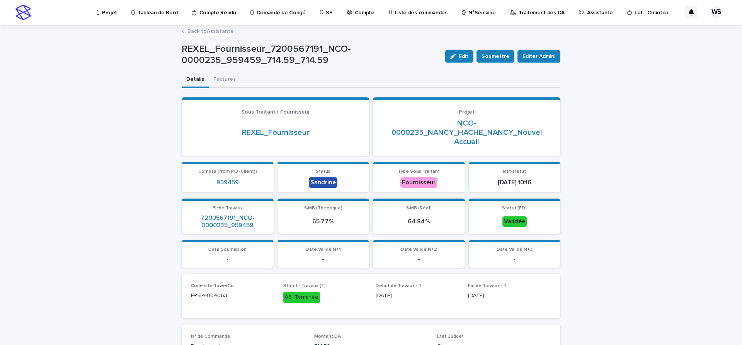
click at [216, 31] on link "Back to Assistante" at bounding box center [210, 30] width 46 height 9
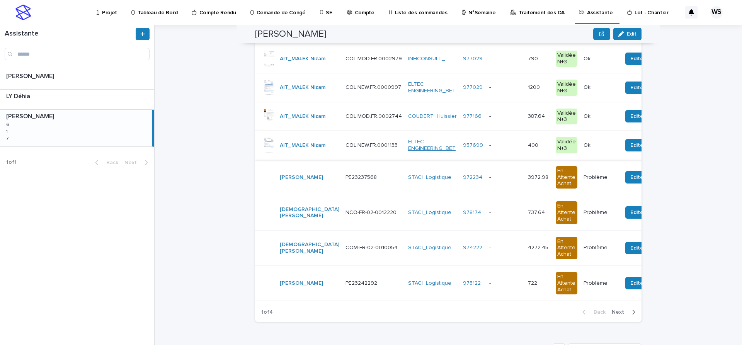
scroll to position [162, 0]
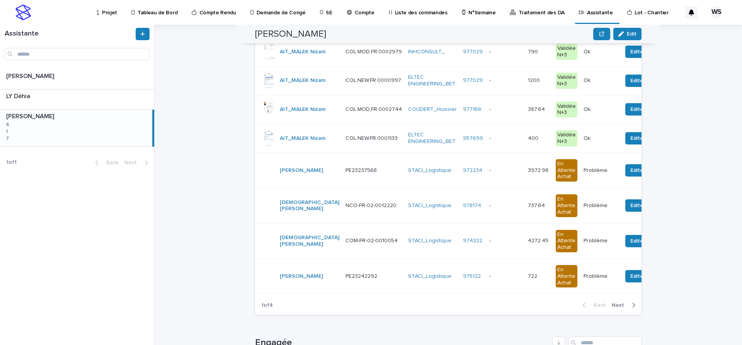
click at [616, 304] on span "Next" at bounding box center [620, 305] width 17 height 5
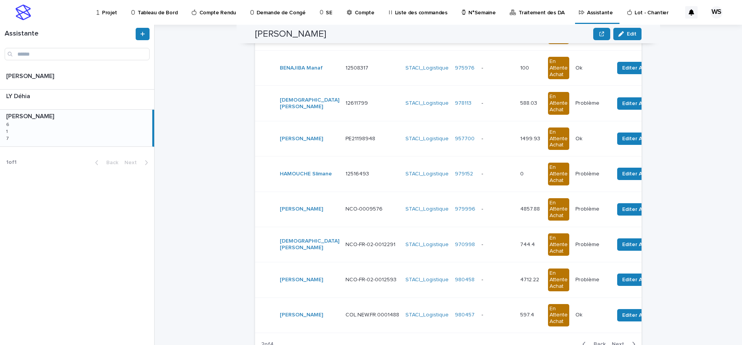
scroll to position [182, 0]
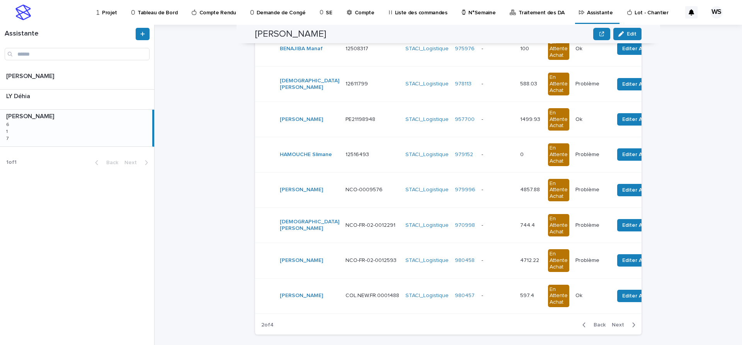
click at [618, 325] on span "Next" at bounding box center [620, 324] width 17 height 5
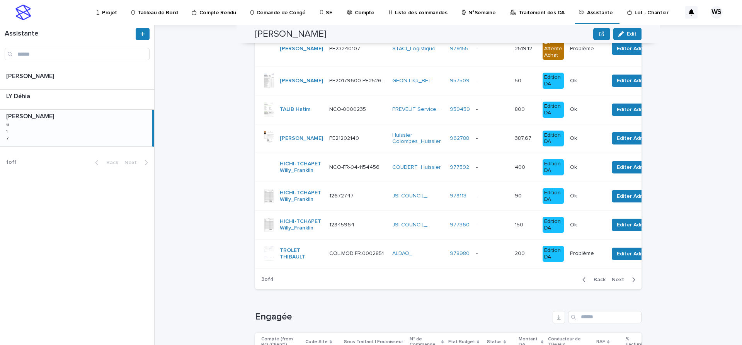
scroll to position [164, 0]
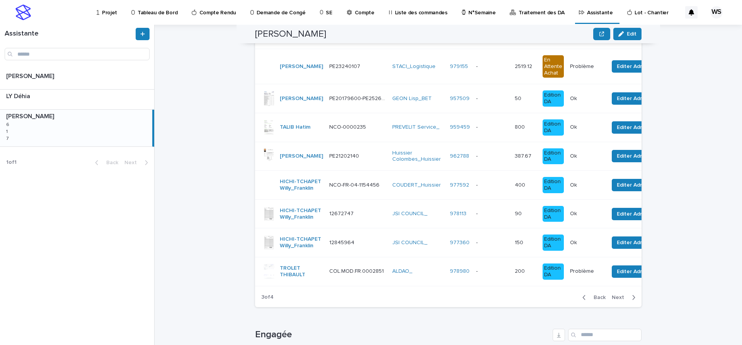
click at [478, 128] on p at bounding box center [492, 127] width 32 height 7
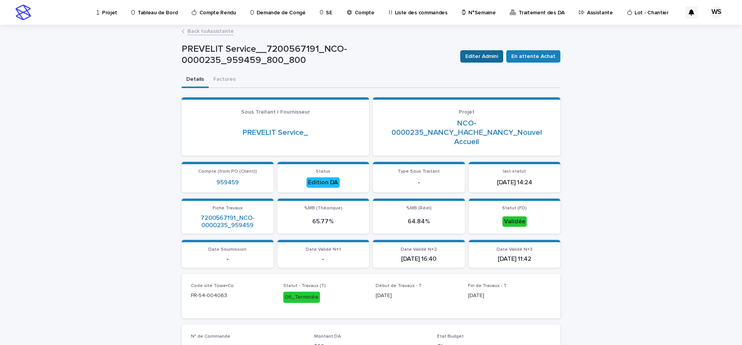
click at [479, 56] on span "Editer Admini" at bounding box center [481, 57] width 33 height 8
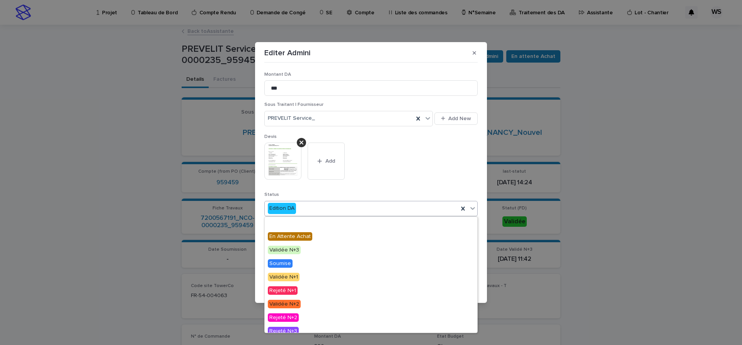
click at [474, 210] on icon at bounding box center [473, 208] width 8 height 8
click at [285, 222] on span "Engagée" at bounding box center [281, 223] width 26 height 9
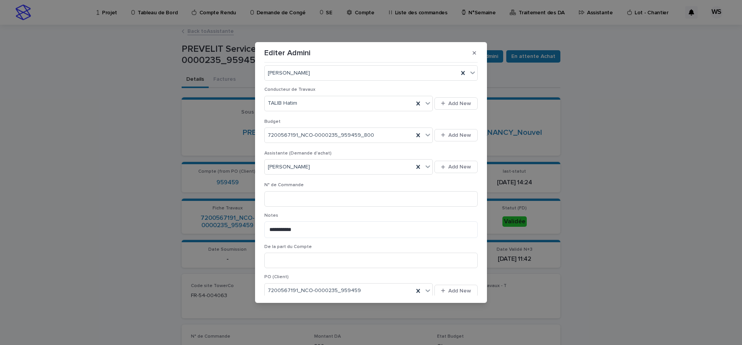
scroll to position [260, 0]
click at [349, 200] on input at bounding box center [370, 197] width 213 height 15
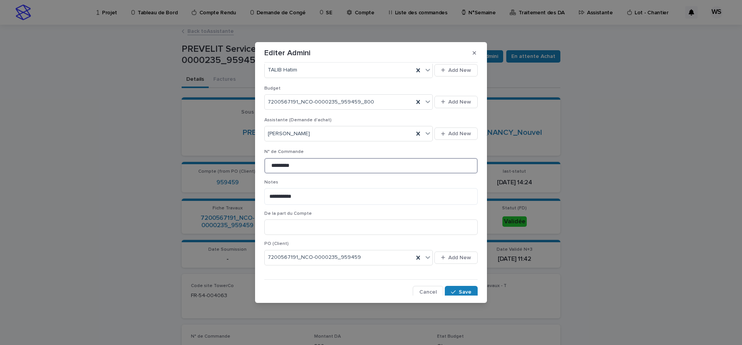
scroll to position [294, 0]
type input "*********"
click at [466, 290] on span "Save" at bounding box center [465, 289] width 13 height 5
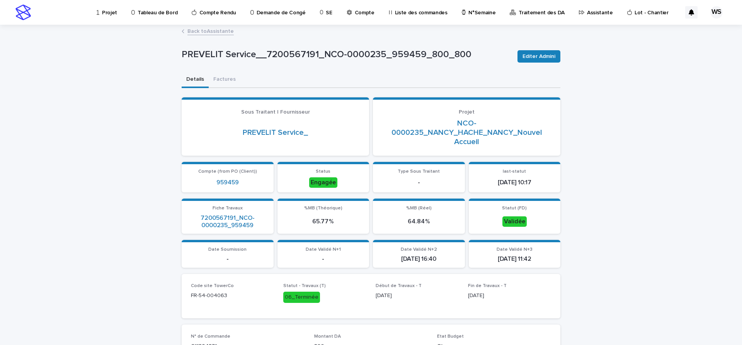
click at [223, 31] on link "Back to Assistante" at bounding box center [210, 30] width 46 height 9
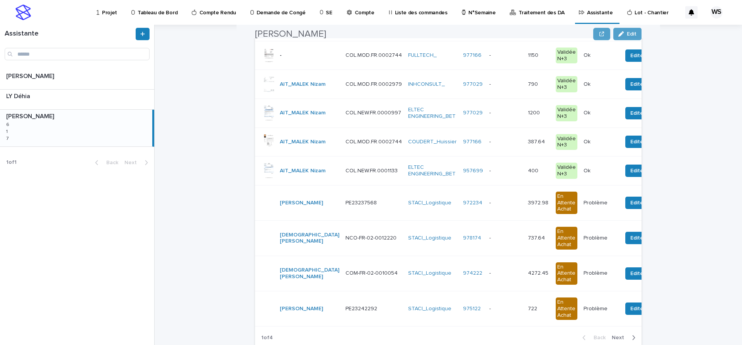
scroll to position [260, 0]
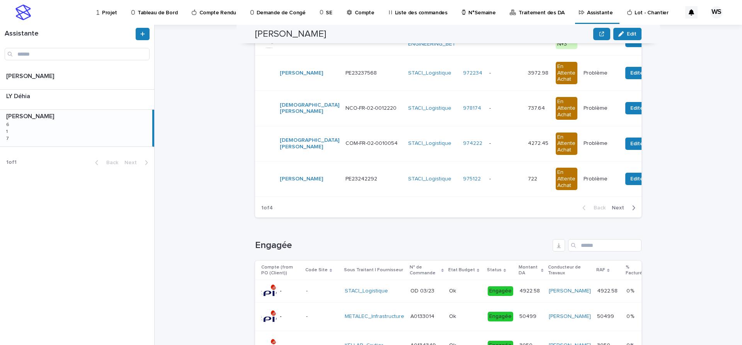
click at [619, 208] on span "Next" at bounding box center [620, 207] width 17 height 5
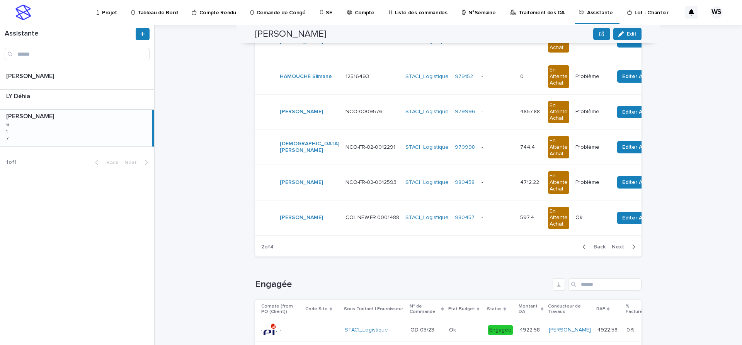
click at [619, 247] on span "Next" at bounding box center [620, 246] width 17 height 5
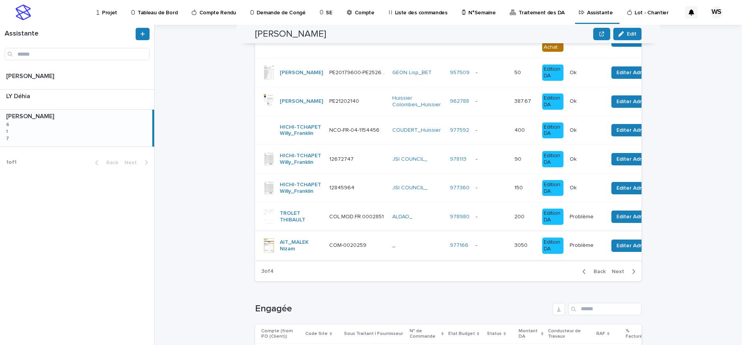
scroll to position [177, 0]
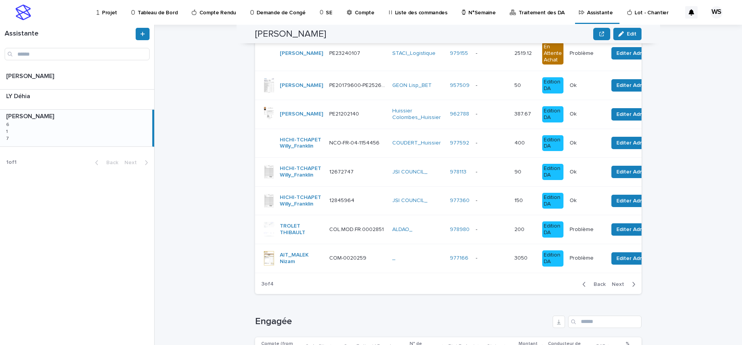
click at [619, 287] on span "Next" at bounding box center [620, 284] width 17 height 5
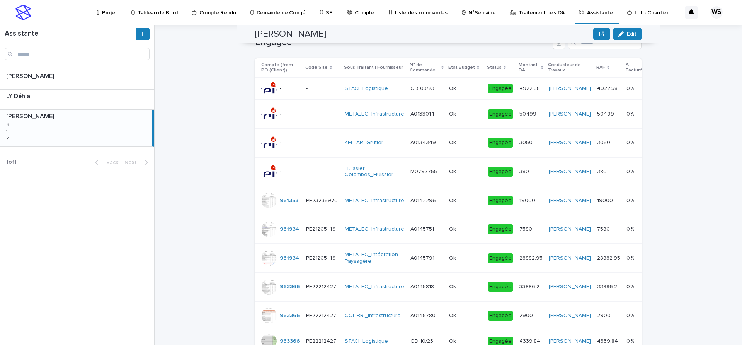
scroll to position [32, 0]
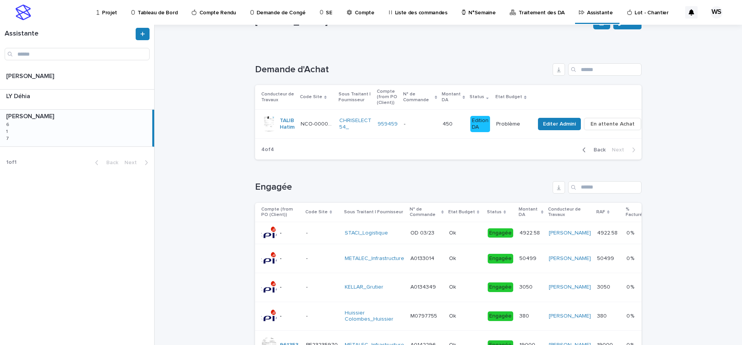
click at [599, 150] on span "Back" at bounding box center [597, 149] width 17 height 5
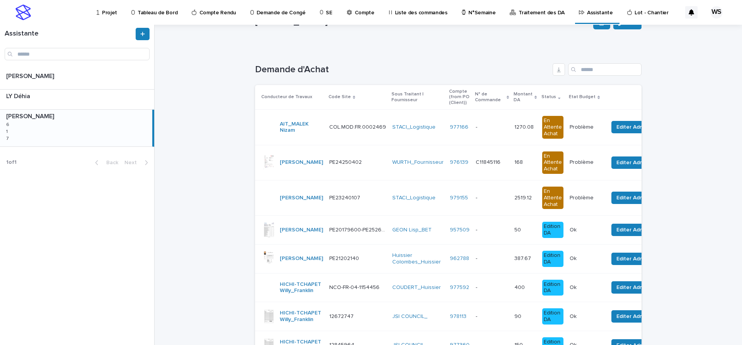
scroll to position [177, 0]
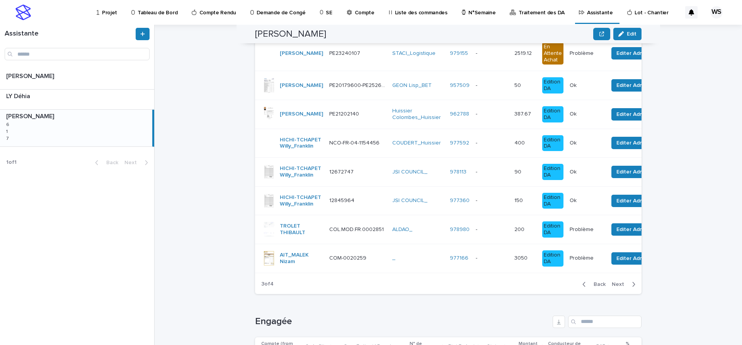
click at [476, 118] on div "- -" at bounding box center [492, 114] width 32 height 13
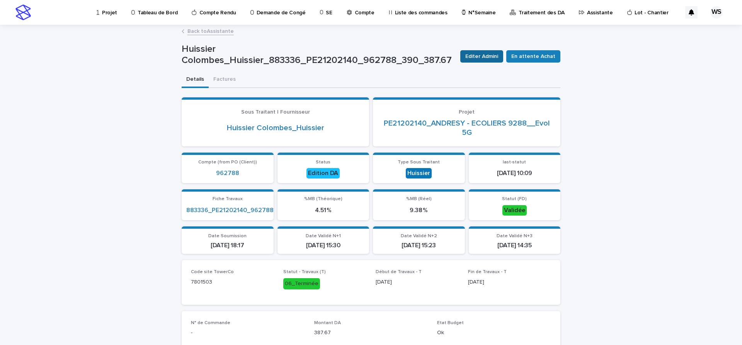
click at [493, 58] on span "Editer Admini" at bounding box center [481, 57] width 33 height 8
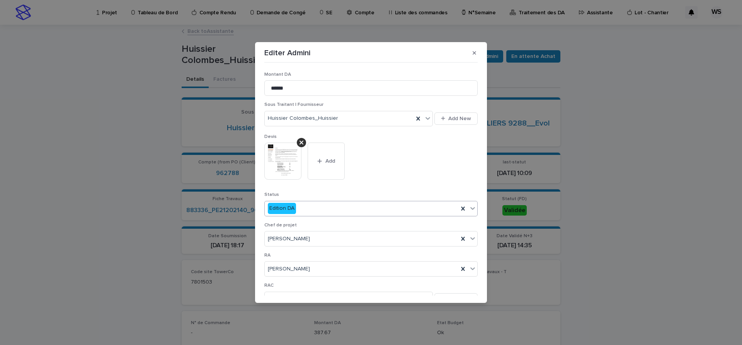
click at [473, 209] on icon at bounding box center [472, 208] width 5 height 3
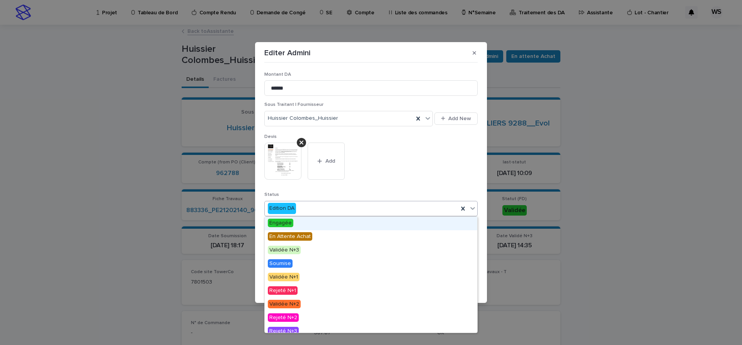
click at [286, 223] on span "Engagée" at bounding box center [281, 223] width 26 height 9
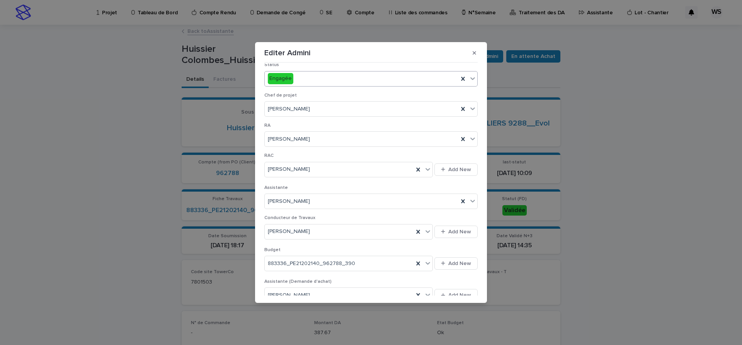
scroll to position [227, 0]
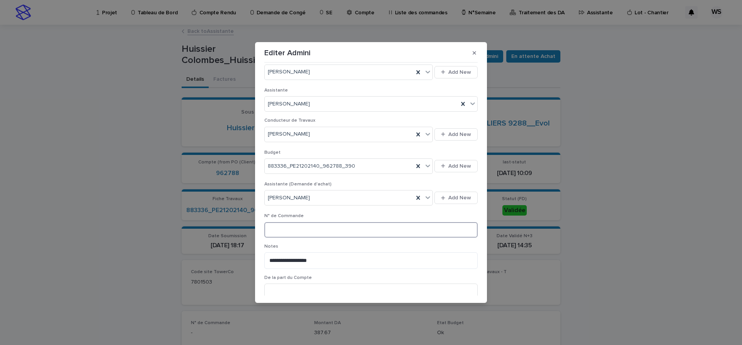
click at [337, 223] on input at bounding box center [370, 229] width 213 height 15
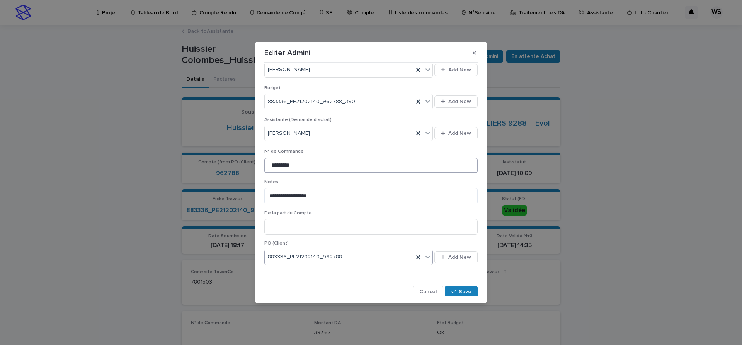
scroll to position [294, 0]
type input "*********"
click at [470, 291] on span "Save" at bounding box center [465, 289] width 13 height 5
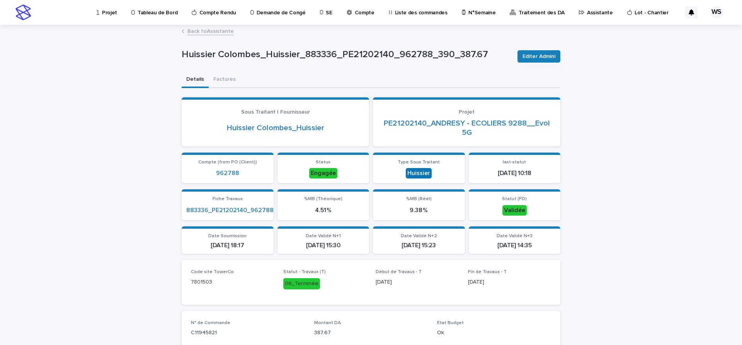
click at [220, 31] on link "Back to Assistante" at bounding box center [210, 30] width 46 height 9
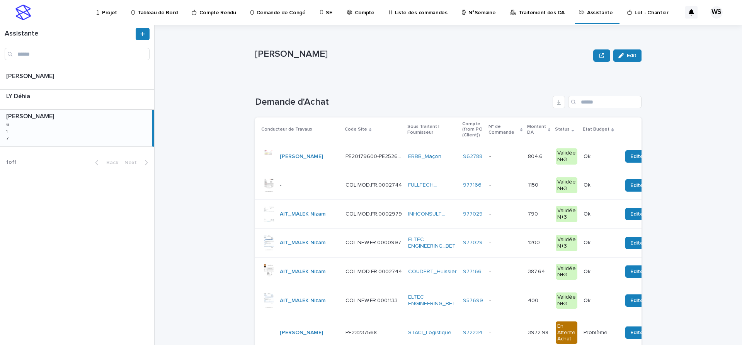
scroll to position [162, 0]
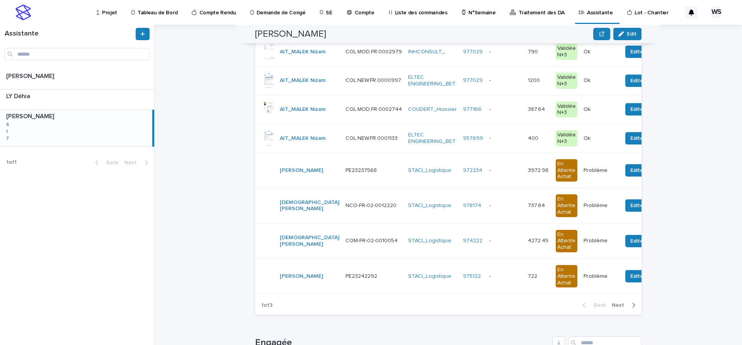
click at [618, 306] on span "Next" at bounding box center [620, 305] width 17 height 5
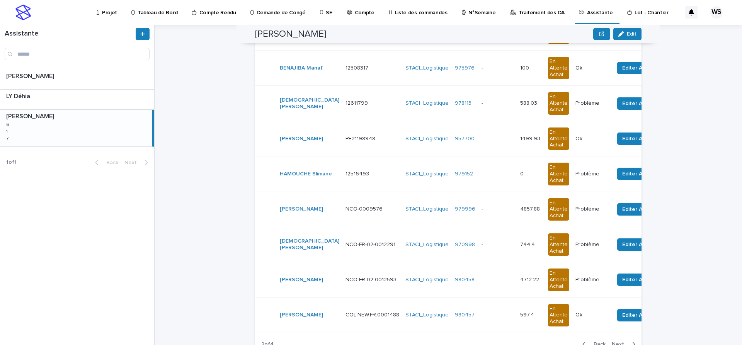
scroll to position [182, 0]
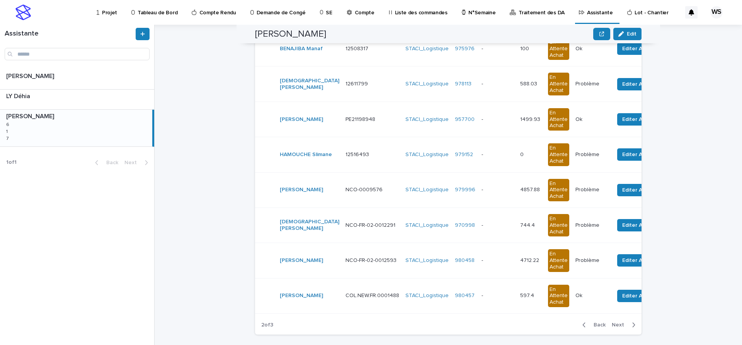
click at [618, 325] on span "Next" at bounding box center [620, 324] width 17 height 5
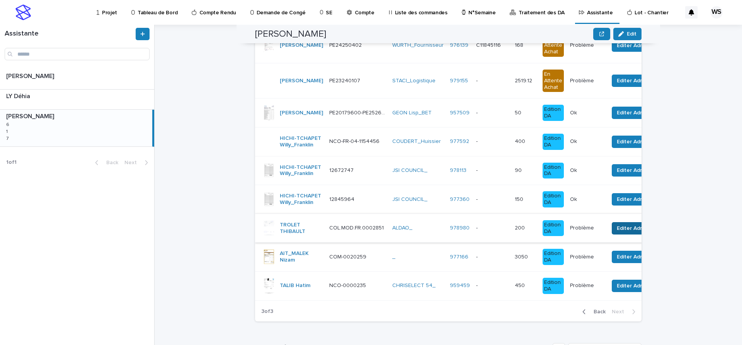
scroll to position [164, 0]
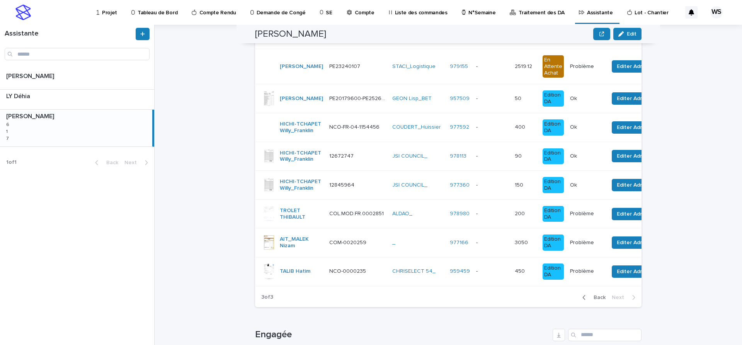
click at [484, 128] on p at bounding box center [492, 127] width 32 height 7
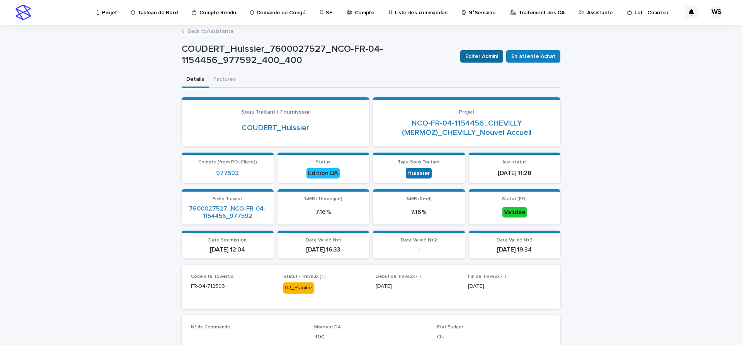
click at [489, 55] on span "Editer Admini" at bounding box center [481, 57] width 33 height 8
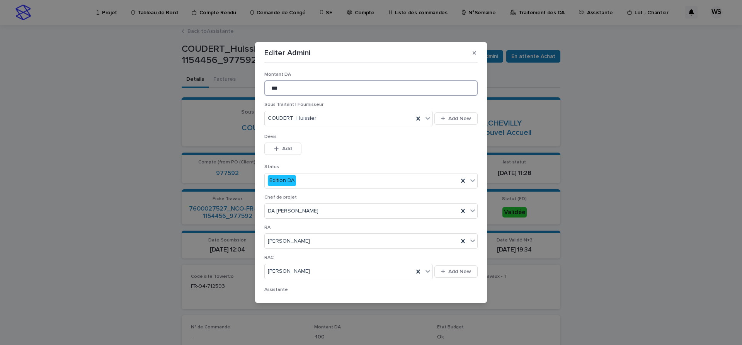
drag, startPoint x: 293, startPoint y: 90, endPoint x: 167, endPoint y: 75, distance: 126.5
click at [264, 80] on input "***" at bounding box center [370, 87] width 213 height 15
type input "******"
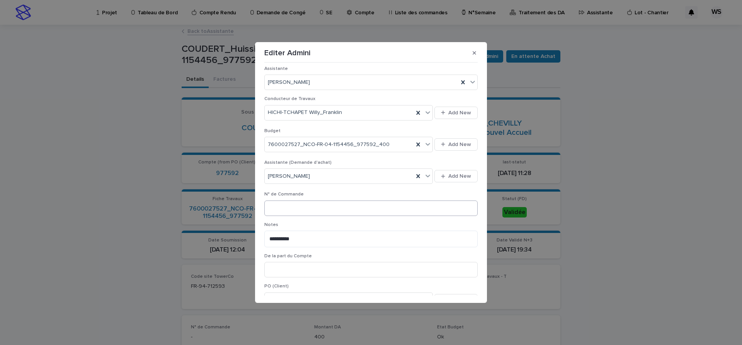
scroll to position [59, 0]
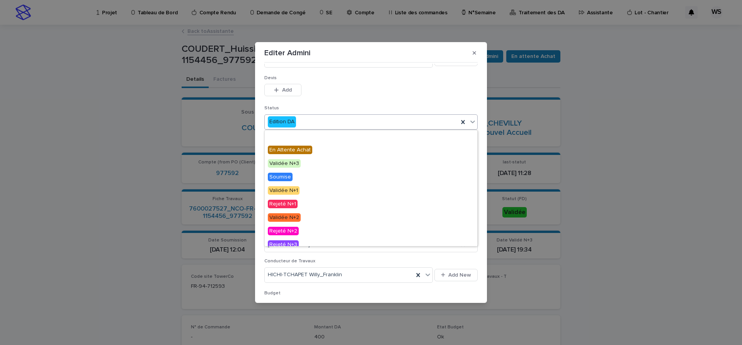
click at [472, 123] on icon at bounding box center [472, 122] width 5 height 3
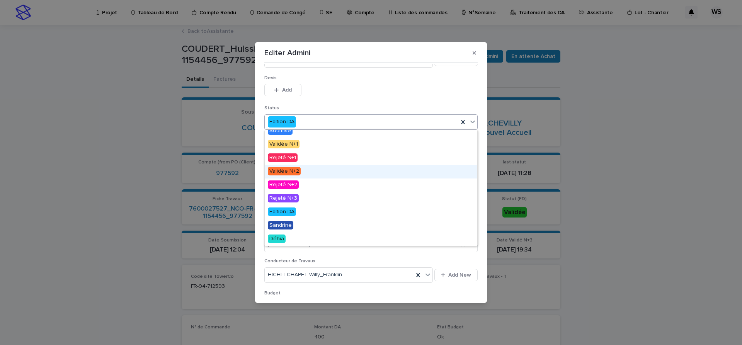
scroll to position [0, 0]
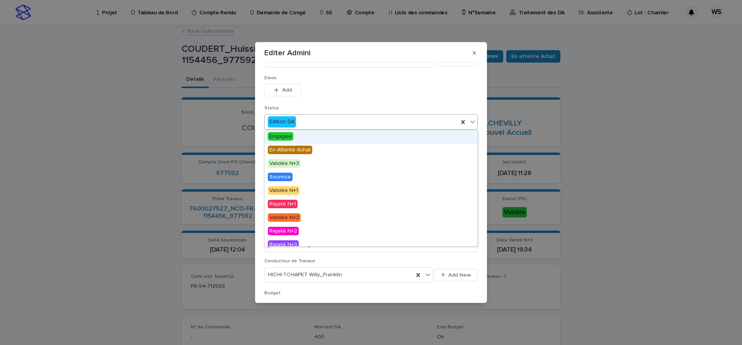
click at [285, 136] on span "Engagée" at bounding box center [281, 136] width 26 height 9
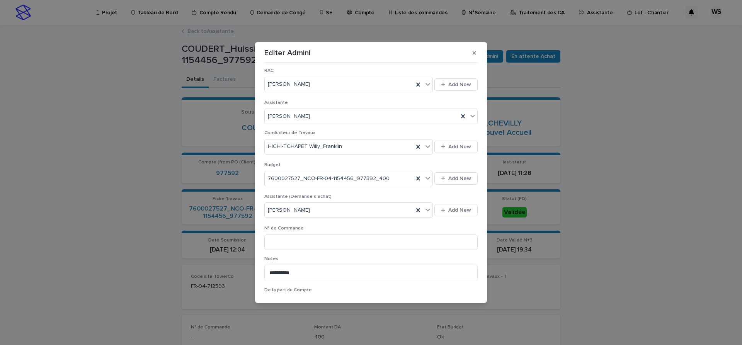
scroll to position [189, 0]
click at [316, 240] on input at bounding box center [370, 240] width 213 height 15
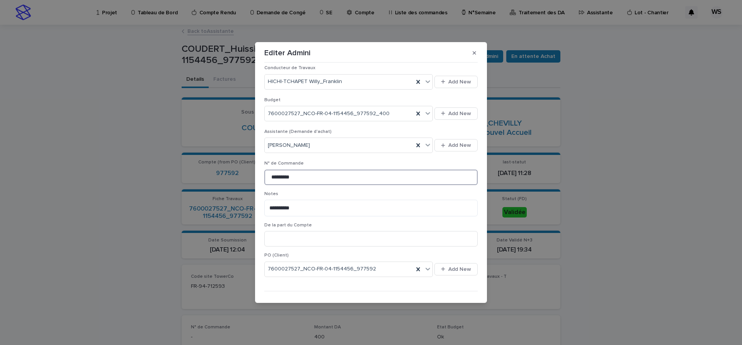
scroll to position [266, 0]
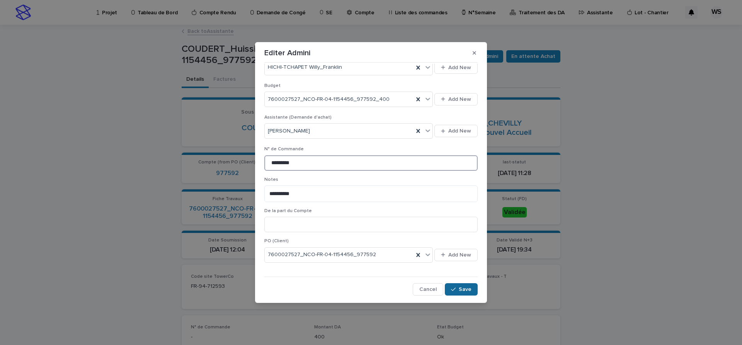
type input "*********"
click at [467, 288] on span "Save" at bounding box center [465, 289] width 13 height 5
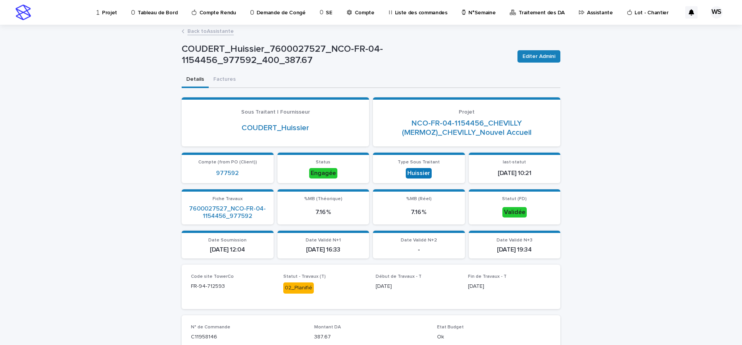
click at [220, 32] on link "Back to Assistante" at bounding box center [210, 30] width 46 height 9
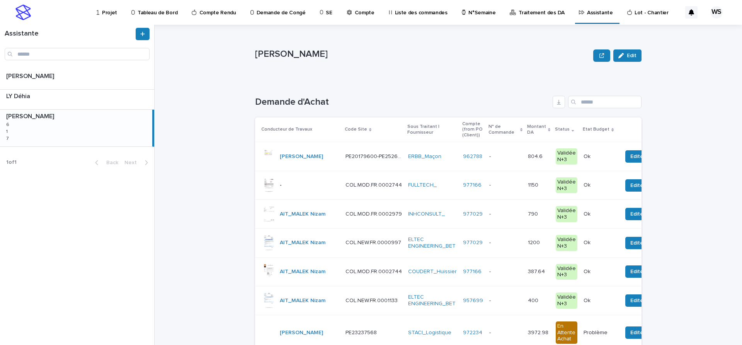
scroll to position [162, 0]
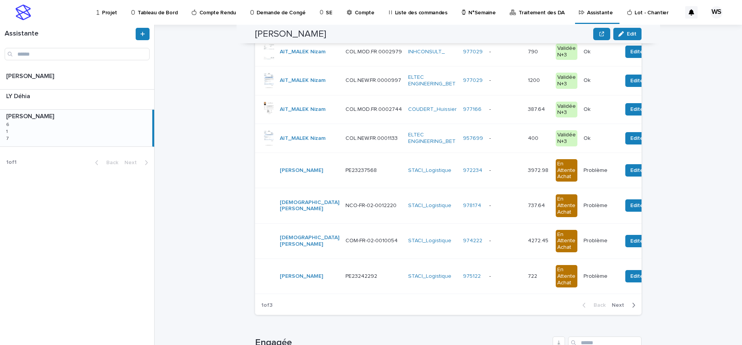
click at [621, 305] on span "Next" at bounding box center [620, 305] width 17 height 5
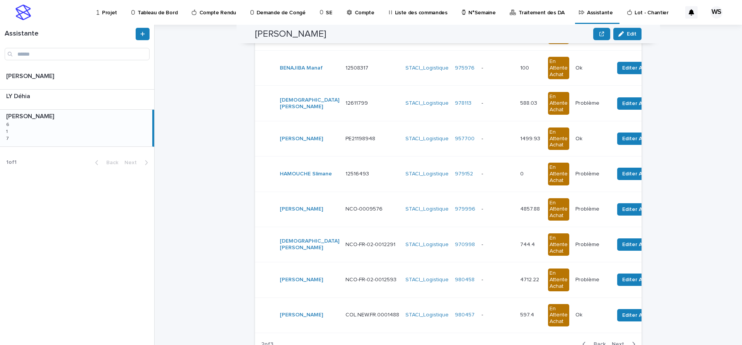
scroll to position [182, 0]
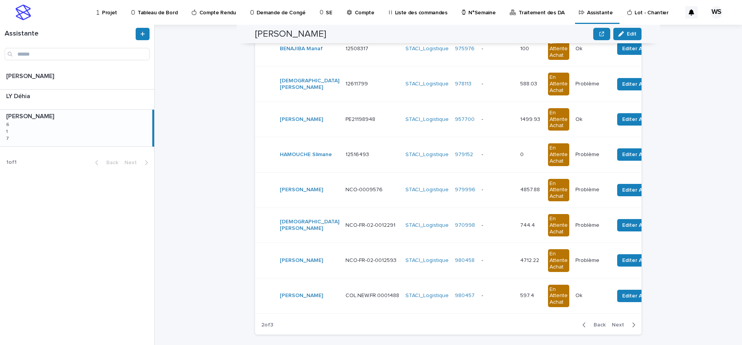
click at [620, 324] on span "Next" at bounding box center [620, 324] width 17 height 5
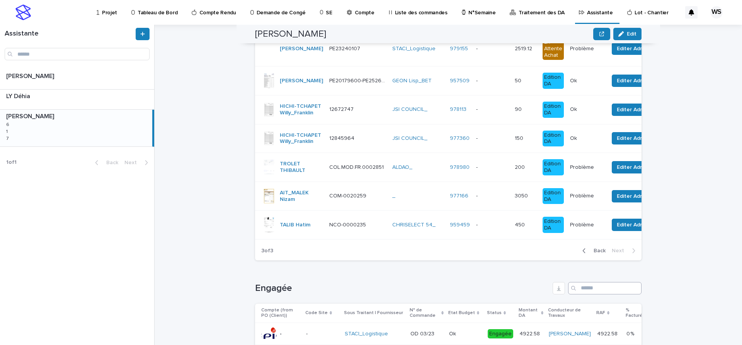
scroll to position [148, 0]
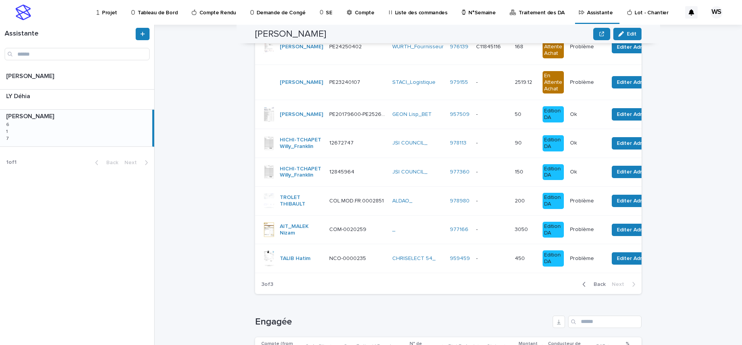
click at [477, 148] on div "- -" at bounding box center [492, 143] width 32 height 13
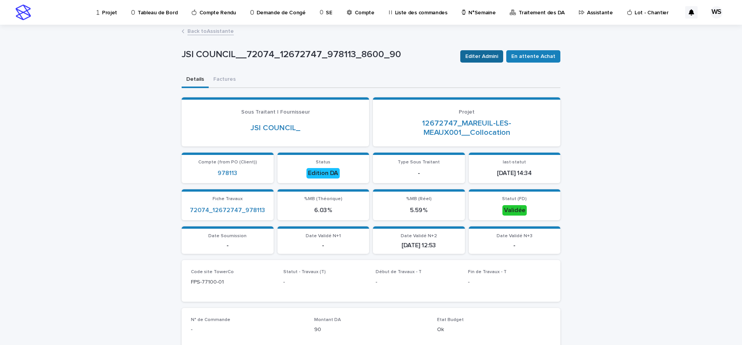
click at [493, 59] on span "Editer Admini" at bounding box center [481, 57] width 33 height 8
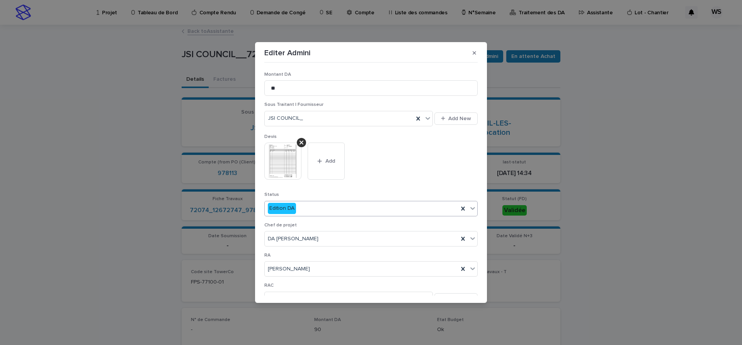
click at [473, 208] on icon at bounding box center [473, 208] width 8 height 8
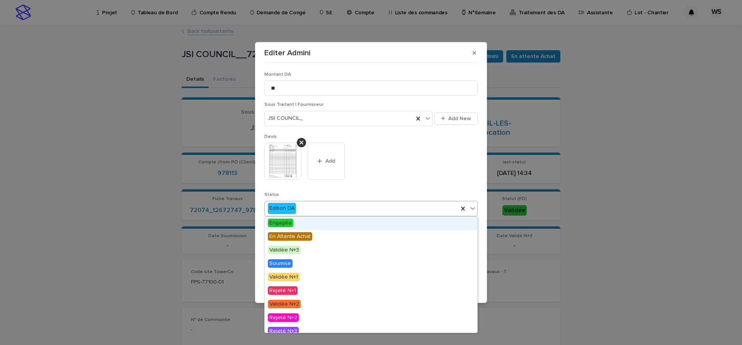
click at [279, 222] on span "Engagée" at bounding box center [281, 223] width 26 height 9
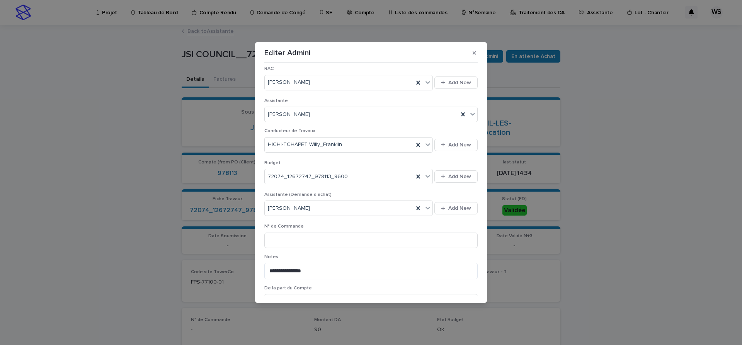
scroll to position [227, 0]
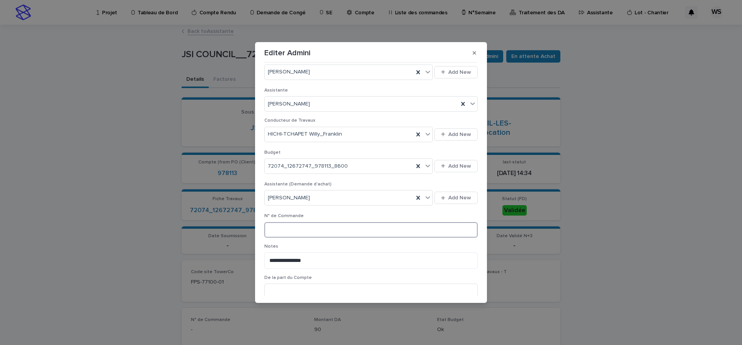
click at [327, 228] on input at bounding box center [370, 229] width 213 height 15
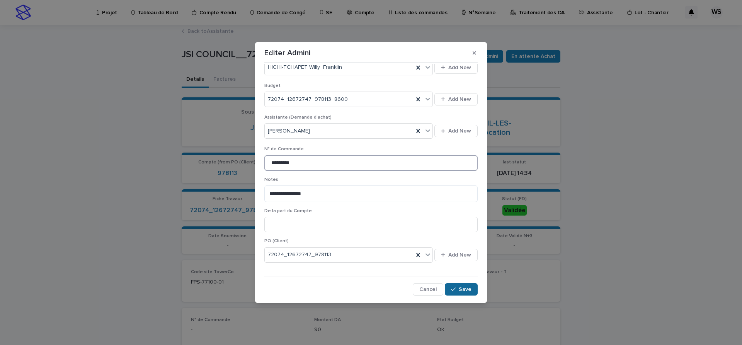
type input "*********"
click at [470, 293] on button "Save" at bounding box center [461, 289] width 33 height 12
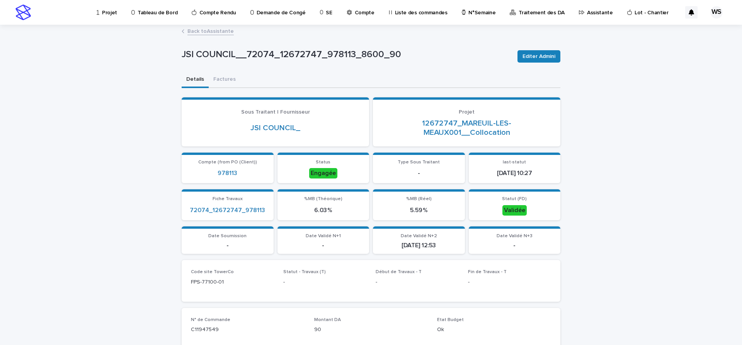
click at [224, 31] on link "Back to Assistante" at bounding box center [210, 30] width 46 height 9
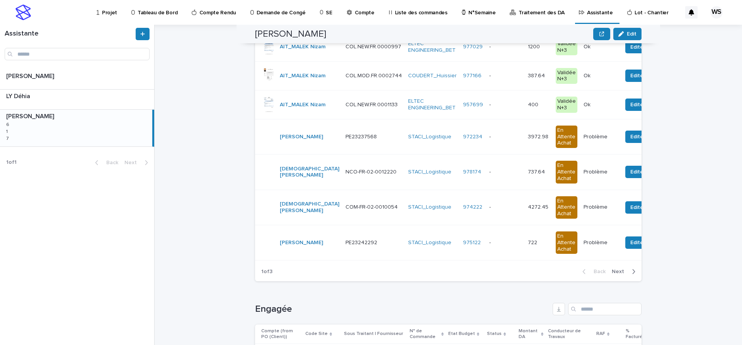
scroll to position [227, 0]
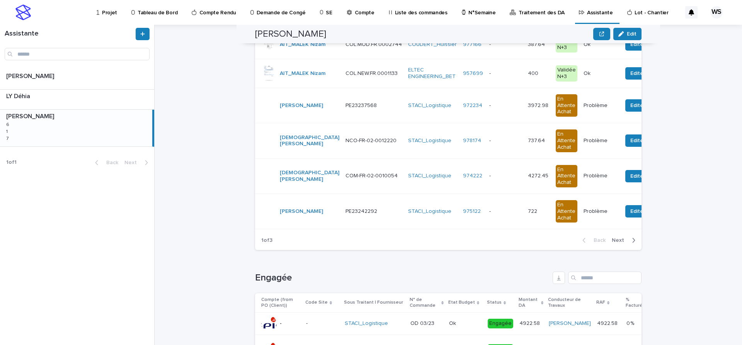
click at [617, 240] on span "Next" at bounding box center [620, 240] width 17 height 5
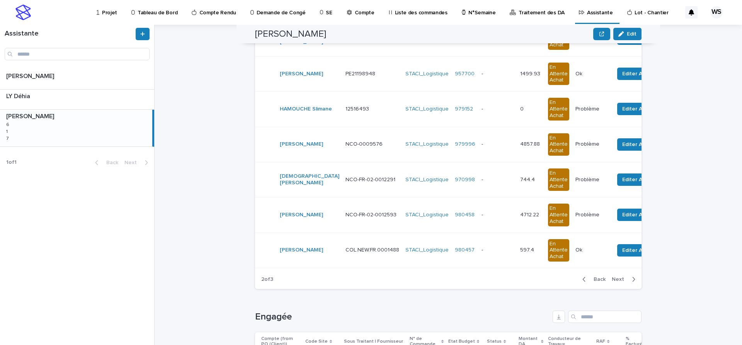
scroll to position [247, 0]
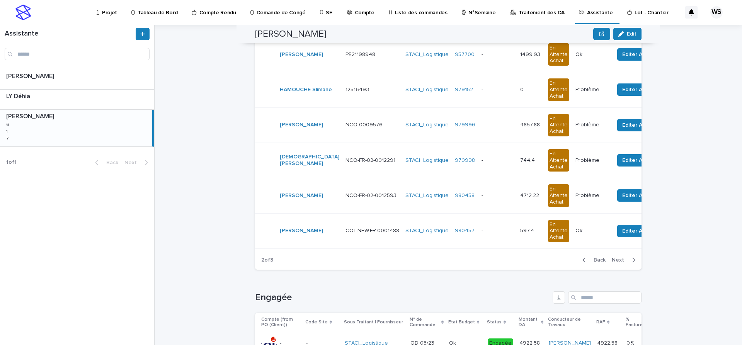
click at [619, 260] on span "Next" at bounding box center [620, 259] width 17 height 5
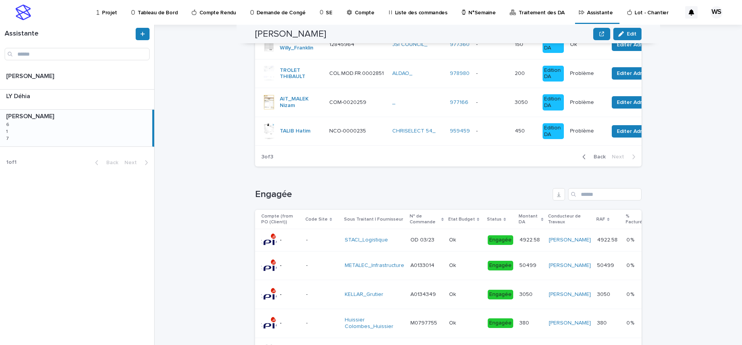
scroll to position [197, 0]
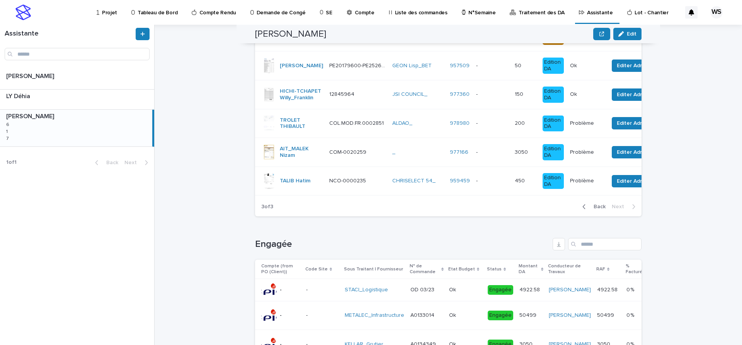
click at [489, 97] on p at bounding box center [492, 94] width 32 height 7
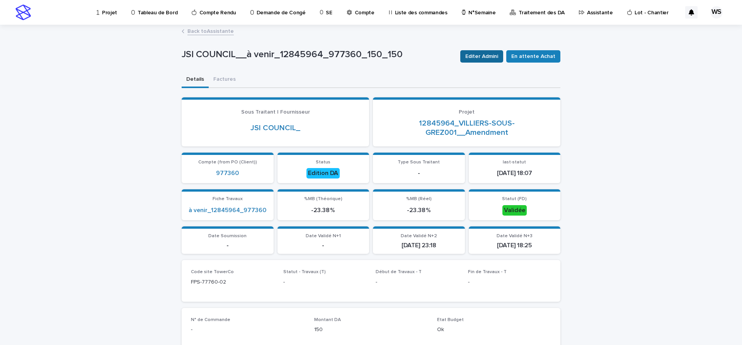
click at [490, 53] on span "Editer Admini" at bounding box center [481, 57] width 33 height 8
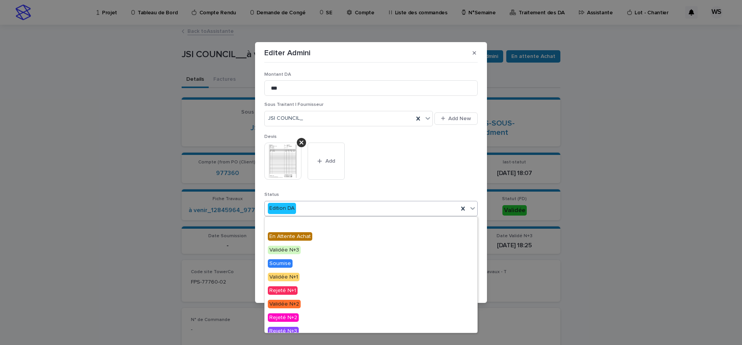
drag, startPoint x: 474, startPoint y: 211, endPoint x: 438, endPoint y: 226, distance: 39.5
click at [474, 210] on icon at bounding box center [473, 208] width 8 height 8
click at [283, 224] on span "Engagée" at bounding box center [281, 223] width 26 height 9
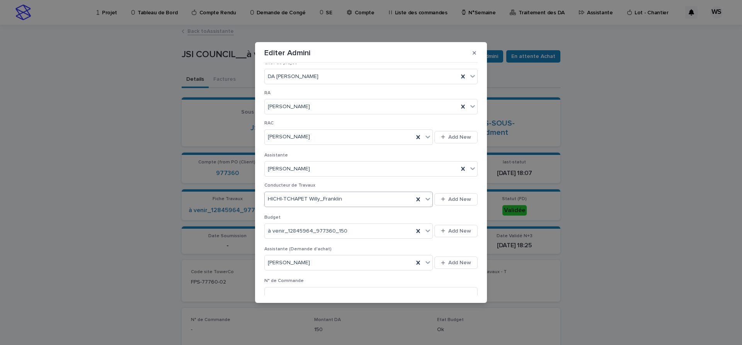
scroll to position [260, 0]
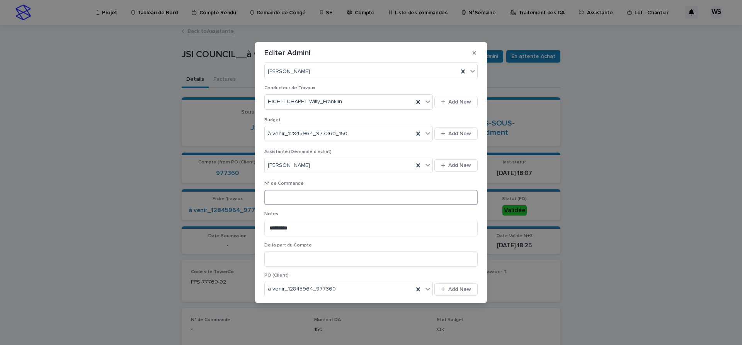
click at [328, 198] on input at bounding box center [370, 197] width 213 height 15
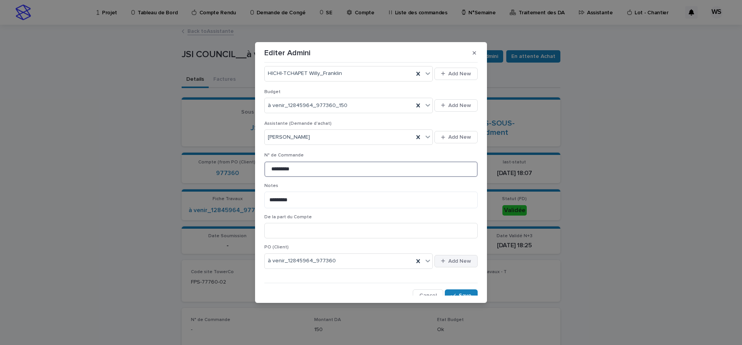
scroll to position [294, 0]
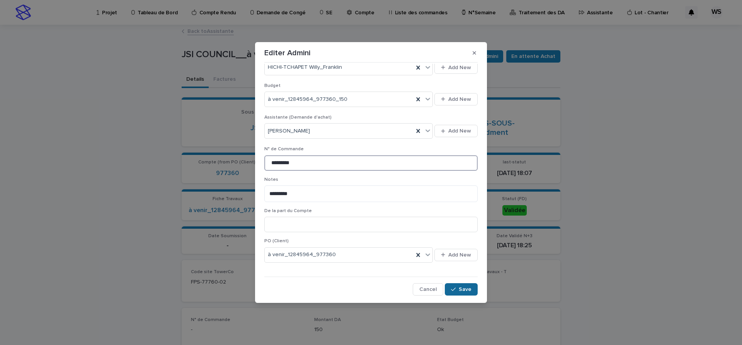
type input "*********"
click at [466, 289] on span "Save" at bounding box center [465, 289] width 13 height 5
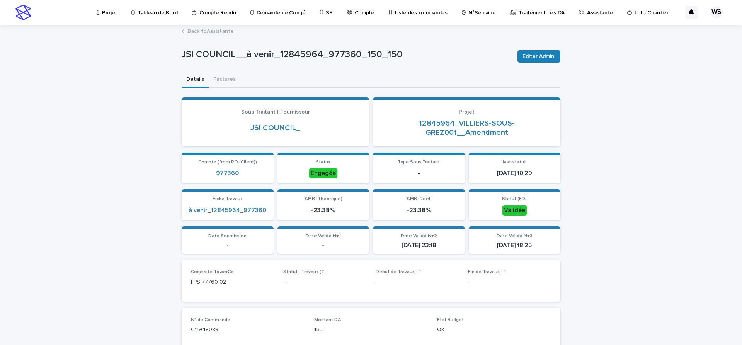
click at [224, 31] on link "Back to Assistante" at bounding box center [210, 30] width 46 height 9
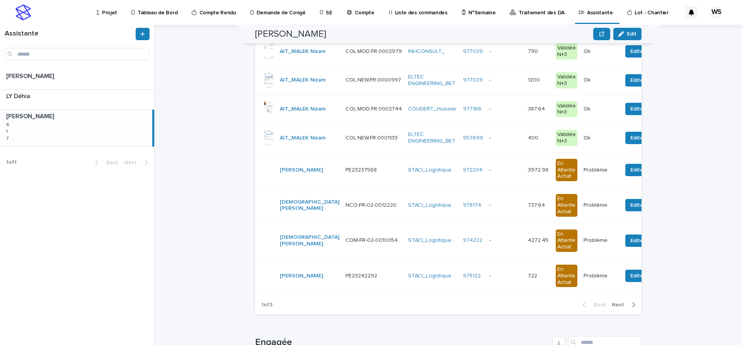
scroll to position [195, 0]
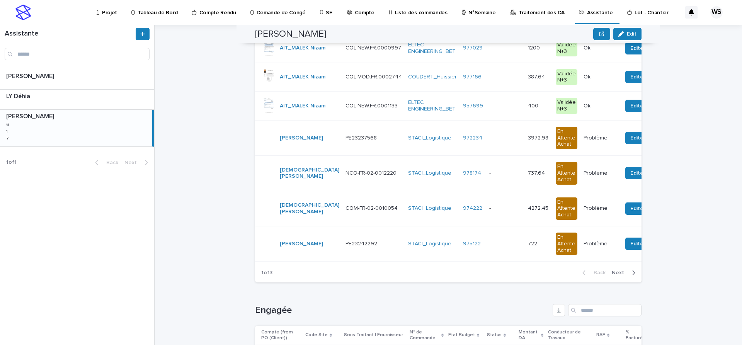
click at [620, 273] on span "Next" at bounding box center [620, 272] width 17 height 5
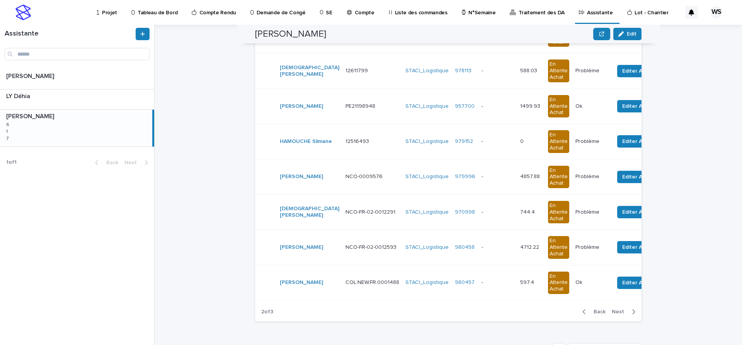
click at [620, 311] on span "Next" at bounding box center [620, 311] width 17 height 5
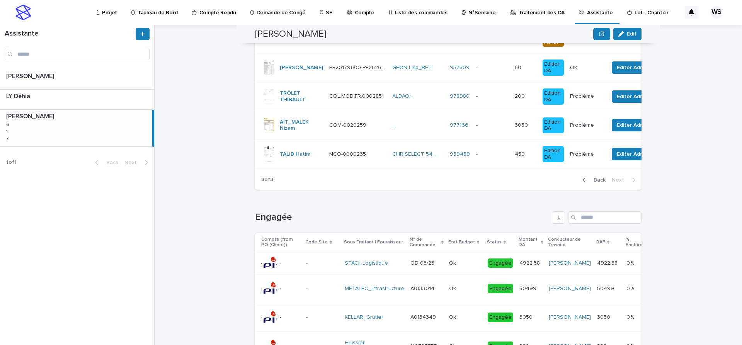
scroll to position [129, 0]
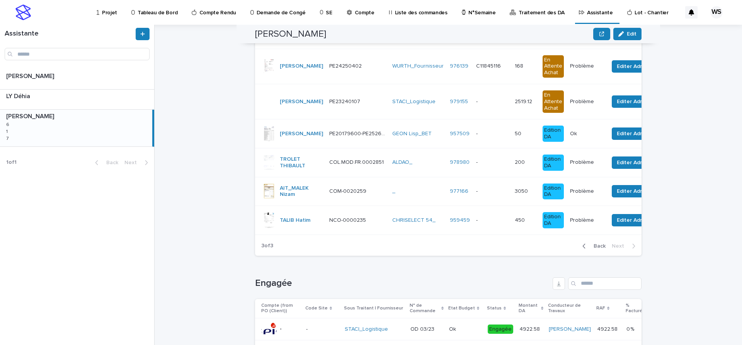
click at [476, 167] on div "- -" at bounding box center [492, 162] width 32 height 13
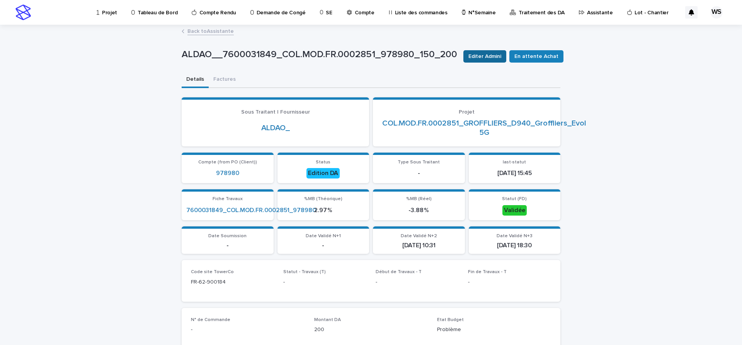
click at [496, 57] on span "Editer Admini" at bounding box center [484, 57] width 33 height 8
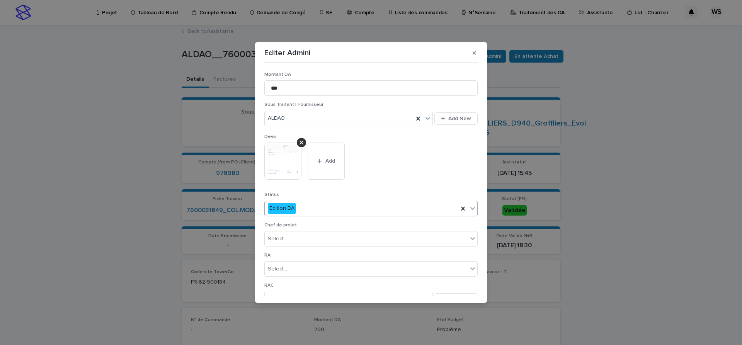
click at [473, 208] on icon at bounding box center [473, 208] width 8 height 8
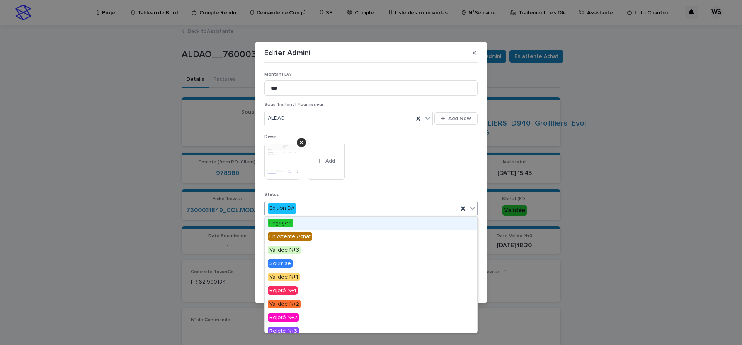
click at [282, 223] on span "Engagée" at bounding box center [281, 223] width 26 height 9
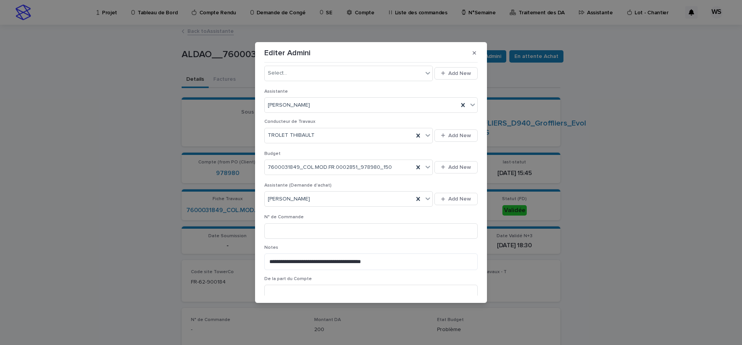
scroll to position [260, 0]
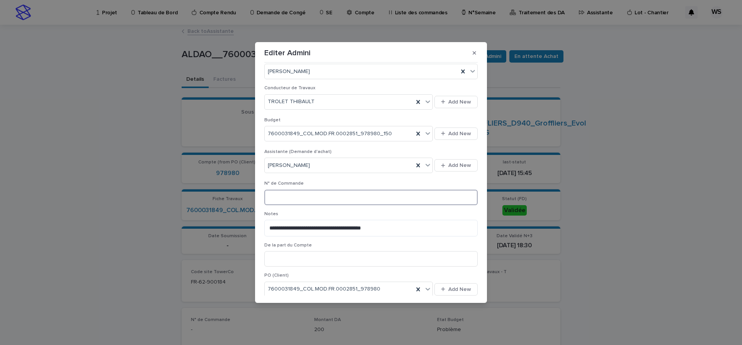
click at [322, 198] on input at bounding box center [370, 197] width 213 height 15
type input "*********"
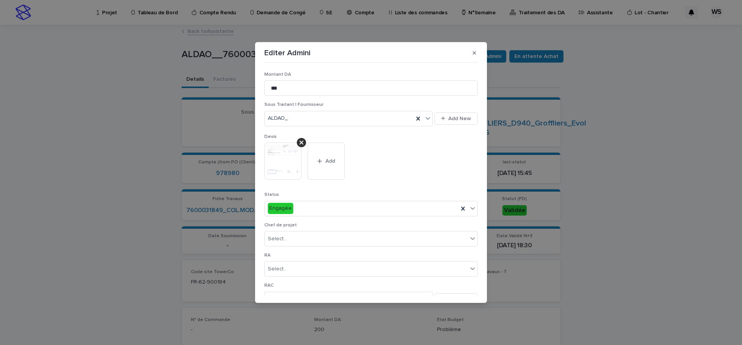
scroll to position [294, 0]
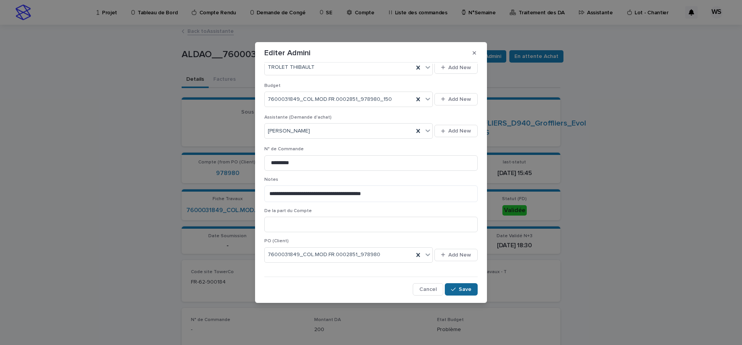
type input "*********"
click at [464, 293] on button "Save" at bounding box center [461, 289] width 33 height 12
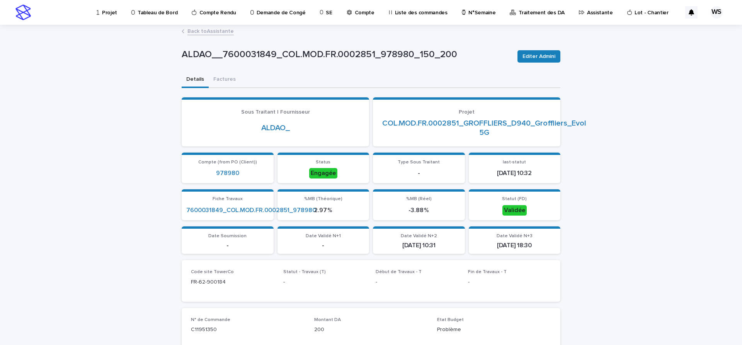
click at [223, 31] on link "Back to Assistante" at bounding box center [210, 30] width 46 height 9
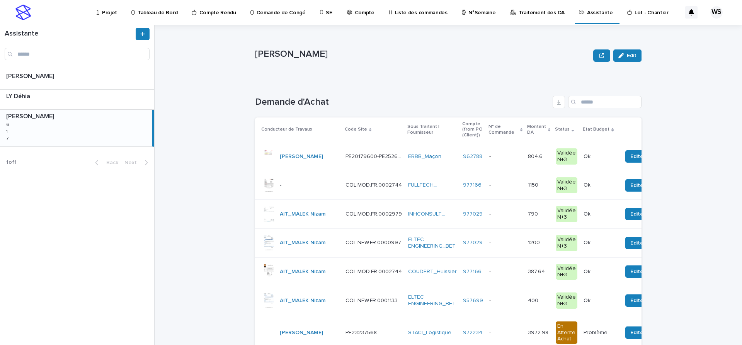
scroll to position [227, 0]
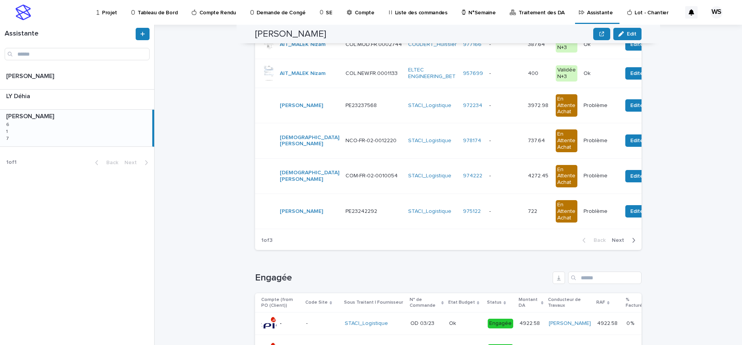
click at [622, 241] on span "Next" at bounding box center [620, 240] width 17 height 5
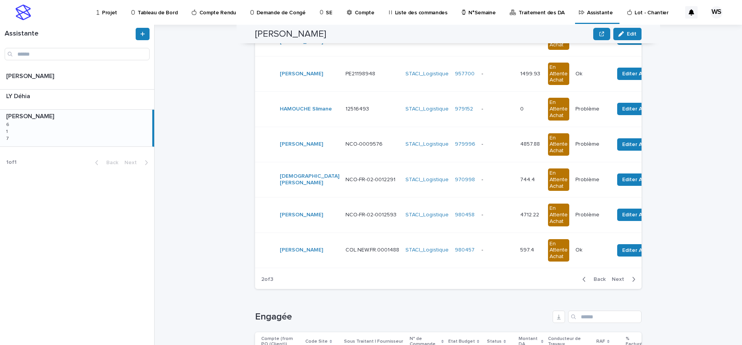
scroll to position [247, 0]
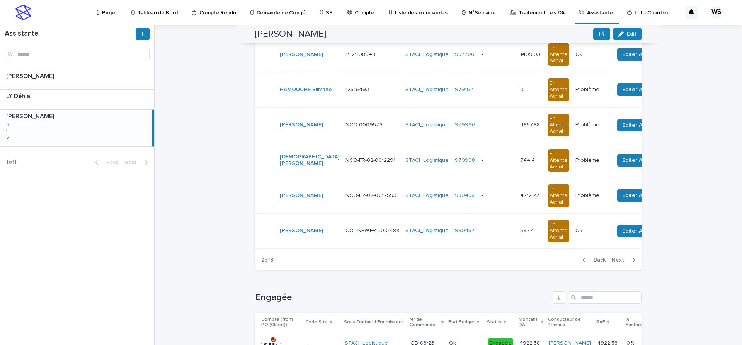
click at [621, 260] on span "Next" at bounding box center [620, 259] width 17 height 5
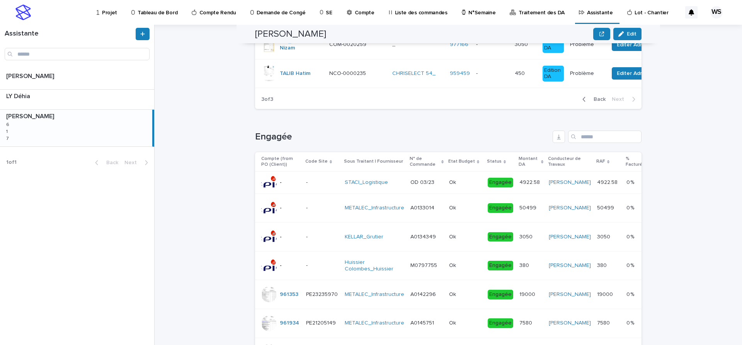
scroll to position [166, 0]
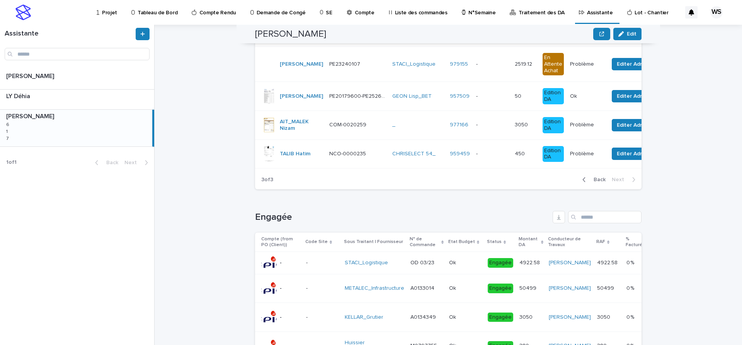
click at [476, 125] on p at bounding box center [492, 125] width 32 height 7
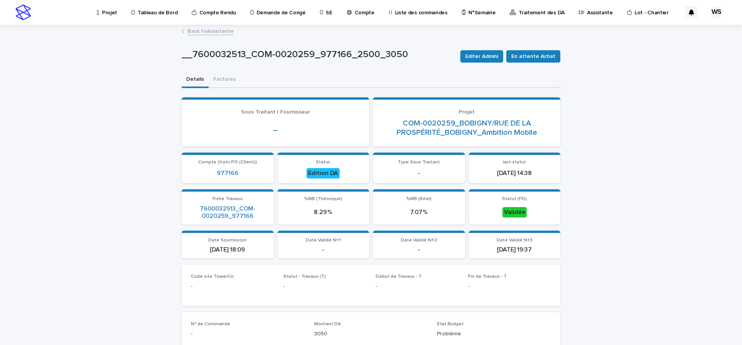
click at [213, 30] on link "Back to Assistante" at bounding box center [210, 30] width 46 height 9
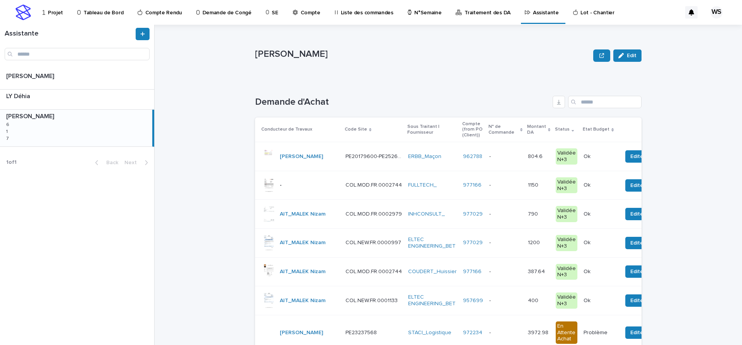
click at [217, 31] on div "WATEL Sandrine Edit WATEL Sandrine Edit Sorry, there was an error saving your r…" at bounding box center [453, 185] width 578 height 320
click at [221, 31] on div "WATEL Sandrine Edit WATEL Sandrine Edit Sorry, there was an error saving your r…" at bounding box center [453, 185] width 578 height 320
click at [225, 31] on div "WATEL Sandrine Edit WATEL Sandrine Edit Sorry, there was an error saving your r…" at bounding box center [453, 185] width 578 height 320
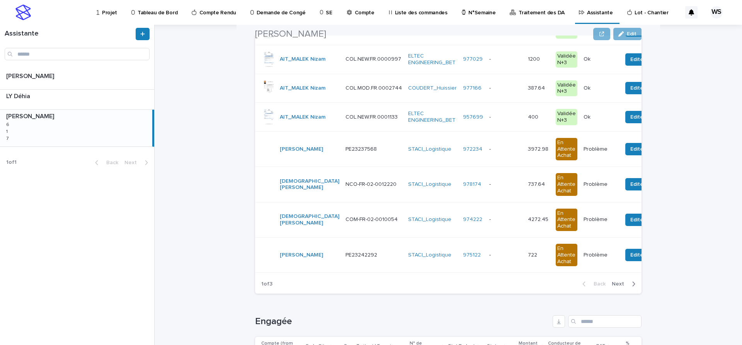
scroll to position [195, 0]
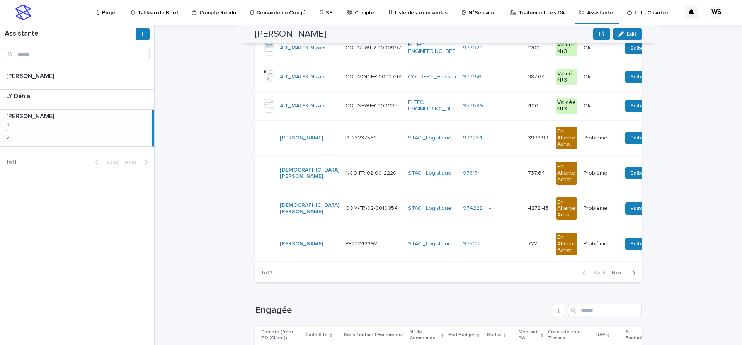
click at [621, 273] on span "Next" at bounding box center [620, 272] width 17 height 5
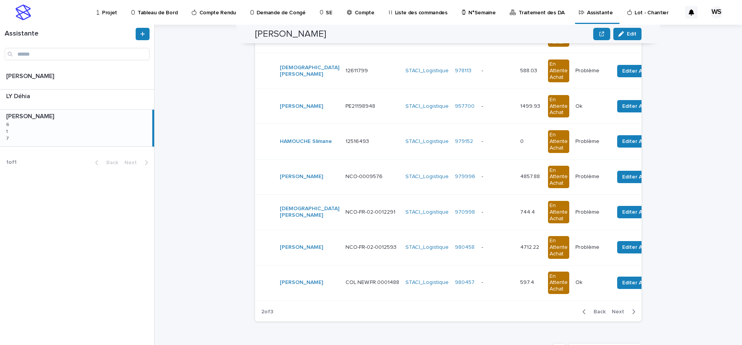
click at [619, 312] on span "Next" at bounding box center [620, 311] width 17 height 5
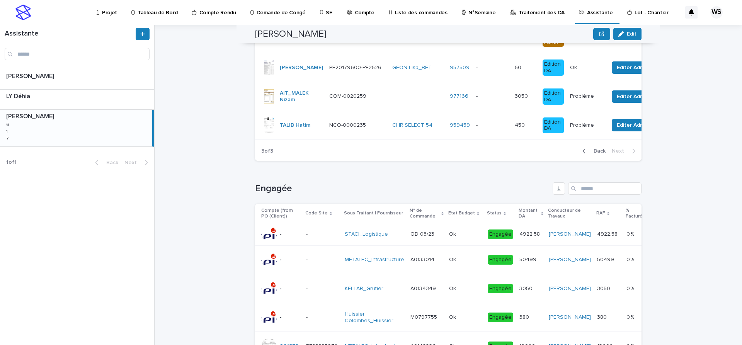
scroll to position [114, 0]
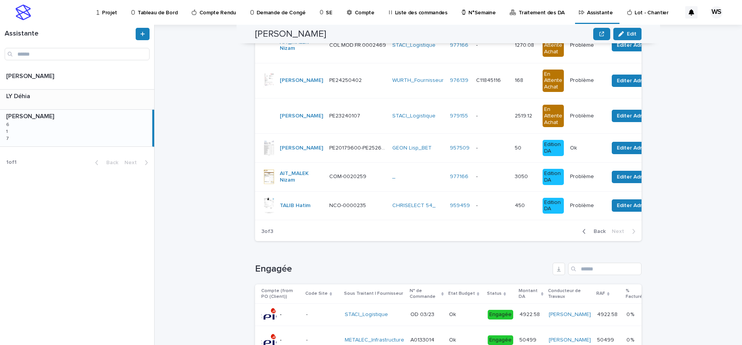
click at [75, 103] on div "LY Déhia LY Déhia" at bounding box center [77, 100] width 154 height 20
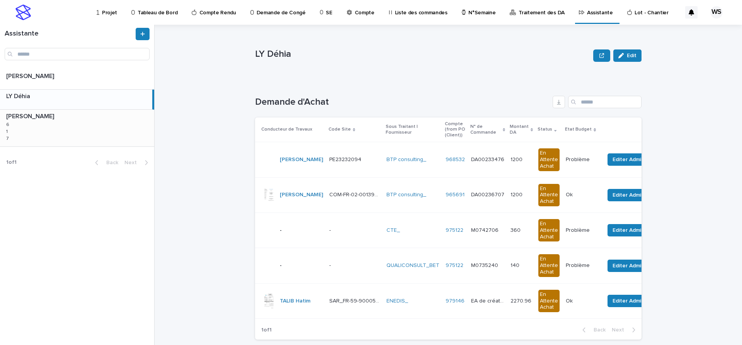
click at [53, 128] on div "WATEL Sandrine WATEL Sandrine 6 6 1 1 7 7" at bounding box center [77, 128] width 154 height 36
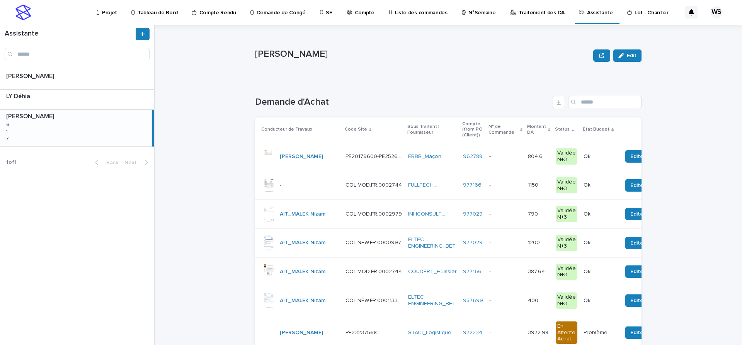
click at [494, 155] on p at bounding box center [505, 156] width 32 height 7
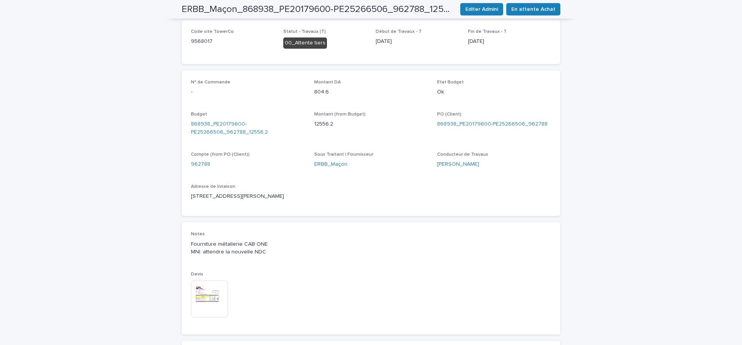
scroll to position [260, 0]
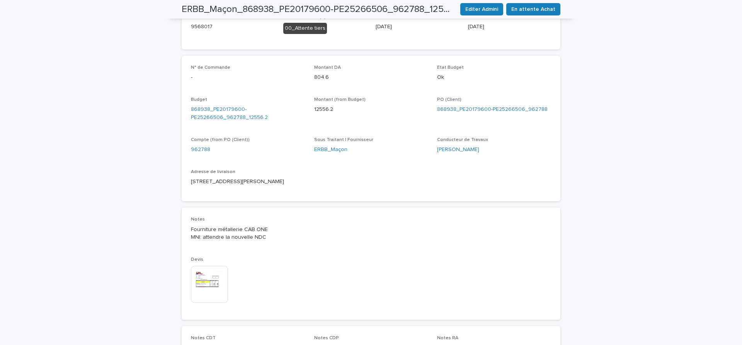
click at [203, 278] on img at bounding box center [209, 284] width 37 height 37
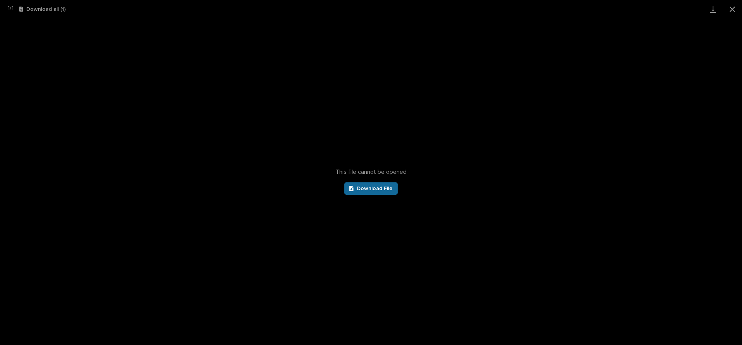
click at [382, 191] on span "Download File" at bounding box center [375, 188] width 36 height 5
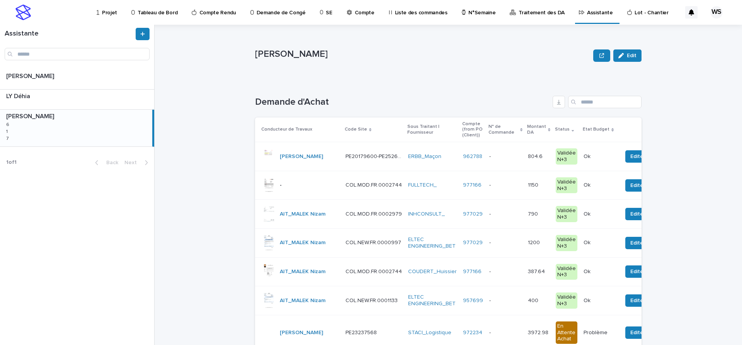
click at [489, 157] on p at bounding box center [505, 156] width 32 height 7
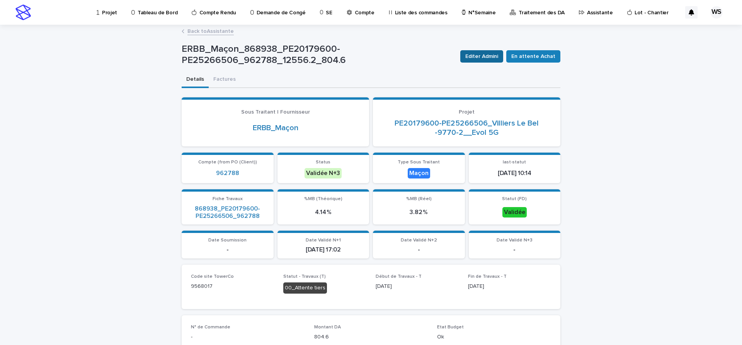
click at [493, 56] on span "Editer Admini" at bounding box center [481, 57] width 33 height 8
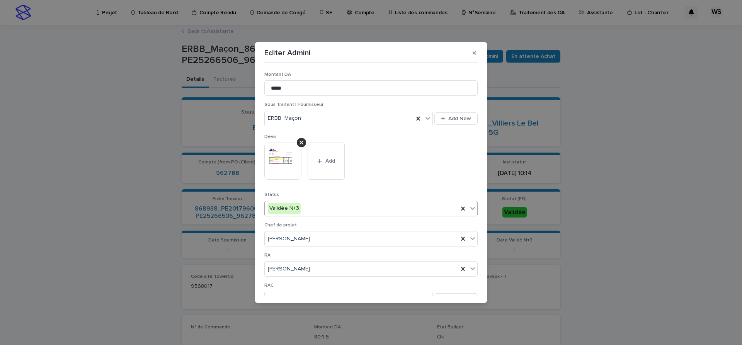
click at [474, 209] on icon at bounding box center [472, 208] width 5 height 3
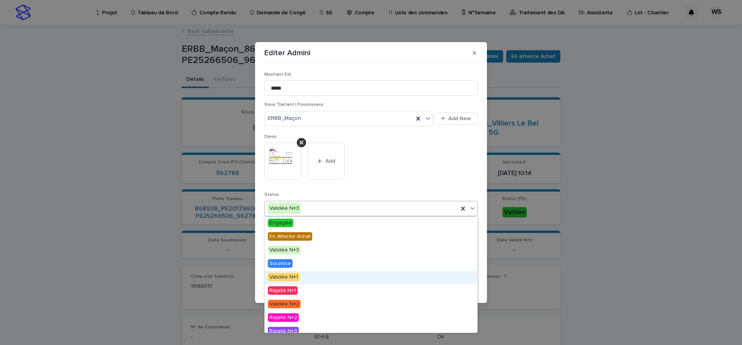
scroll to position [46, 0]
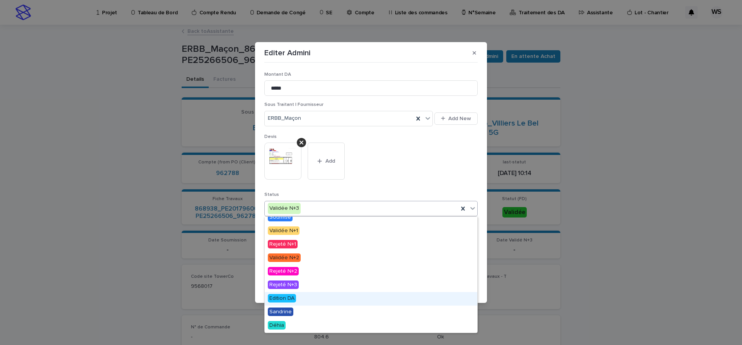
click at [287, 298] on span "Edition DA" at bounding box center [282, 298] width 28 height 9
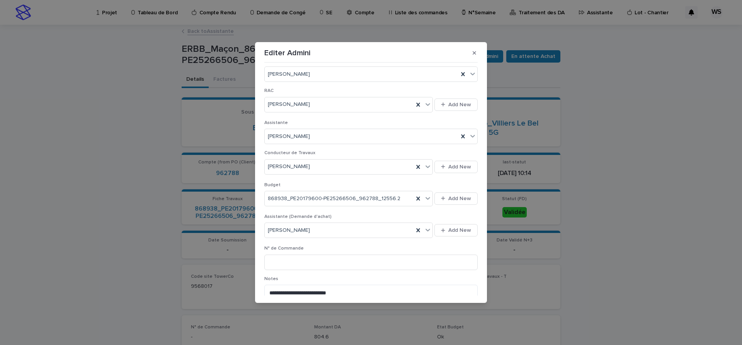
scroll to position [301, 0]
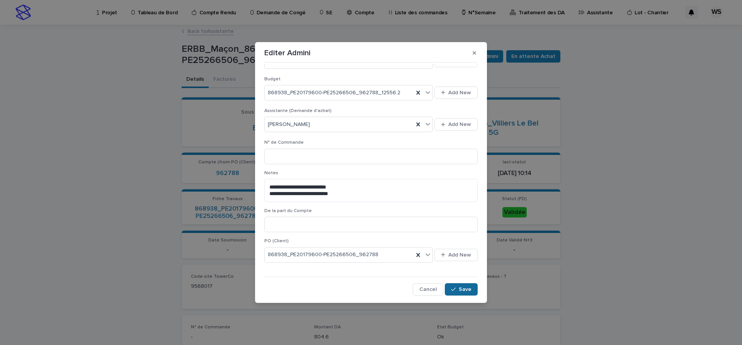
click at [465, 292] on span "Save" at bounding box center [465, 289] width 13 height 5
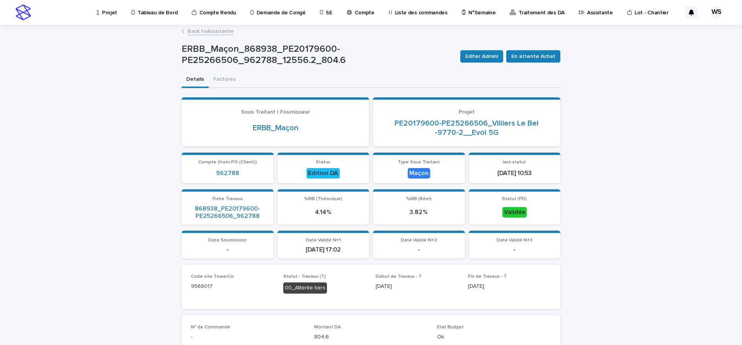
click at [219, 31] on link "Back to Assistante" at bounding box center [210, 30] width 46 height 9
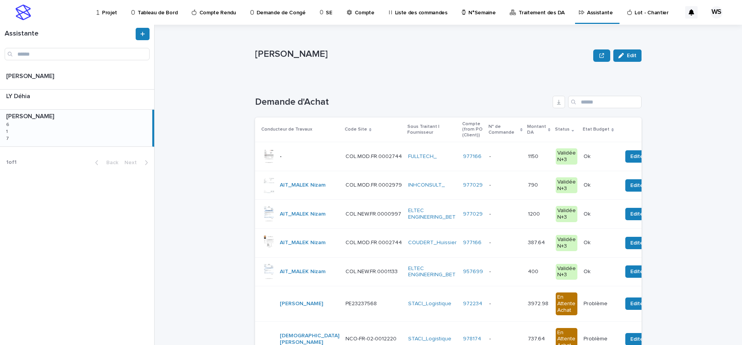
click at [489, 160] on div "- -" at bounding box center [505, 156] width 32 height 13
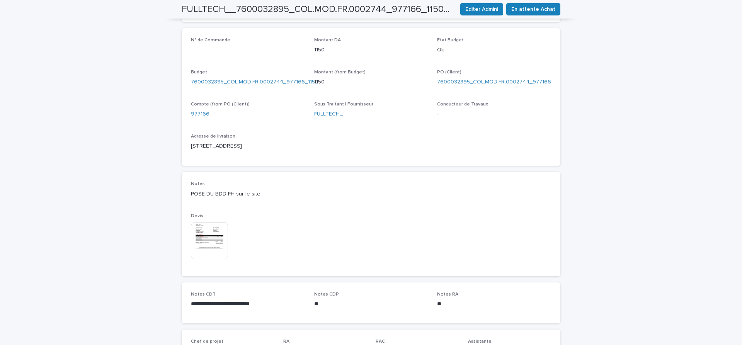
scroll to position [260, 0]
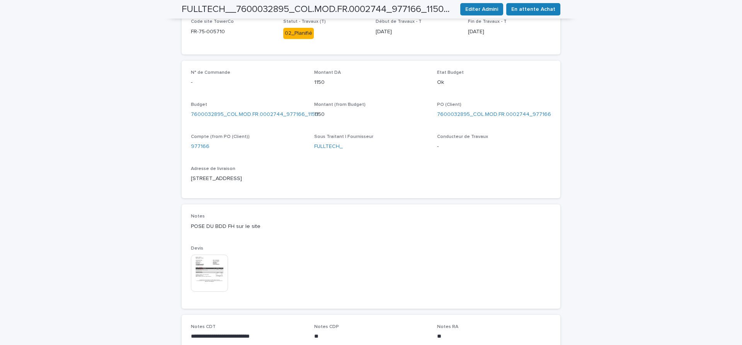
click at [208, 276] on img at bounding box center [209, 273] width 37 height 37
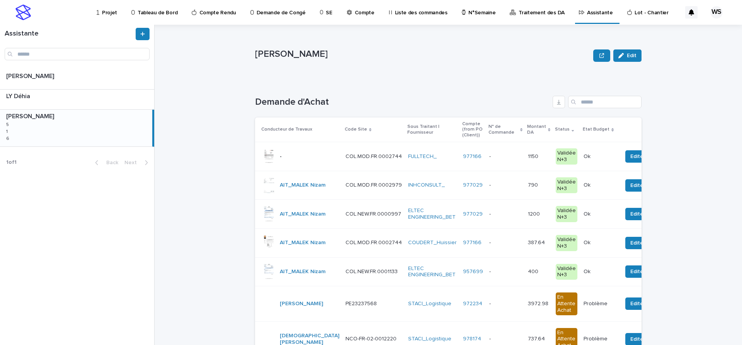
click at [489, 158] on p at bounding box center [505, 156] width 32 height 7
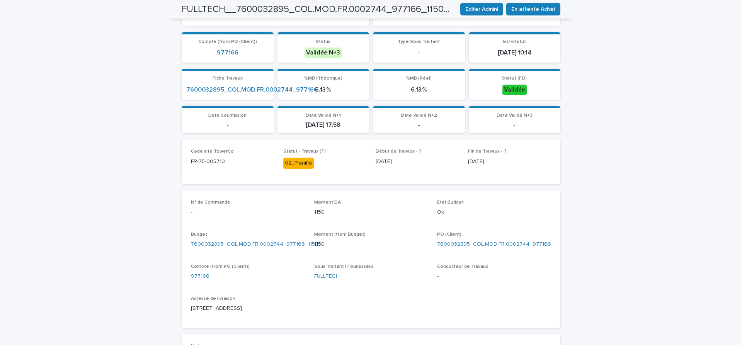
scroll to position [292, 0]
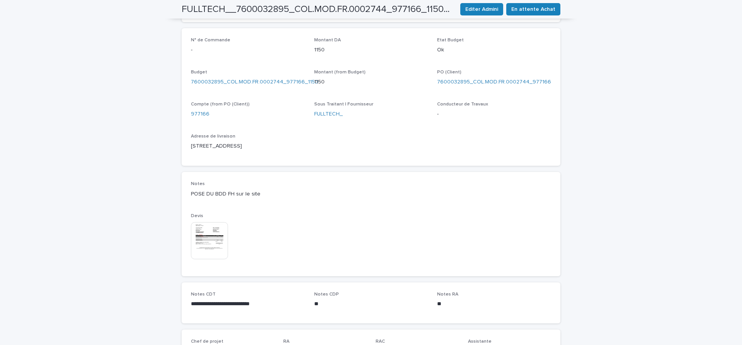
click at [213, 234] on img at bounding box center [209, 240] width 37 height 37
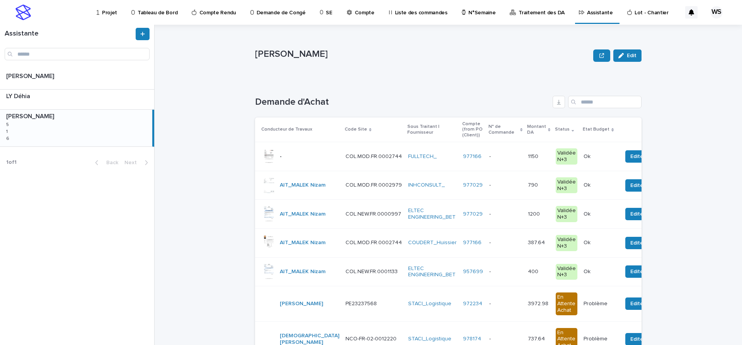
click at [489, 155] on p at bounding box center [505, 156] width 32 height 7
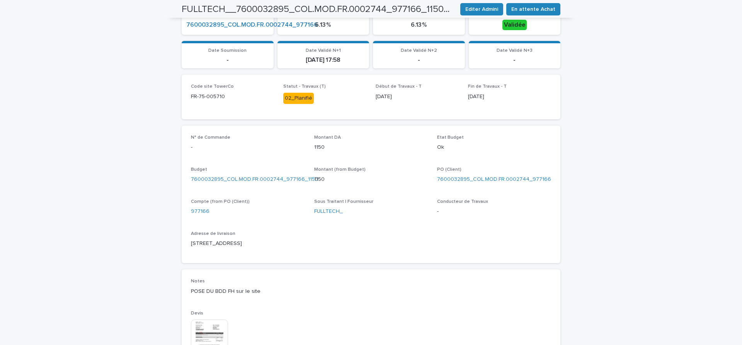
scroll to position [325, 0]
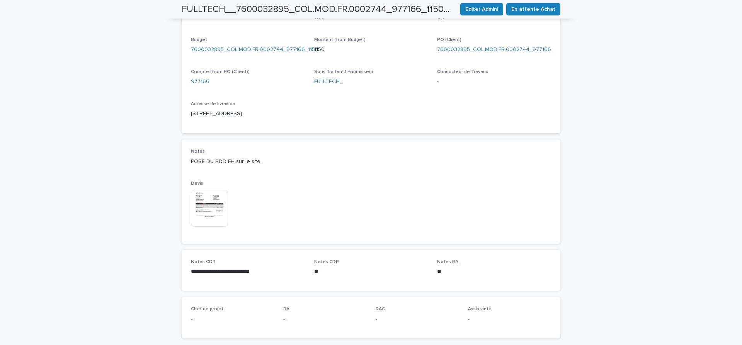
click at [215, 210] on img at bounding box center [209, 208] width 37 height 37
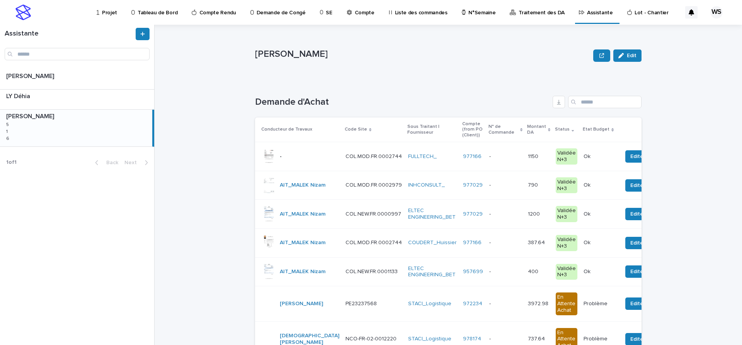
click at [489, 163] on div "- -" at bounding box center [505, 156] width 32 height 13
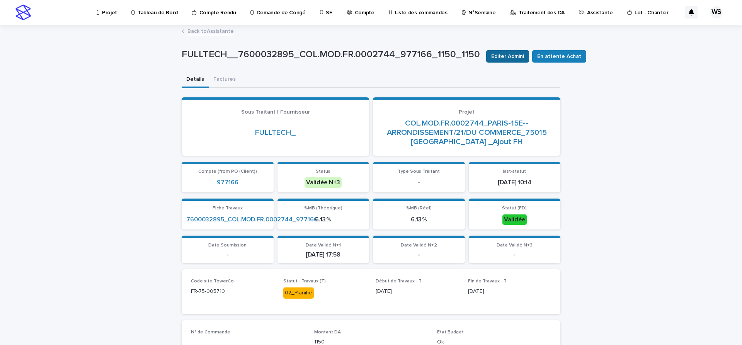
click at [511, 56] on span "Editer Admini" at bounding box center [507, 57] width 33 height 8
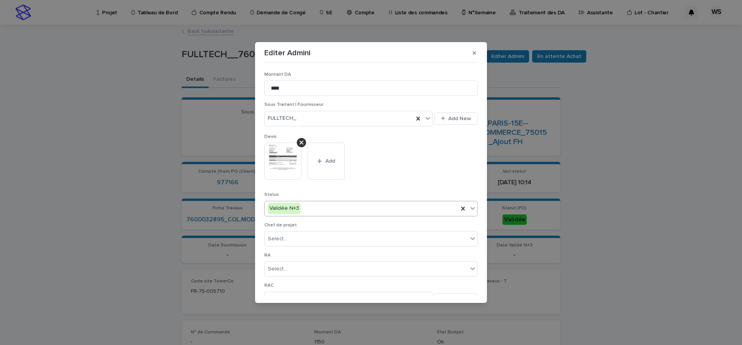
click at [472, 207] on icon at bounding box center [473, 208] width 8 height 8
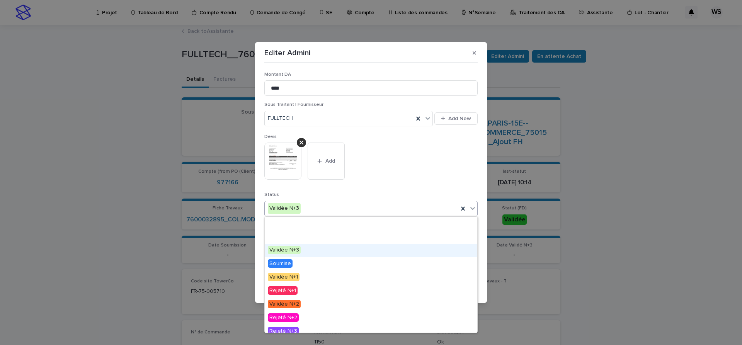
scroll to position [46, 0]
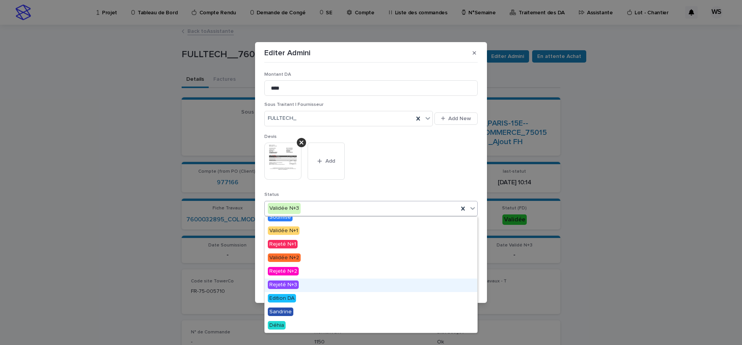
drag, startPoint x: 288, startPoint y: 285, endPoint x: 400, endPoint y: 242, distance: 119.8
click at [288, 296] on span "Edition DA" at bounding box center [282, 298] width 28 height 9
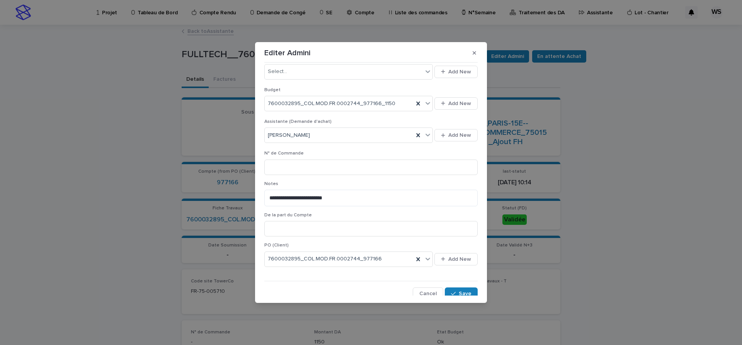
scroll to position [294, 0]
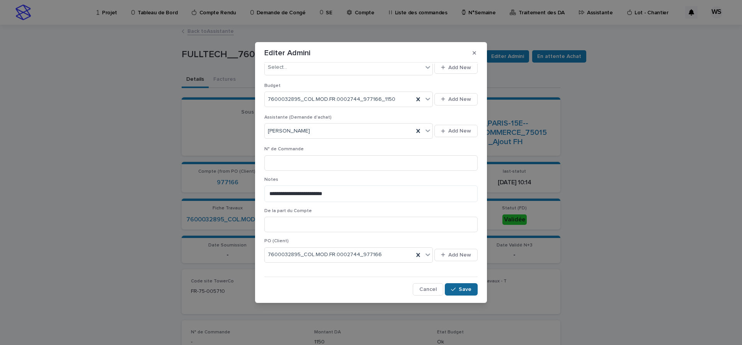
click at [467, 290] on span "Save" at bounding box center [465, 289] width 13 height 5
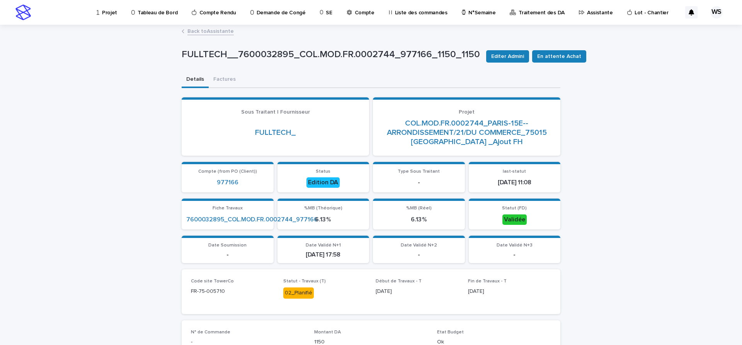
click at [218, 32] on link "Back to Assistante" at bounding box center [210, 30] width 46 height 9
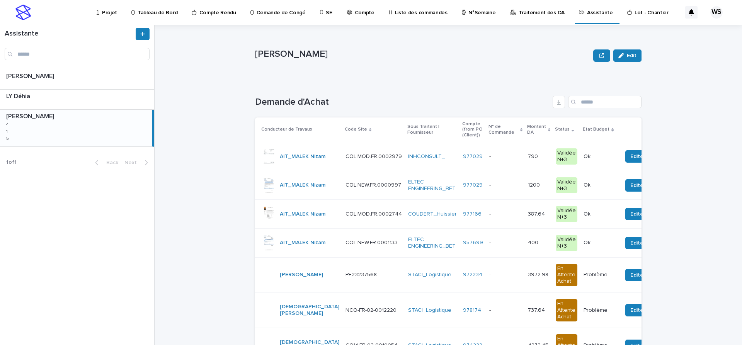
click at [489, 157] on p at bounding box center [505, 156] width 32 height 7
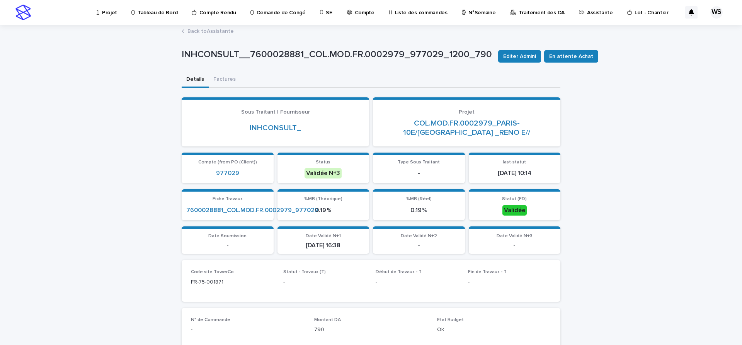
click at [221, 31] on link "Back to Assistante" at bounding box center [210, 30] width 46 height 9
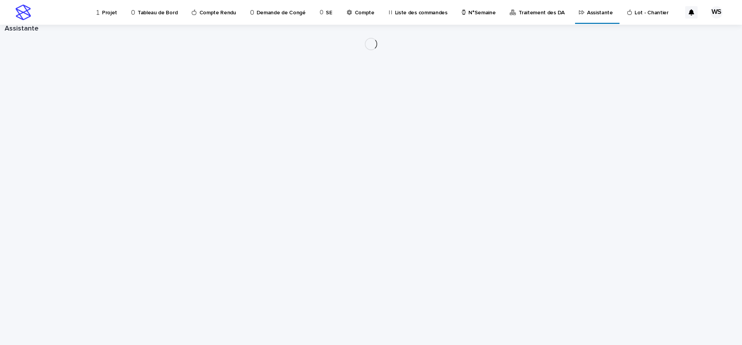
click at [107, 13] on p "Projet" at bounding box center [109, 8] width 15 height 16
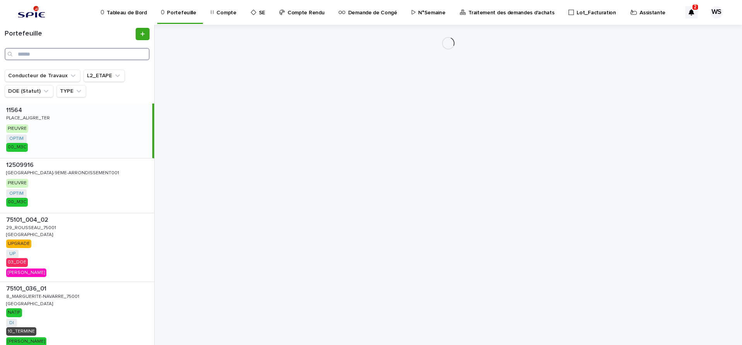
click at [68, 53] on input "Search" at bounding box center [77, 54] width 145 height 12
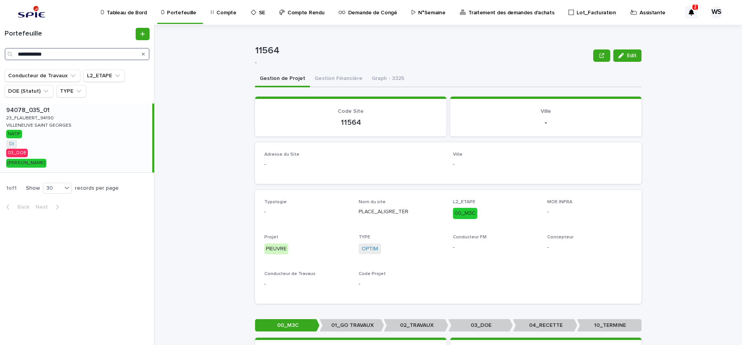
type input "**********"
click at [87, 158] on div "94078_035_01 94078_035_01 23_FLAUBERT_94190 23_FLAUBERT_94190 VILLENEUVE SAINT …" at bounding box center [76, 138] width 152 height 69
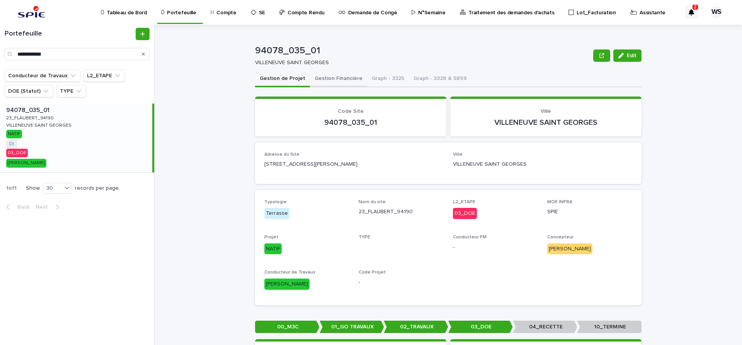
click at [344, 77] on button "Gestion Financière" at bounding box center [338, 79] width 57 height 16
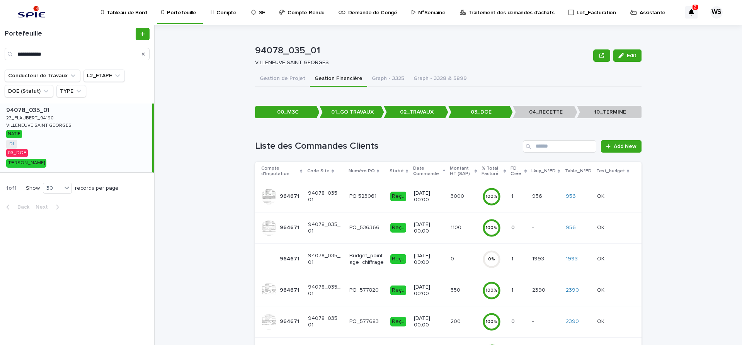
click at [227, 14] on p "Compte" at bounding box center [226, 8] width 20 height 16
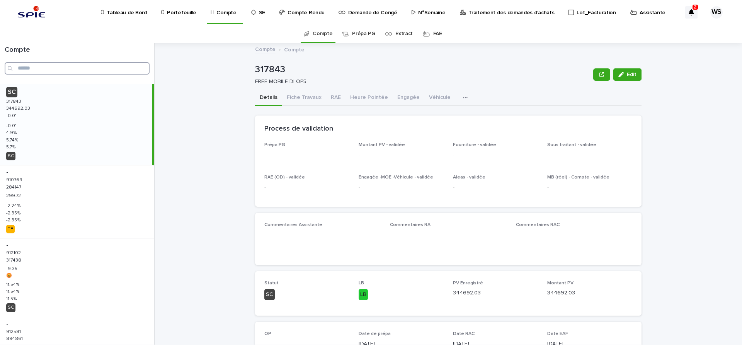
click at [31, 66] on input "Search" at bounding box center [77, 68] width 145 height 12
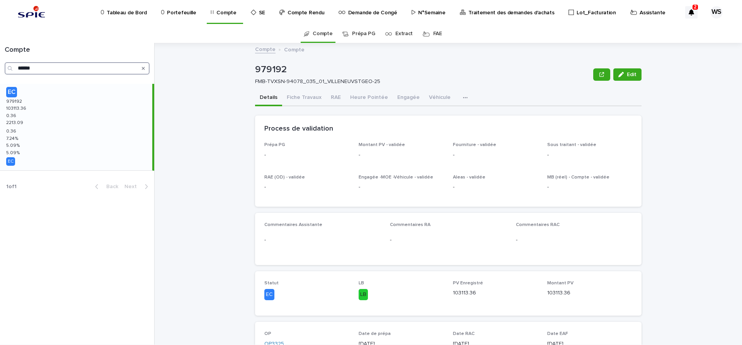
type input "******"
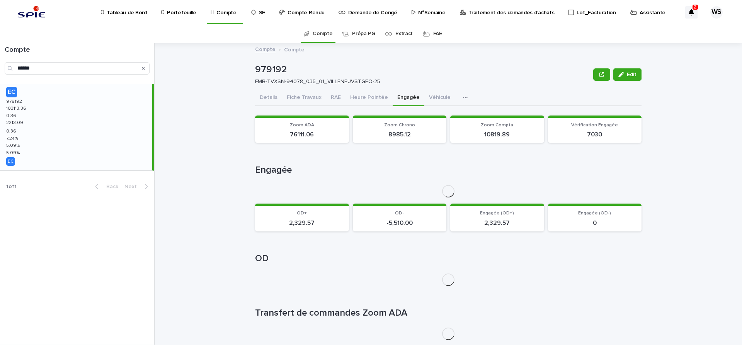
drag, startPoint x: 408, startPoint y: 95, endPoint x: 400, endPoint y: 186, distance: 91.1
click at [407, 97] on button "Engagée" at bounding box center [409, 98] width 32 height 16
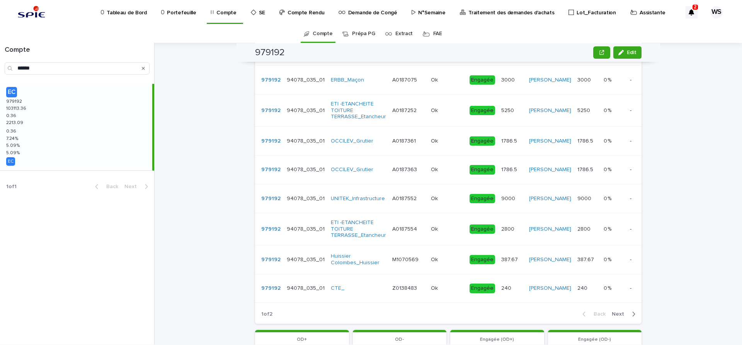
scroll to position [173, 0]
